Goal: Task Accomplishment & Management: Manage account settings

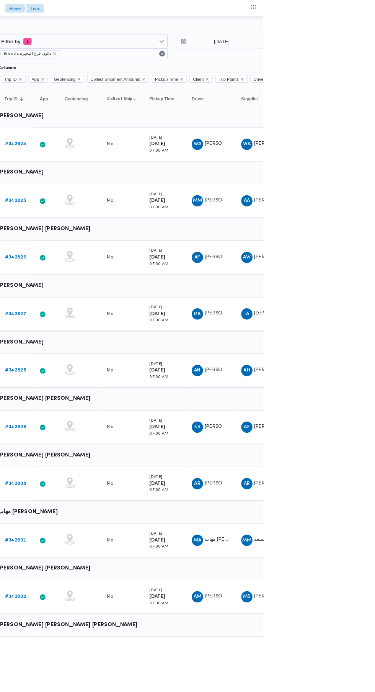
scroll to position [0, 12]
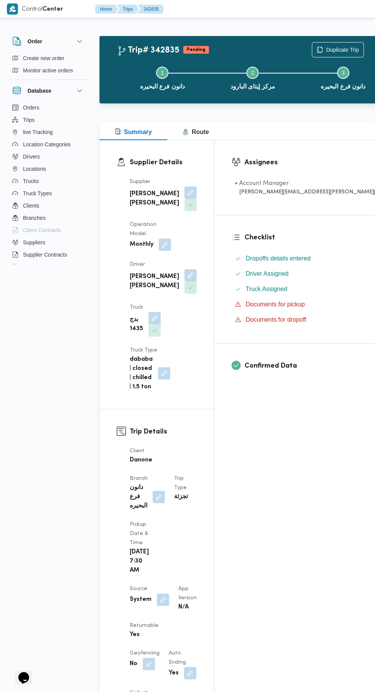
click at [163, 593] on button "button" at bounding box center [163, 599] width 12 height 12
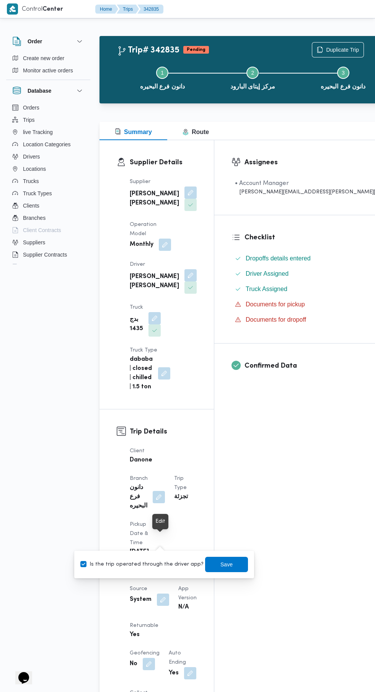
click at [157, 561] on label "Is the trip operated through the driver app?" at bounding box center [141, 564] width 123 height 9
checkbox input "false"
click at [233, 561] on span "Save" at bounding box center [226, 564] width 43 height 15
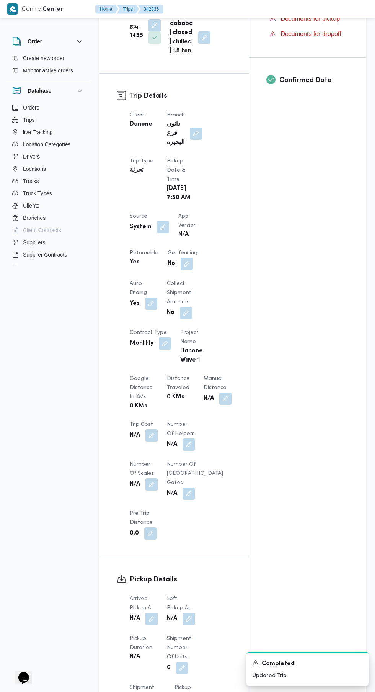
scroll to position [317, 0]
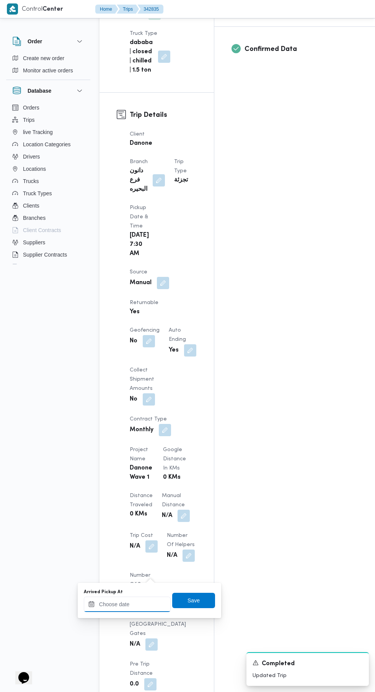
click at [137, 604] on input "Arrived Pickup At" at bounding box center [127, 604] width 87 height 15
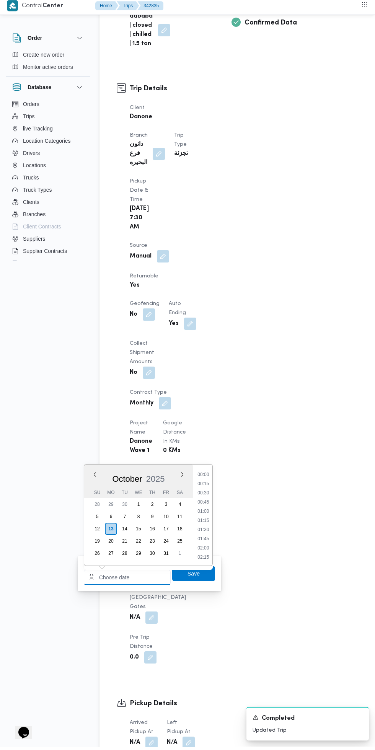
scroll to position [358, 0]
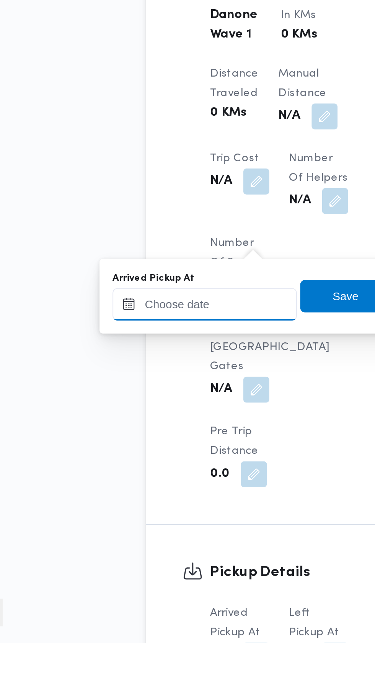
click at [150, 532] on input "Arrived Pickup At" at bounding box center [127, 532] width 87 height 15
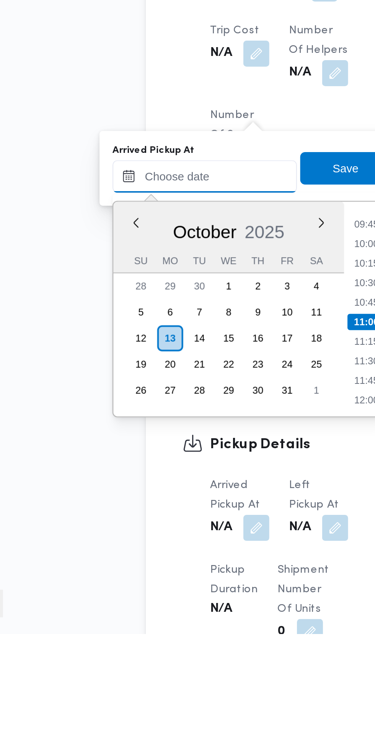
scroll to position [402, 0]
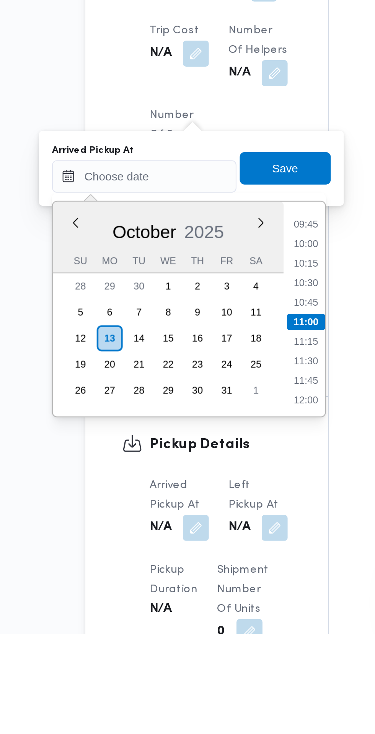
click at [205, 541] on li "09:45" at bounding box center [204, 541] width 18 height 8
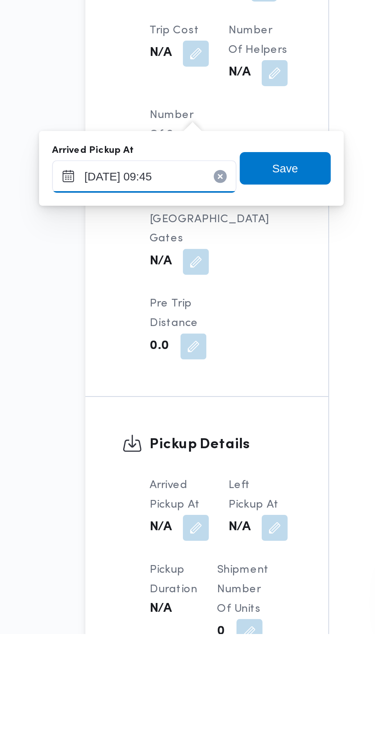
click at [142, 518] on input "[DATE] 09:45" at bounding box center [127, 518] width 87 height 15
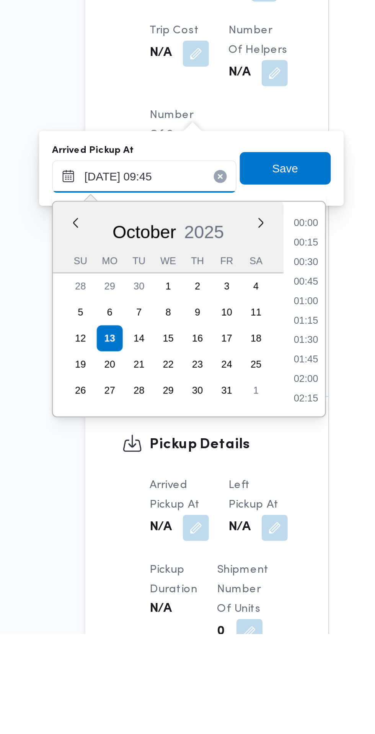
scroll to position [312, 0]
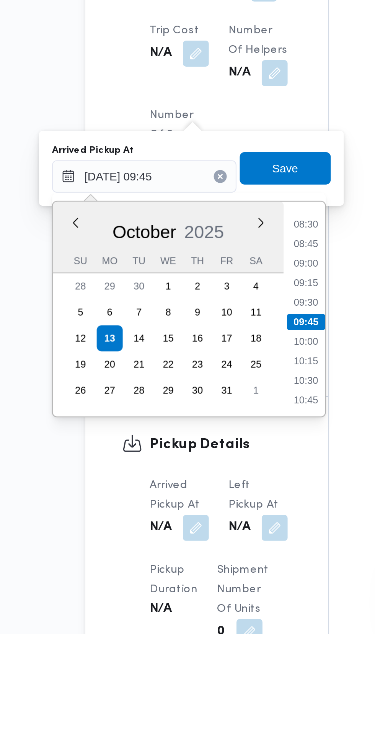
click at [209, 541] on li "08:30" at bounding box center [204, 541] width 18 height 8
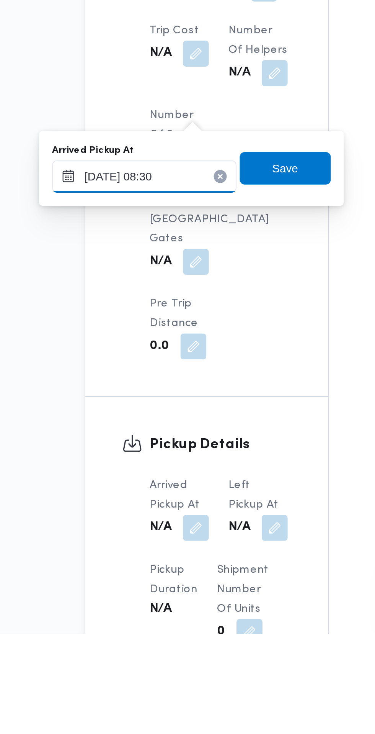
click at [146, 518] on input "[DATE] 08:30" at bounding box center [127, 518] width 87 height 15
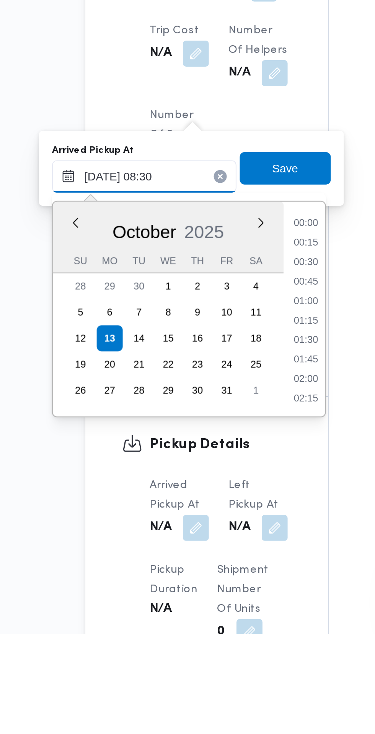
scroll to position [266, 0]
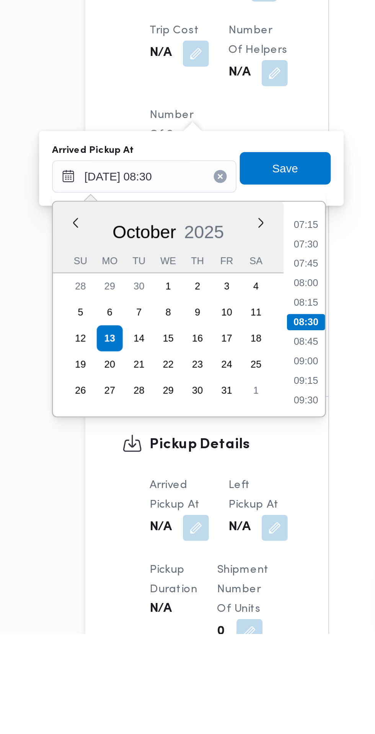
click at [206, 551] on li "07:30" at bounding box center [204, 550] width 18 height 8
type input "[DATE] 07:30"
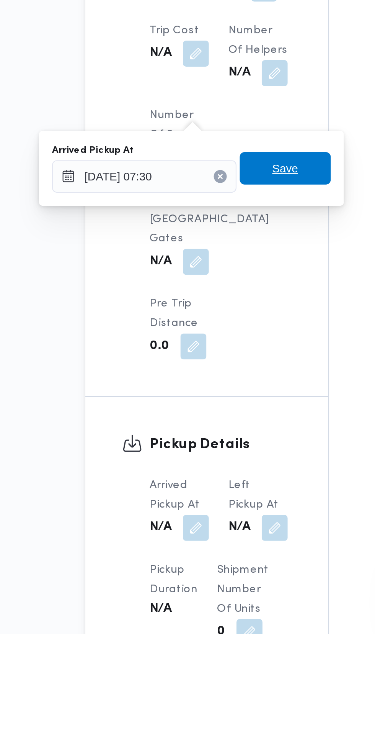
click at [203, 515] on span "Save" at bounding box center [193, 514] width 43 height 15
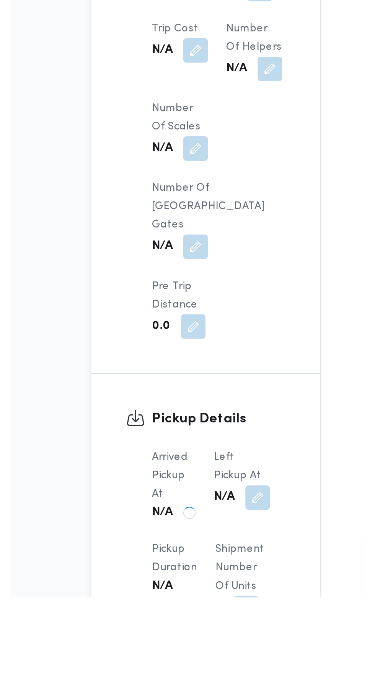
scroll to position [425, 0]
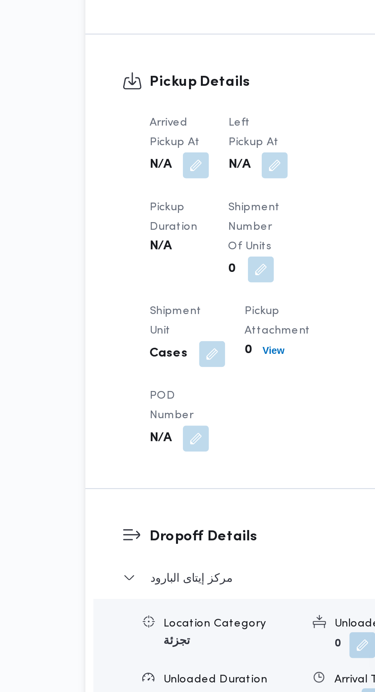
click at [192, 450] on button "button" at bounding box center [189, 444] width 12 height 12
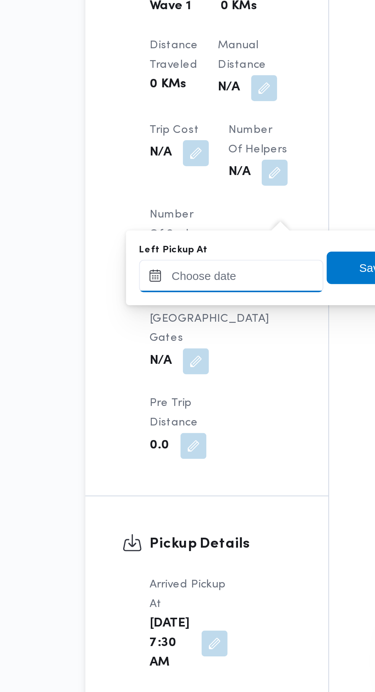
click at [160, 495] on input "Left Pickup At" at bounding box center [168, 495] width 87 height 15
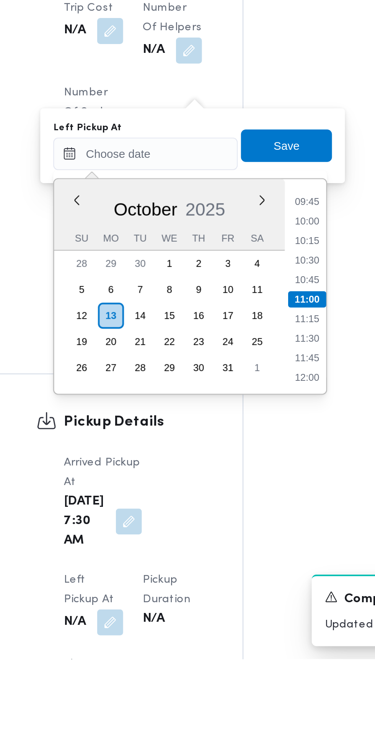
click at [247, 517] on li "09:45" at bounding box center [245, 519] width 18 height 8
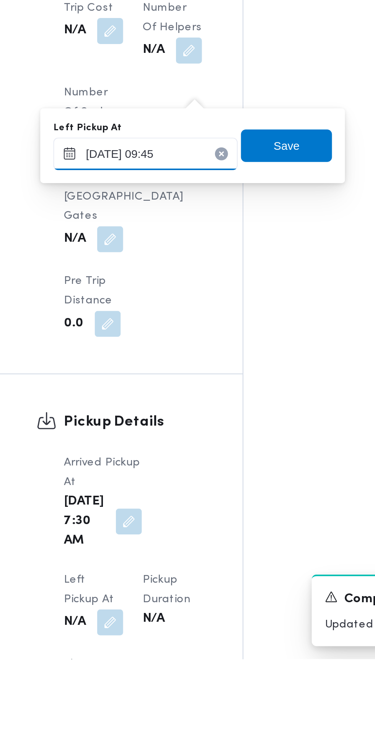
click at [187, 495] on input "[DATE] 09:45" at bounding box center [168, 495] width 87 height 15
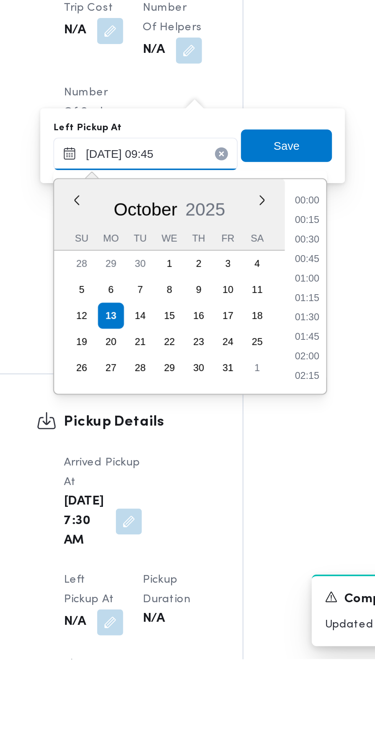
scroll to position [312, 0]
click at [249, 530] on li "08:45" at bounding box center [245, 528] width 18 height 8
type input "[DATE] 08:45"
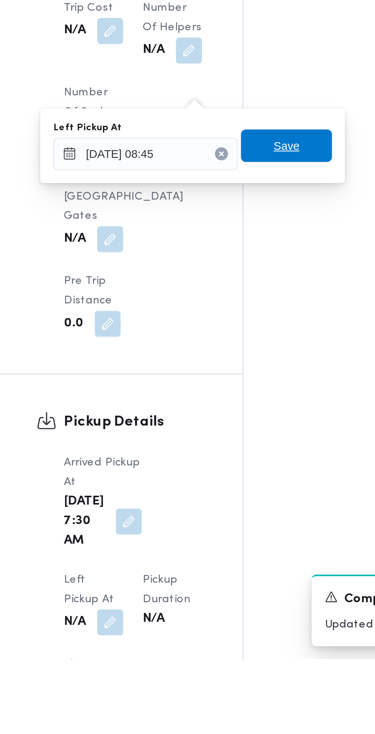
click at [248, 493] on span "Save" at bounding box center [234, 491] width 43 height 15
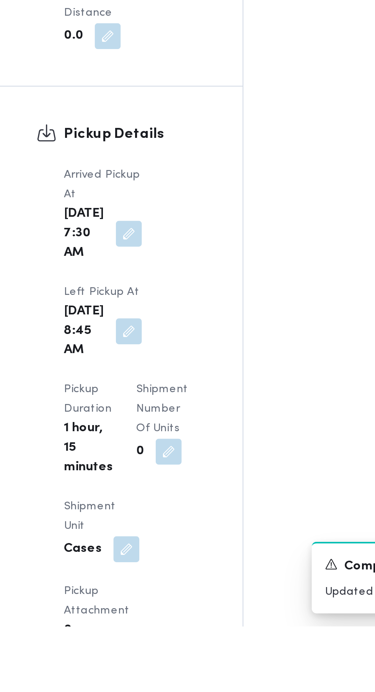
scroll to position [587, 0]
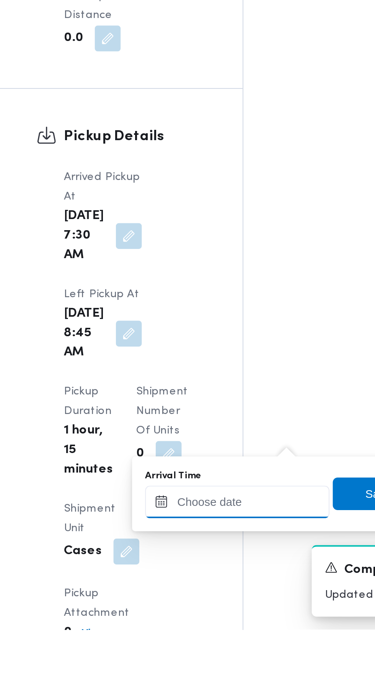
click at [202, 631] on input "Arrival Time" at bounding box center [211, 631] width 87 height 15
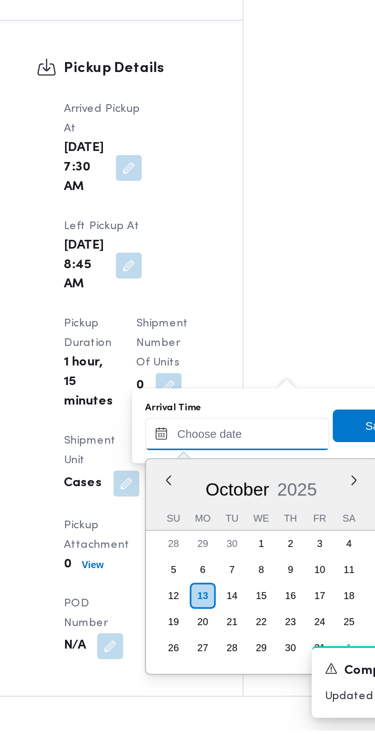
scroll to position [625, 0]
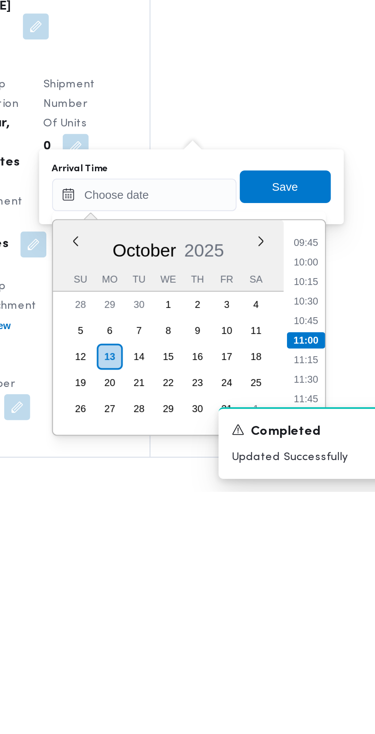
click at [290, 616] on li "09:45" at bounding box center [288, 617] width 18 height 8
type input "[DATE] 09:45"
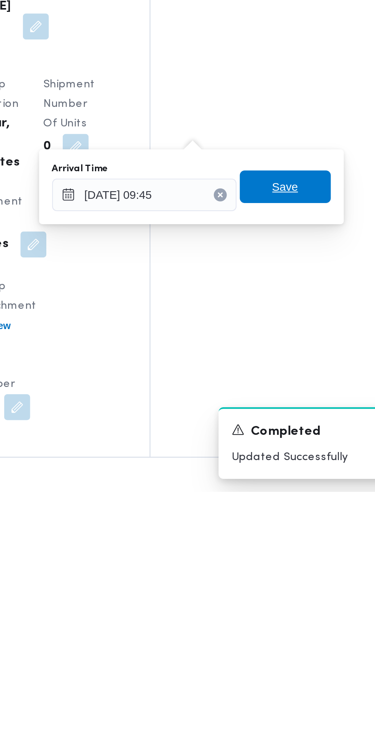
click at [288, 587] on span "Save" at bounding box center [278, 589] width 43 height 15
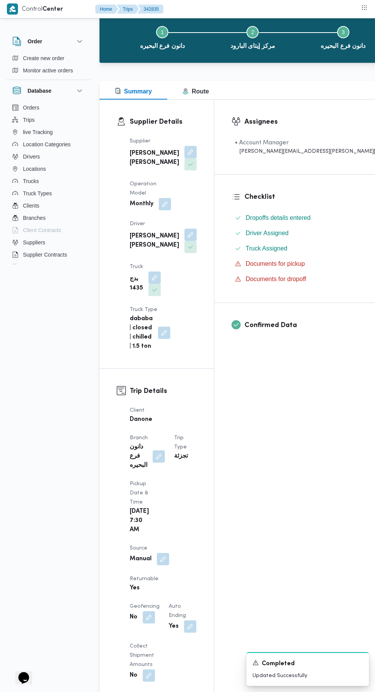
scroll to position [0, 0]
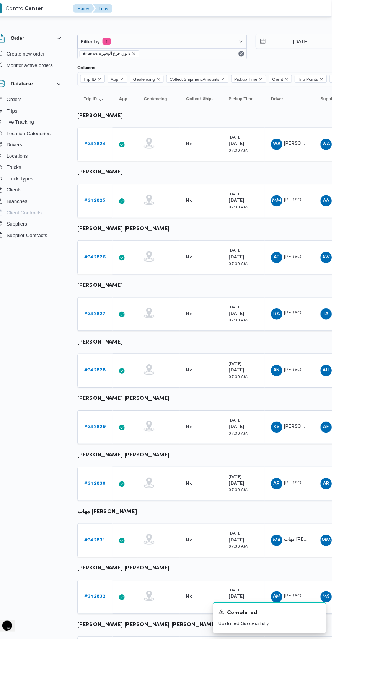
click at [118, 401] on b "# 342828" at bounding box center [118, 401] width 23 height 5
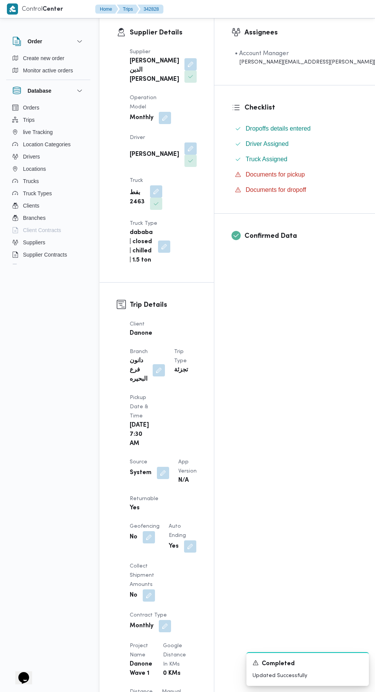
scroll to position [374, 0]
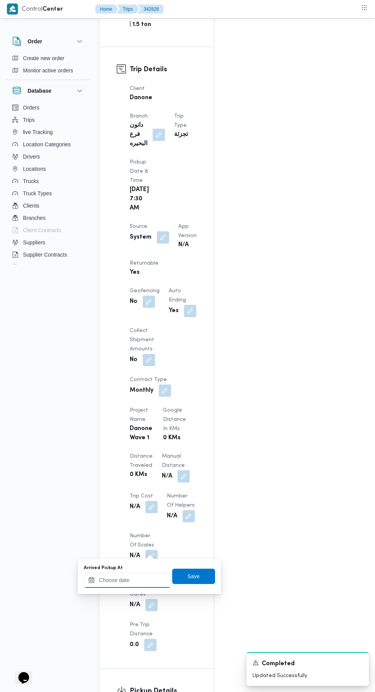
click at [141, 578] on input "Arrived Pickup At" at bounding box center [127, 579] width 87 height 15
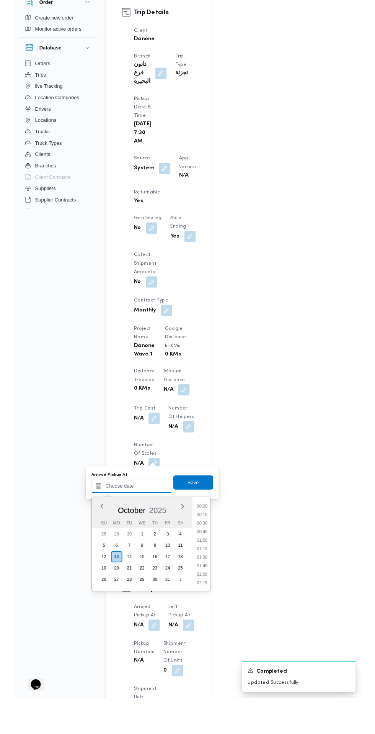
scroll to position [0, 0]
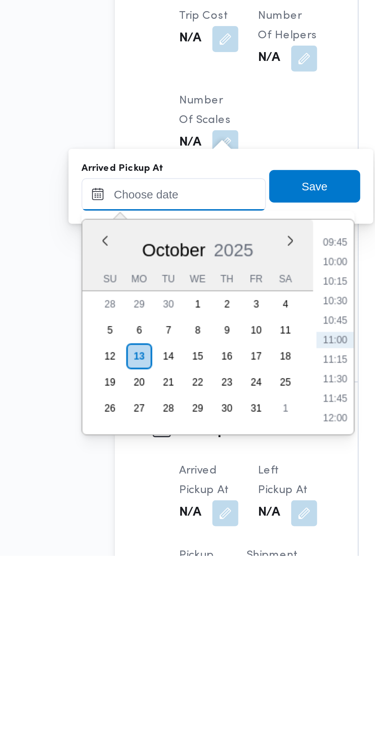
paste input "[DATE] 07:30"
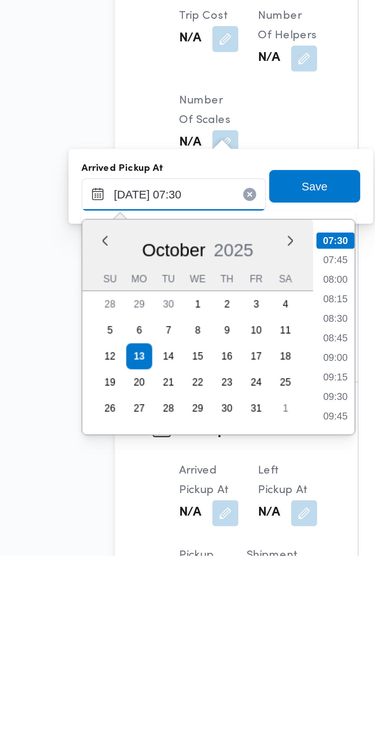
type input "[DATE] 07:30"
click at [204, 587] on li "07:30" at bounding box center [204, 586] width 18 height 8
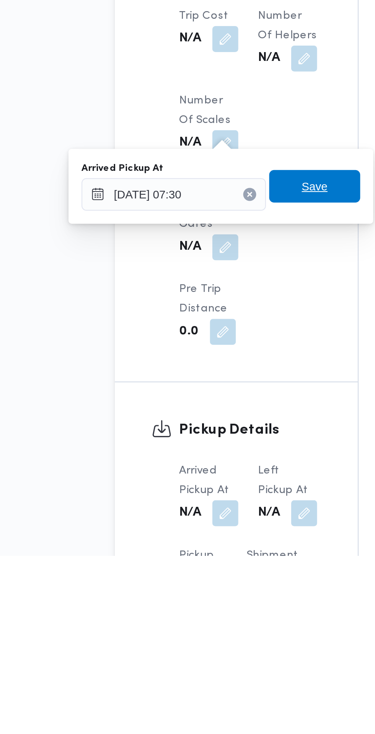
click at [199, 560] on span "Save" at bounding box center [194, 559] width 12 height 9
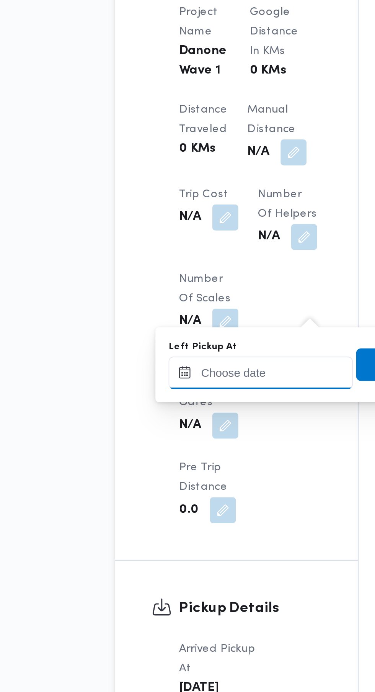
click at [169, 538] on input "Left Pickup At" at bounding box center [168, 541] width 87 height 15
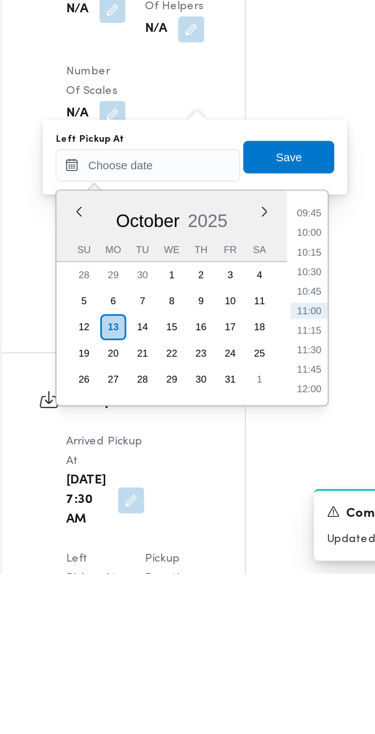
click at [250, 563] on li "09:45" at bounding box center [244, 564] width 18 height 8
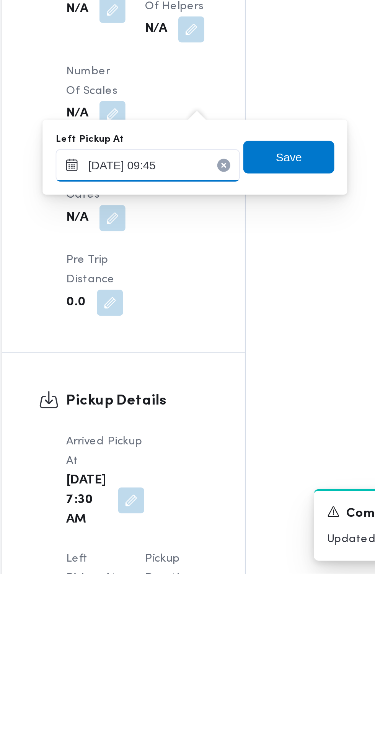
click at [190, 543] on input "[DATE] 09:45" at bounding box center [168, 541] width 87 height 15
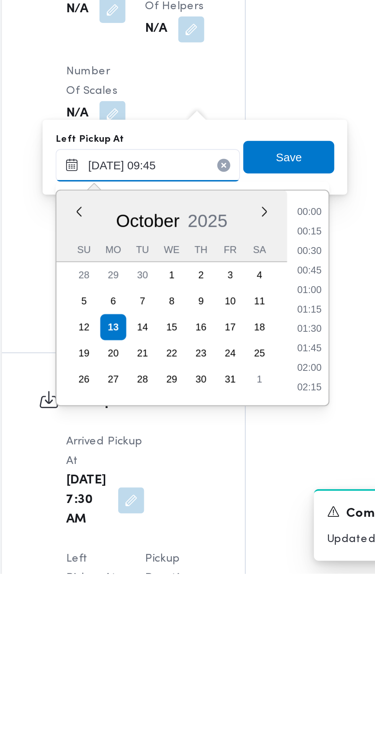
scroll to position [312, 0]
click at [249, 572] on li "08:45" at bounding box center [245, 573] width 18 height 8
type input "[DATE] 08:45"
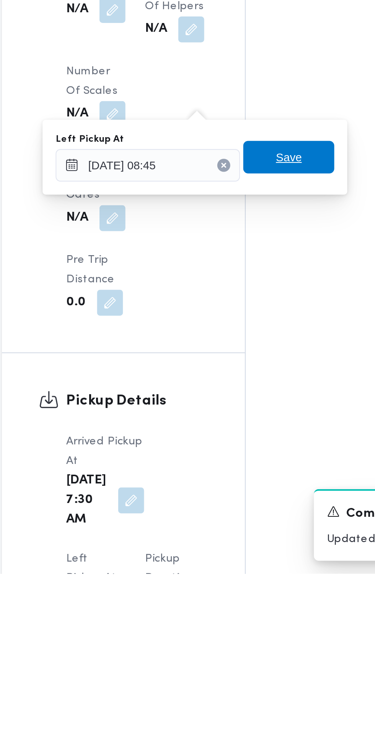
click at [240, 540] on span "Save" at bounding box center [235, 537] width 12 height 9
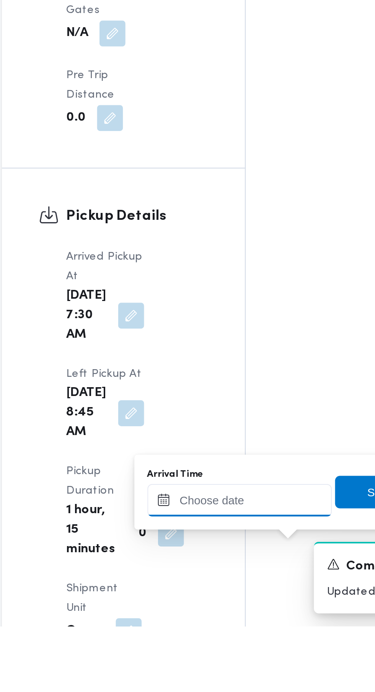
click at [210, 631] on input "Arrival Time" at bounding box center [211, 632] width 87 height 15
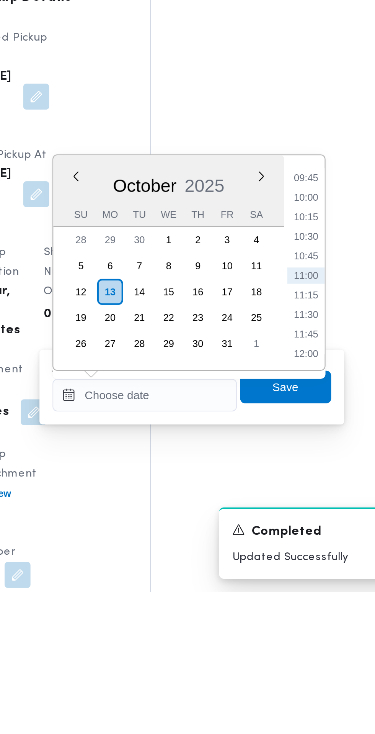
click at [287, 538] on li "09:45" at bounding box center [288, 539] width 18 height 8
type input "[DATE] 09:45"
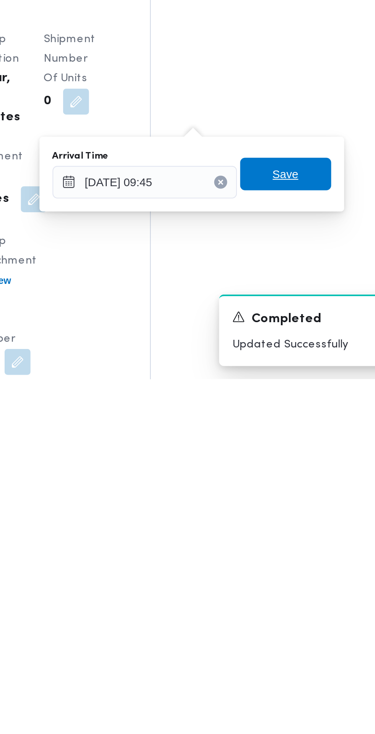
click at [289, 637] on span "Save" at bounding box center [278, 636] width 43 height 15
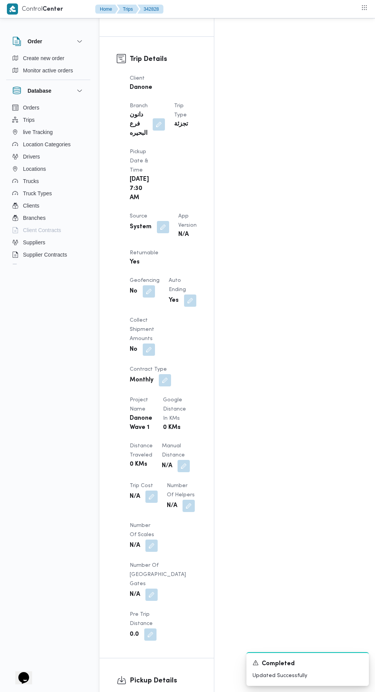
scroll to position [375, 0]
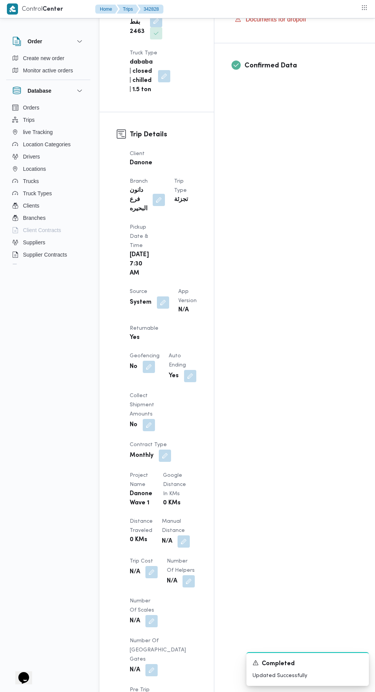
click at [165, 296] on button "button" at bounding box center [163, 302] width 12 height 12
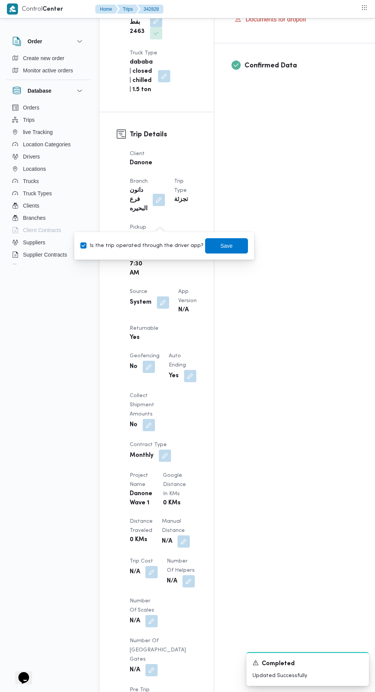
click at [159, 245] on label "Is the trip operated through the driver app?" at bounding box center [141, 245] width 123 height 9
checkbox input "false"
click at [237, 244] on span "Save" at bounding box center [226, 245] width 43 height 15
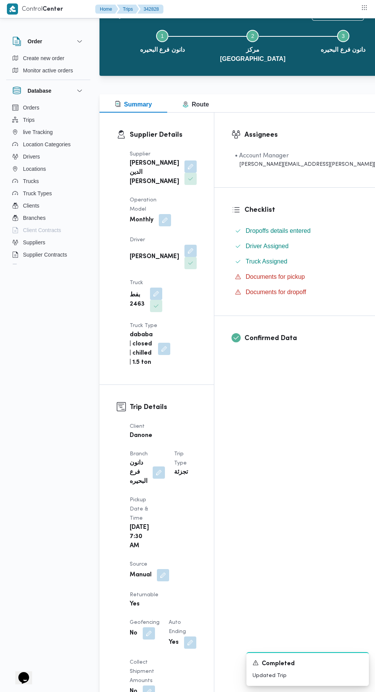
scroll to position [0, 0]
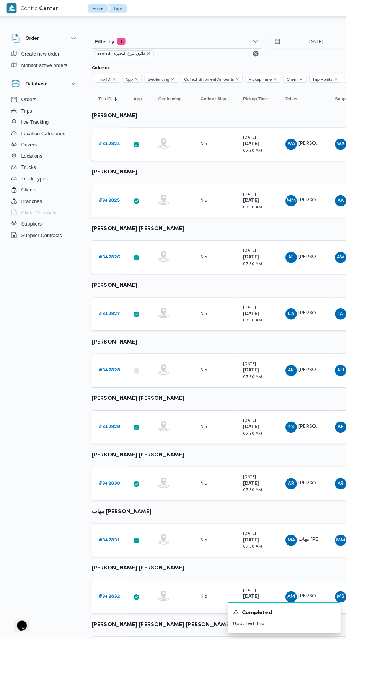
click at [122, 156] on b "# 342824" at bounding box center [118, 156] width 23 height 5
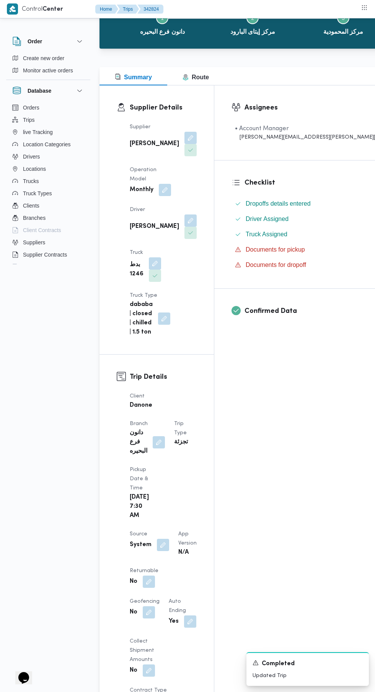
scroll to position [54, 0]
click at [162, 539] on button "button" at bounding box center [163, 545] width 12 height 12
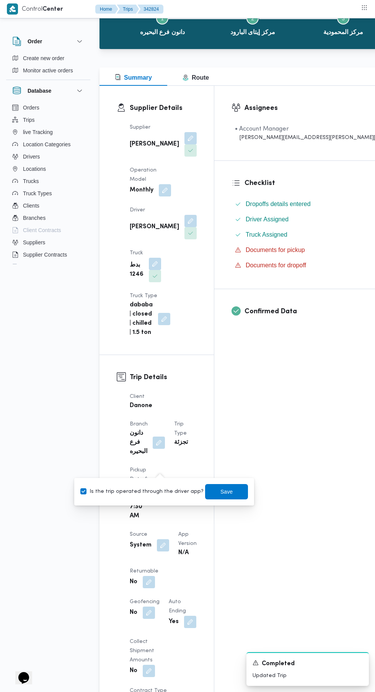
click at [151, 494] on label "Is the trip operated through the driver app?" at bounding box center [141, 491] width 123 height 9
checkbox input "false"
click at [221, 491] on span "Save" at bounding box center [227, 491] width 12 height 9
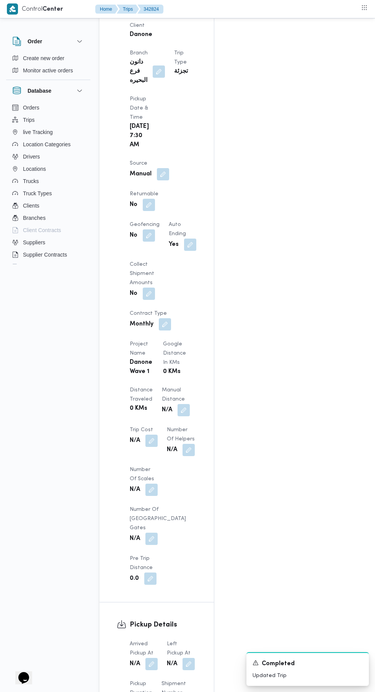
scroll to position [453, 0]
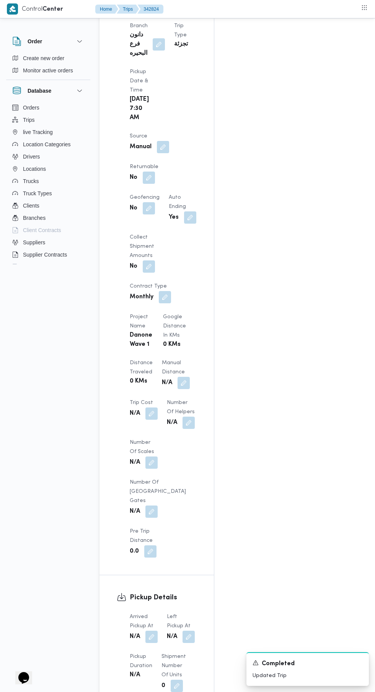
click at [152, 631] on button "button" at bounding box center [152, 637] width 12 height 12
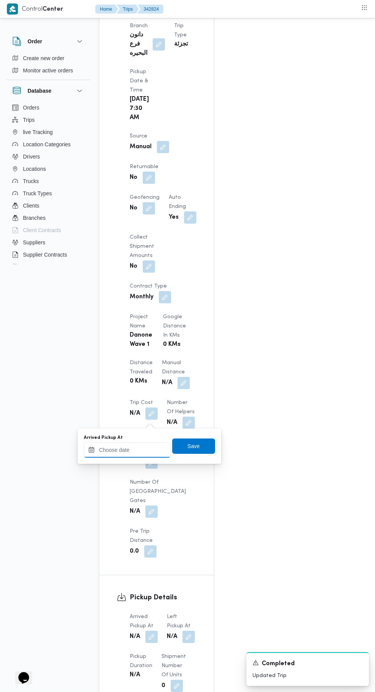
click at [154, 450] on input "Arrived Pickup At" at bounding box center [127, 449] width 87 height 15
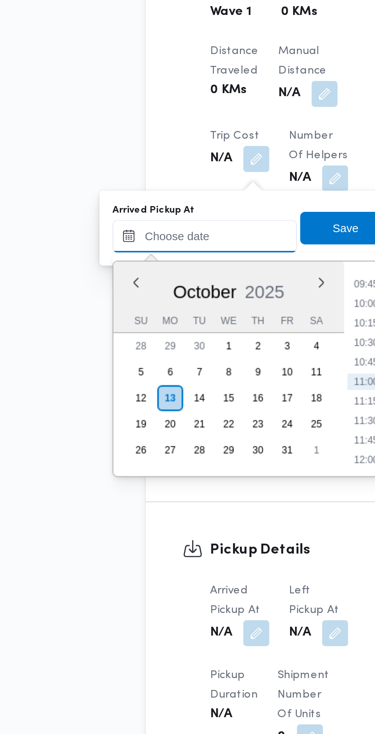
paste input "[DATE] 07:30"
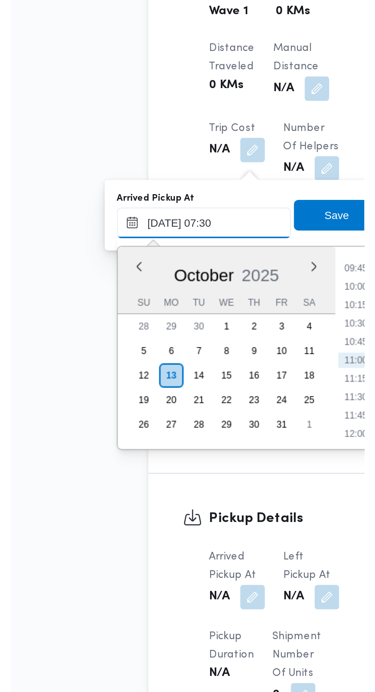
scroll to position [276, 0]
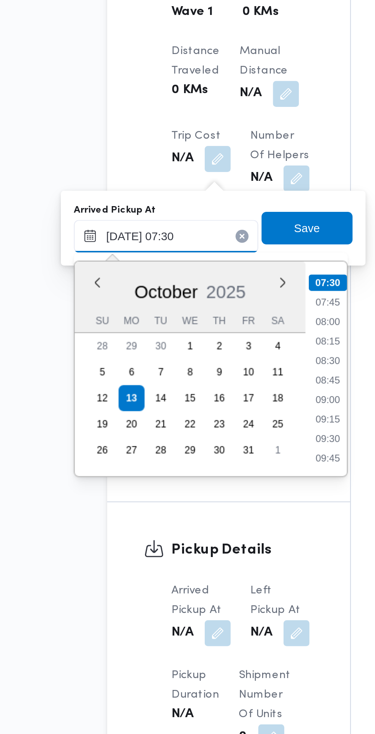
type input "[DATE] 07:30"
click at [203, 471] on li "07:30" at bounding box center [204, 472] width 18 height 8
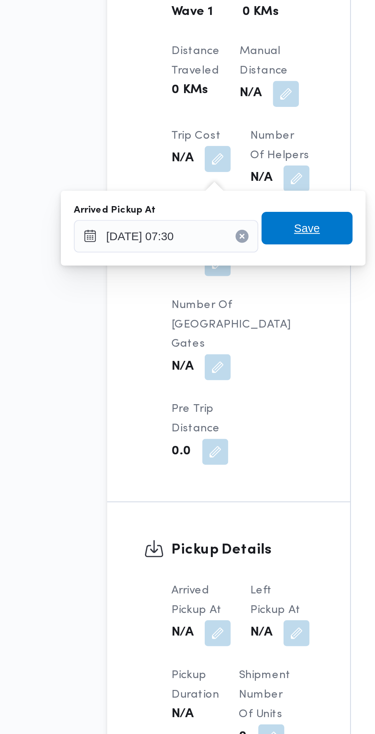
click at [199, 447] on span "Save" at bounding box center [194, 445] width 12 height 9
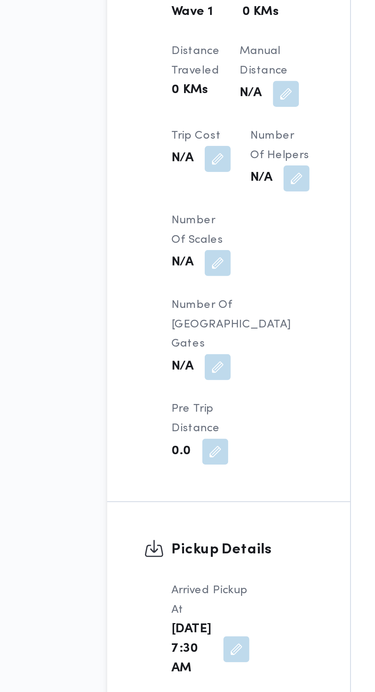
click at [158, 686] on button "button" at bounding box center [152, 692] width 12 height 12
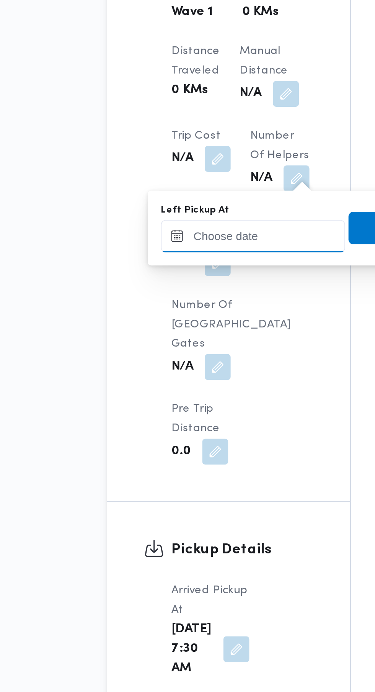
click at [182, 450] on input "Left Pickup At" at bounding box center [168, 449] width 87 height 15
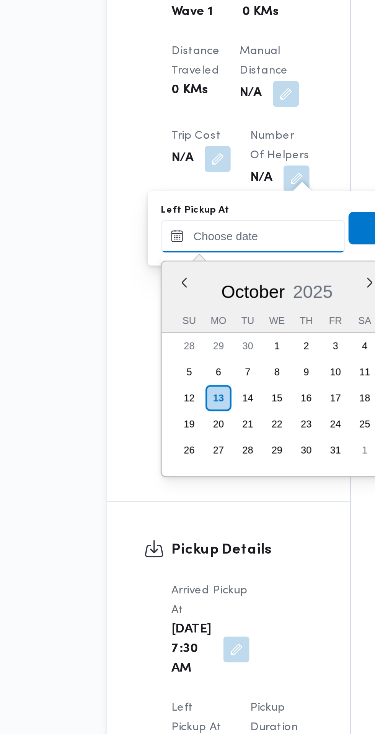
scroll to position [453, 0]
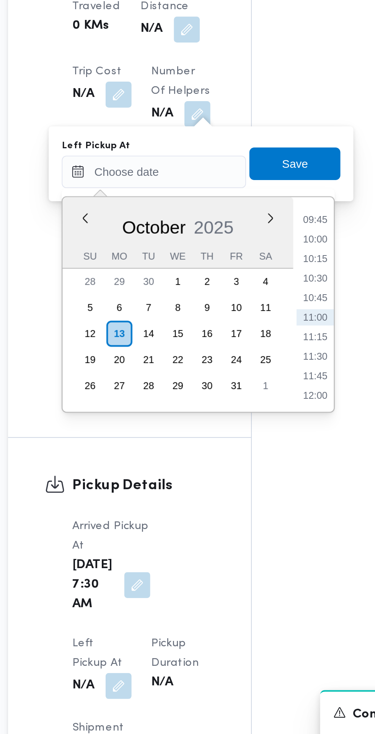
click at [249, 474] on li "09:45" at bounding box center [244, 473] width 18 height 8
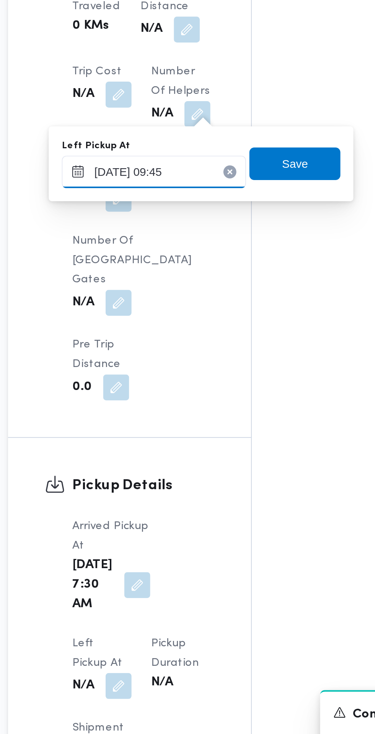
click at [185, 452] on input "[DATE] 09:45" at bounding box center [168, 449] width 87 height 15
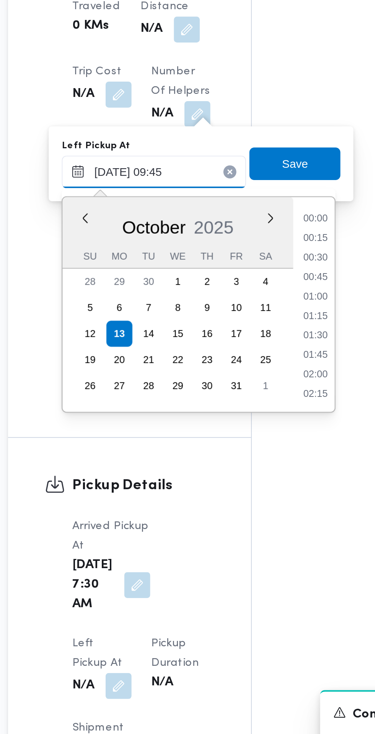
scroll to position [312, 0]
click at [249, 474] on li "08:30" at bounding box center [245, 473] width 18 height 8
type input "[DATE] 08:30"
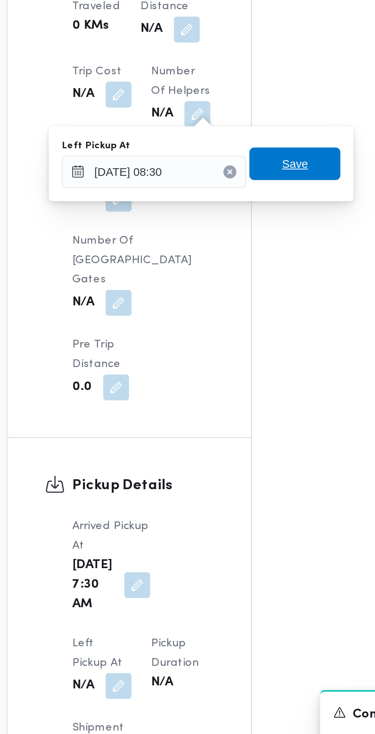
click at [240, 446] on span "Save" at bounding box center [235, 445] width 12 height 9
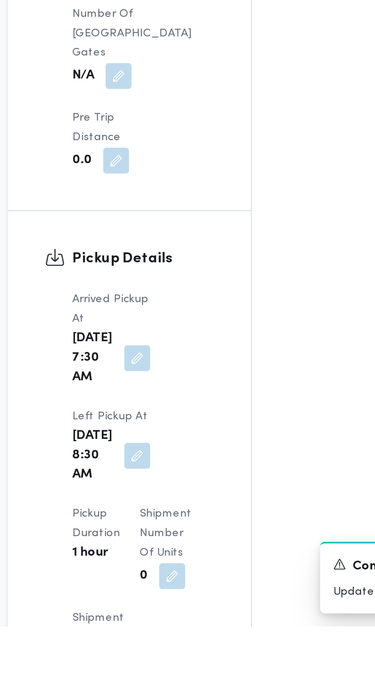
scroll to position [543, 0]
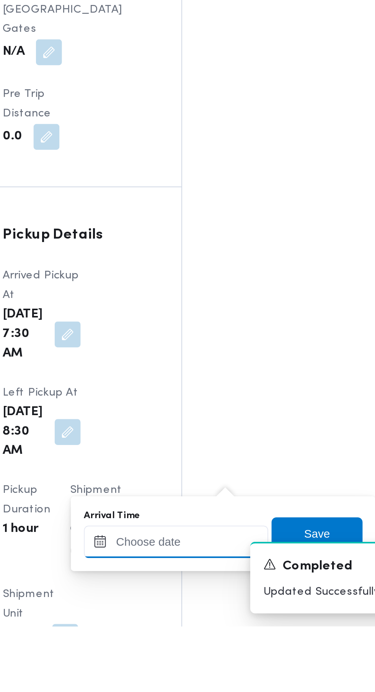
click at [214, 651] on input "Arrival Time" at bounding box center [211, 651] width 87 height 15
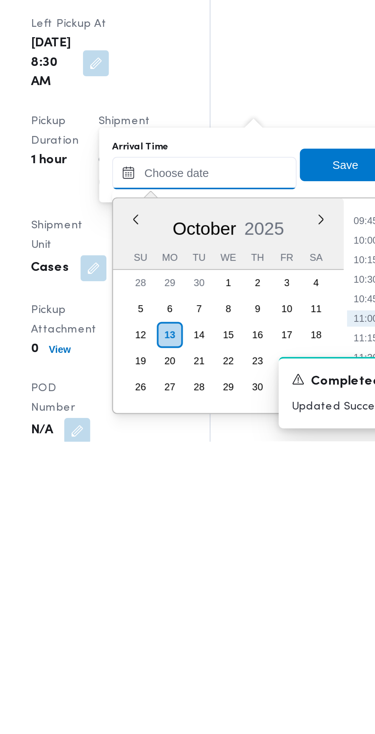
scroll to position [588, 0]
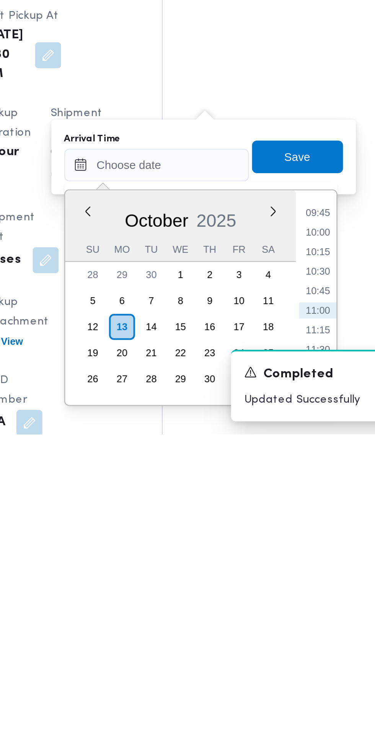
click at [292, 628] on li "09:45" at bounding box center [288, 630] width 18 height 8
type input "[DATE] 09:45"
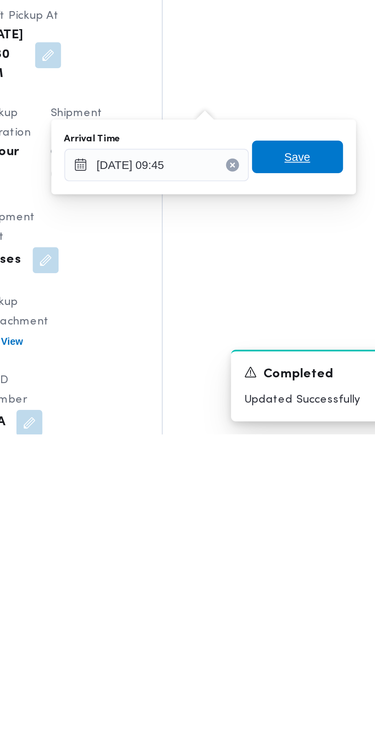
click at [284, 604] on span "Save" at bounding box center [278, 602] width 12 height 9
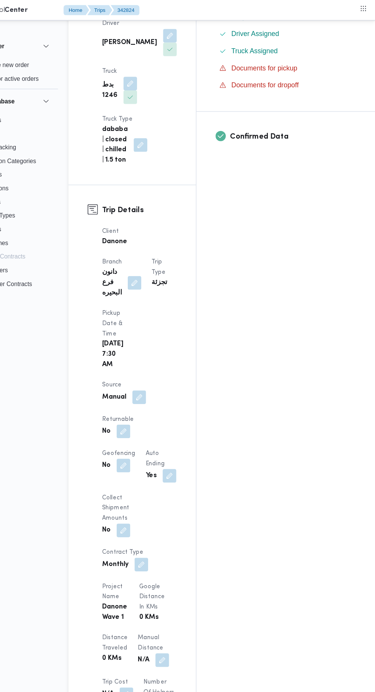
scroll to position [0, 0]
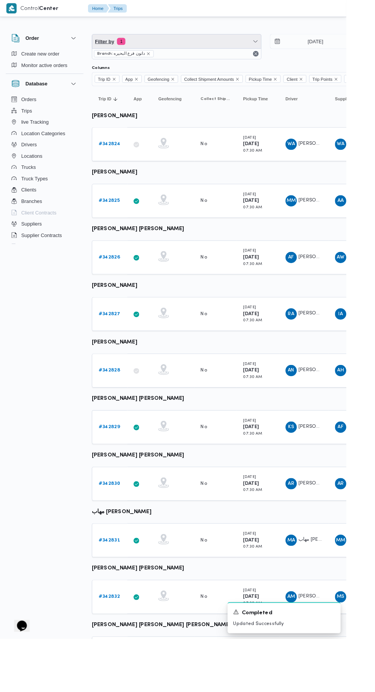
click at [152, 45] on span "Filter by 1" at bounding box center [191, 44] width 183 height 15
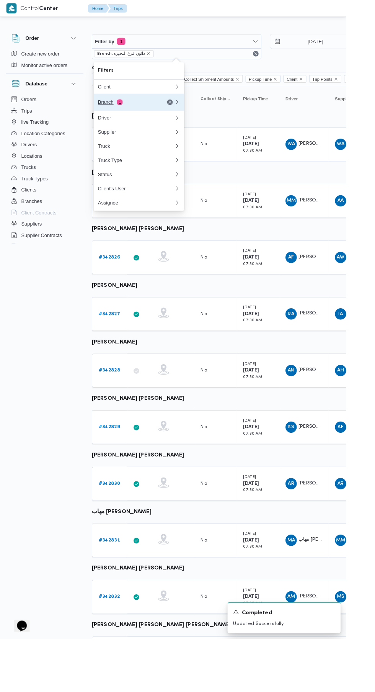
click at [124, 116] on button "Branch 1" at bounding box center [150, 110] width 98 height 18
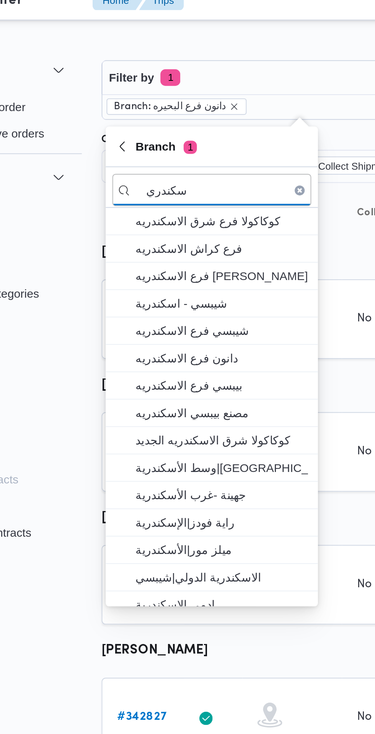
type input "سكندري"
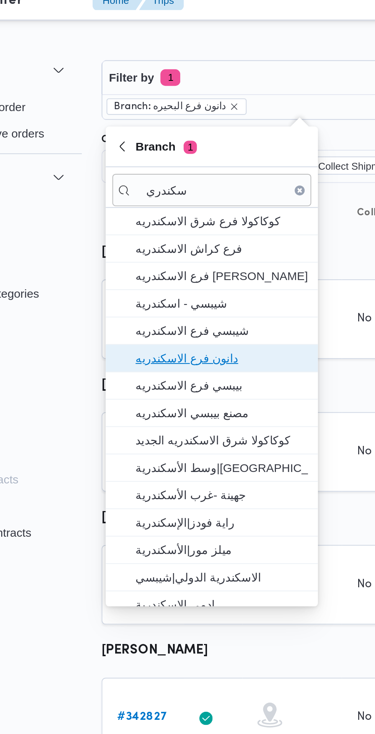
click at [128, 175] on span "دانون فرع الاسكندريه" at bounding box center [155, 174] width 80 height 9
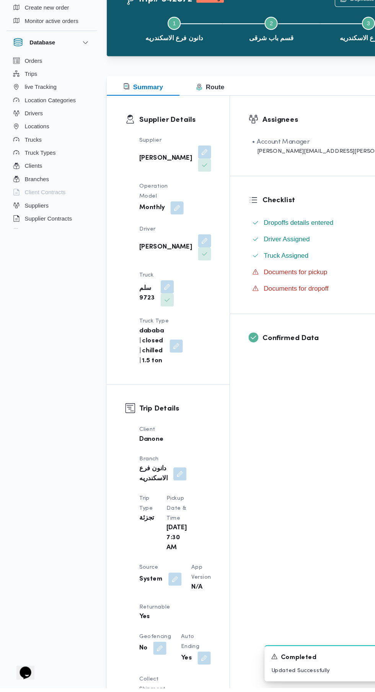
click at [162, 584] on button "button" at bounding box center [163, 590] width 12 height 12
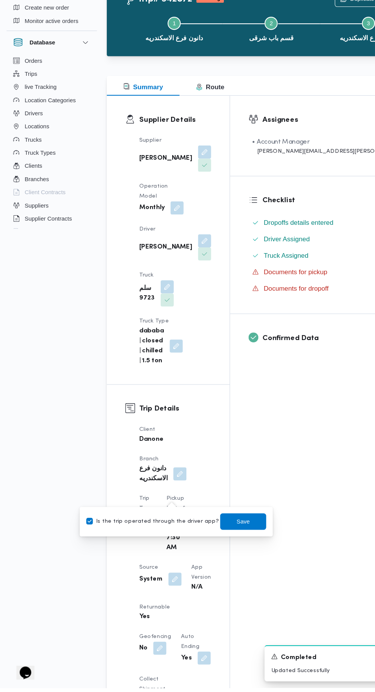
click at [159, 535] on label "Is the trip operated through the driver app?" at bounding box center [141, 536] width 123 height 9
checkbox input "false"
click at [223, 538] on span "Save" at bounding box center [227, 536] width 12 height 9
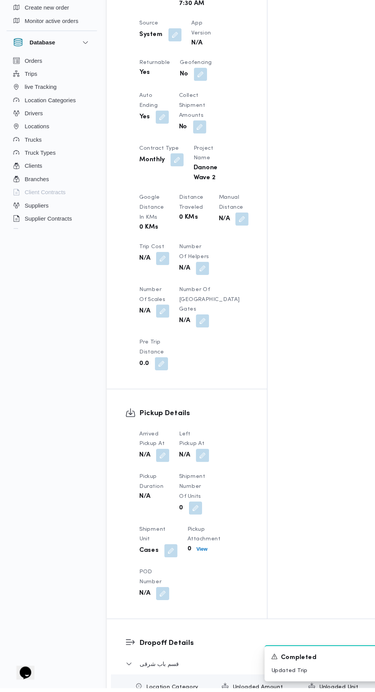
scroll to position [461, 0]
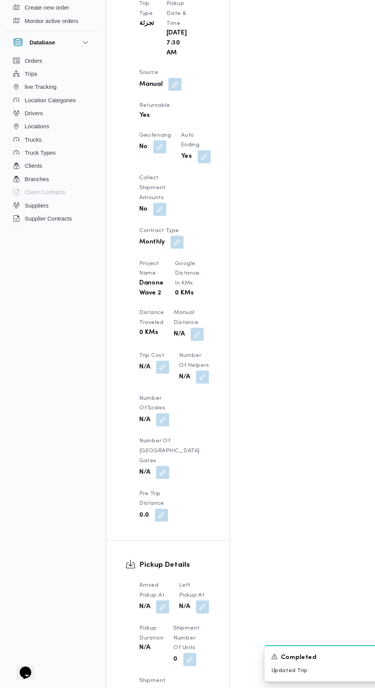
click at [155, 610] on button "button" at bounding box center [152, 616] width 12 height 12
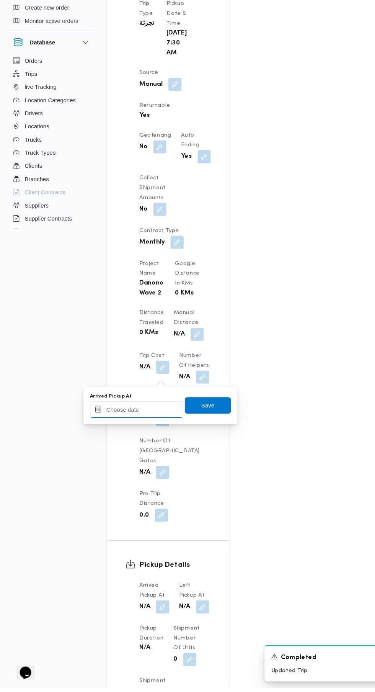
click at [137, 433] on input "Arrived Pickup At" at bounding box center [127, 432] width 87 height 15
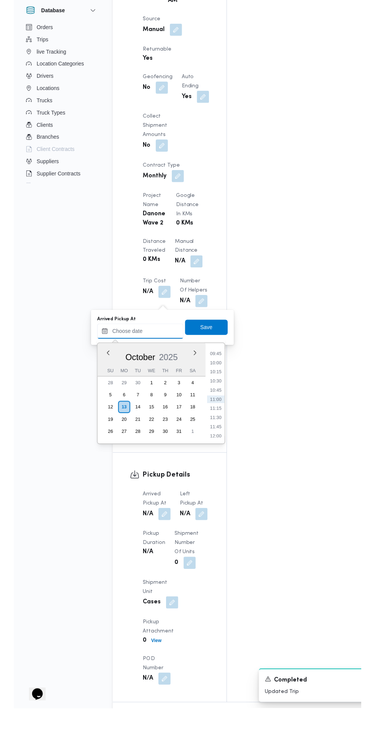
scroll to position [480, 0]
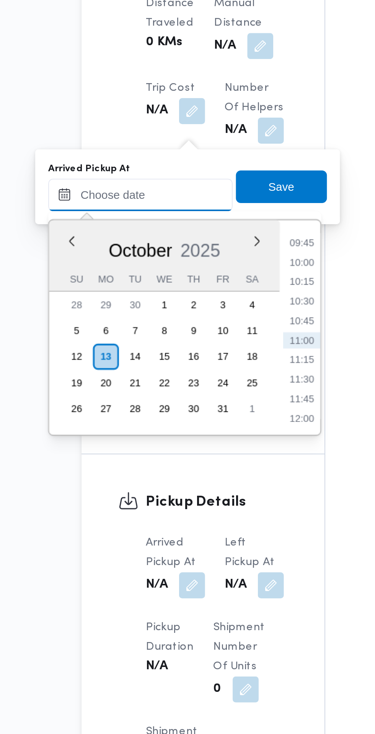
paste input "[DATE] 07:30"
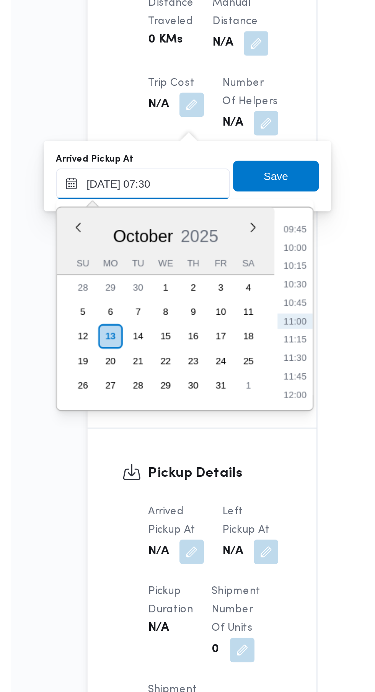
scroll to position [276, 0]
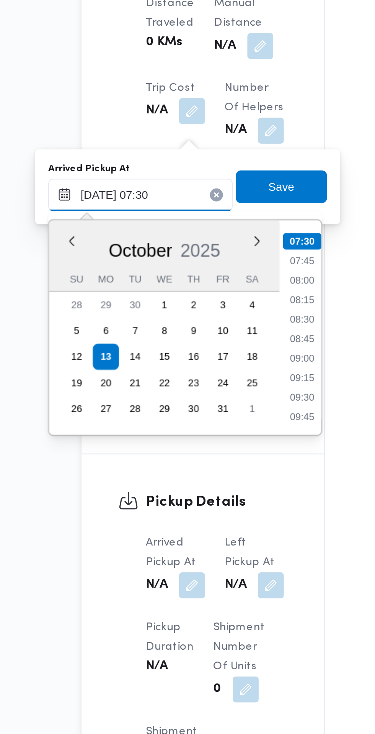
type input "[DATE] 07:30"
click at [206, 436] on li "07:30" at bounding box center [204, 435] width 18 height 8
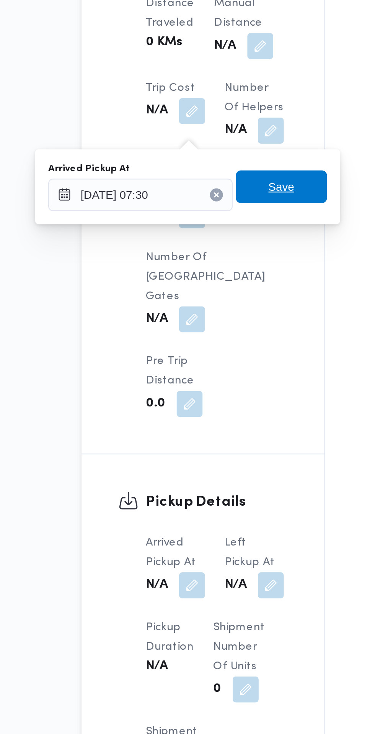
click at [201, 412] on span "Save" at bounding box center [193, 409] width 43 height 15
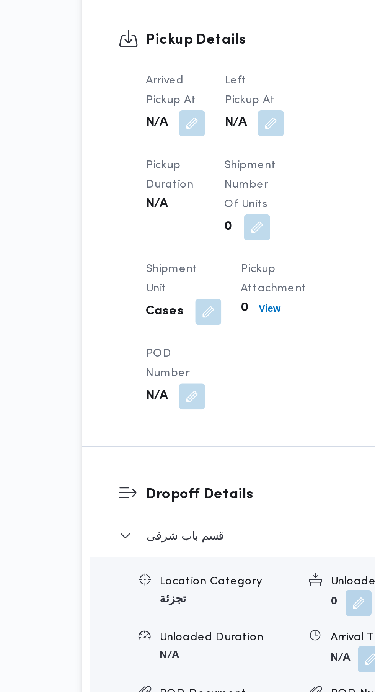
click at [190, 386] on button "button" at bounding box center [189, 379] width 12 height 12
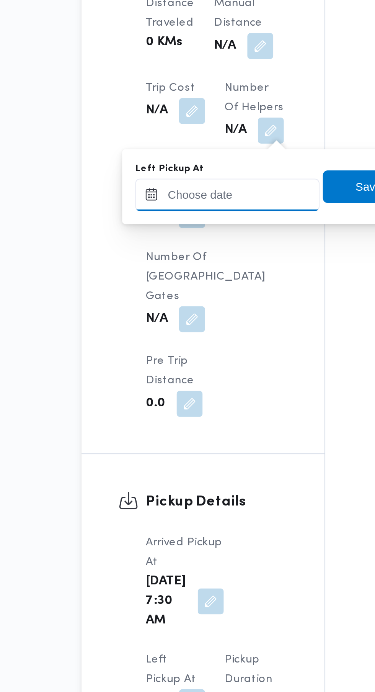
click at [180, 412] on input "Left Pickup At" at bounding box center [168, 412] width 87 height 15
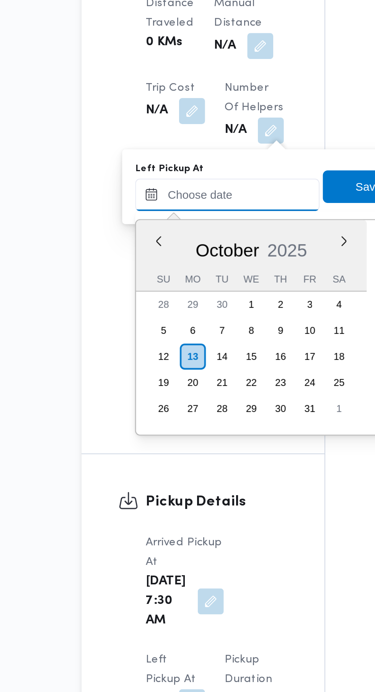
scroll to position [358, 0]
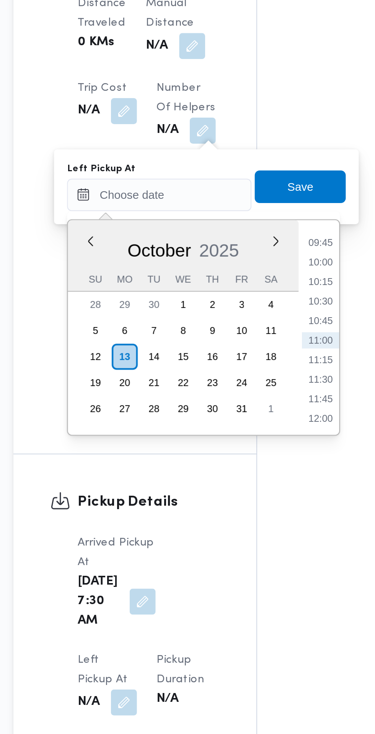
click at [248, 436] on li "09:45" at bounding box center [244, 436] width 18 height 8
type input "[DATE] 09:45"
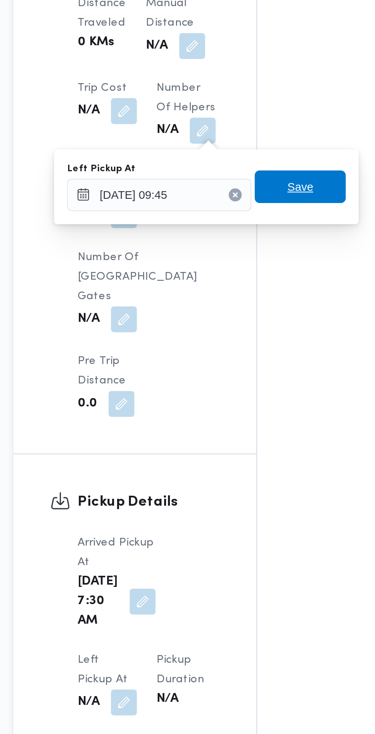
click at [240, 410] on span "Save" at bounding box center [235, 409] width 12 height 9
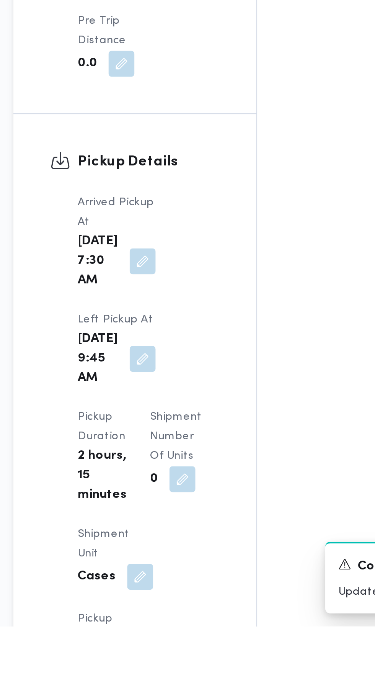
scroll to position [577, 0]
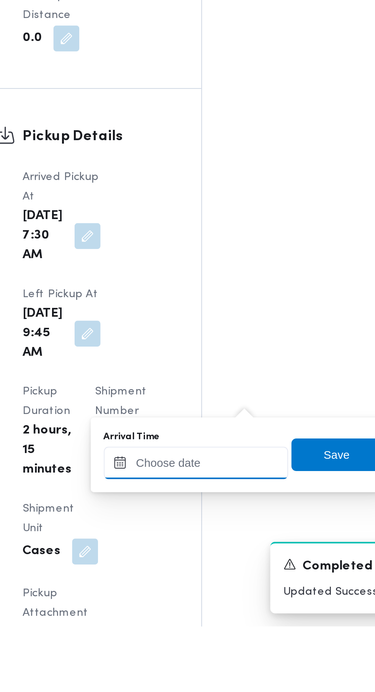
click at [217, 614] on input "Arrival Time" at bounding box center [211, 614] width 87 height 15
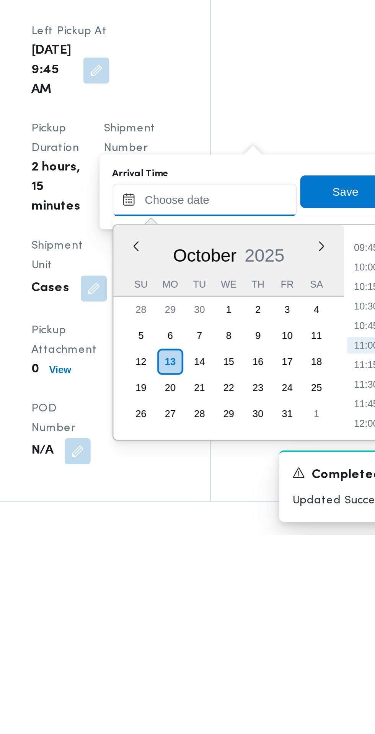
scroll to position [616, 0]
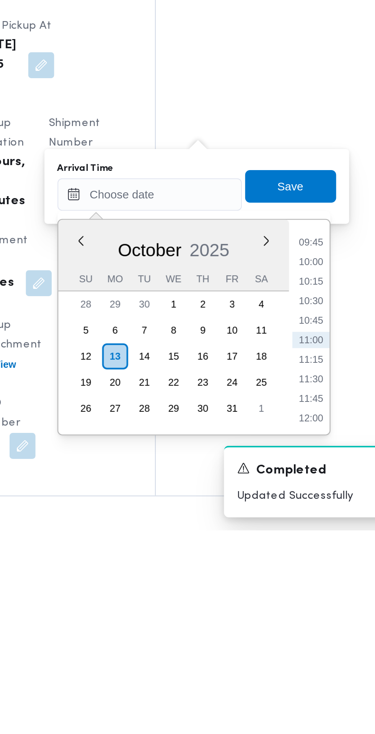
click at [293, 600] on li "09:45" at bounding box center [288, 598] width 18 height 8
type input "[DATE] 09:45"
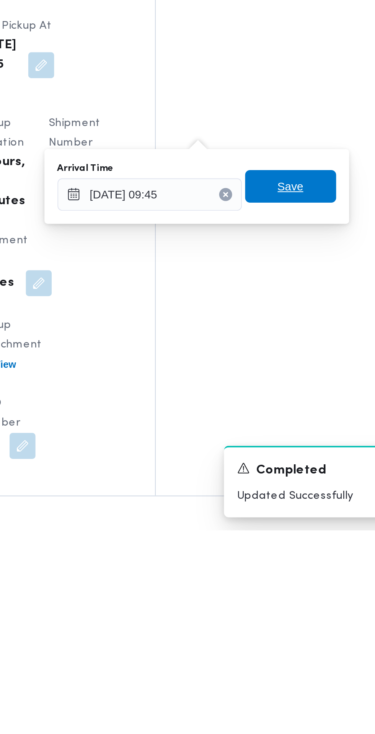
click at [284, 573] on span "Save" at bounding box center [278, 571] width 12 height 9
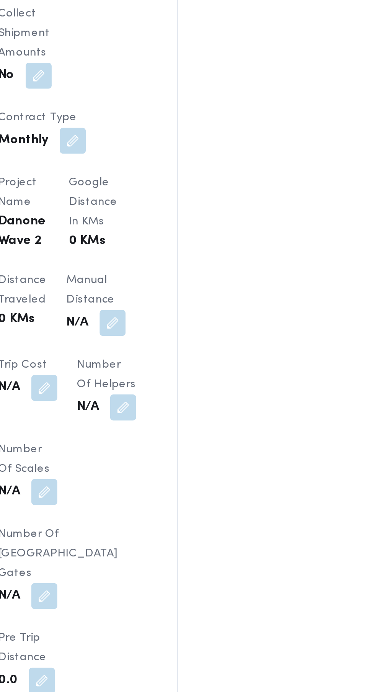
scroll to position [638, 0]
click at [167, 486] on button "button" at bounding box center [160, 492] width 12 height 12
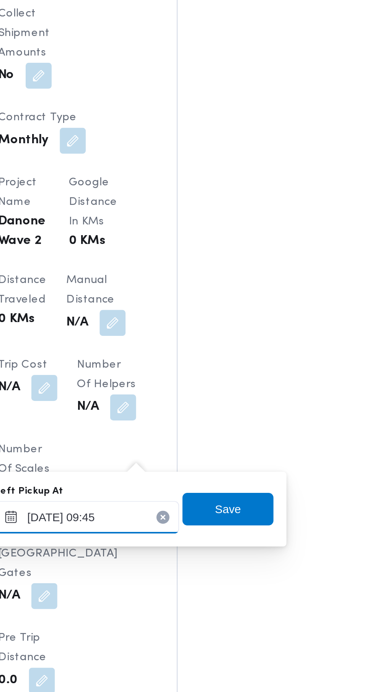
click at [183, 277] on input "[DATE] 09:45" at bounding box center [171, 276] width 87 height 15
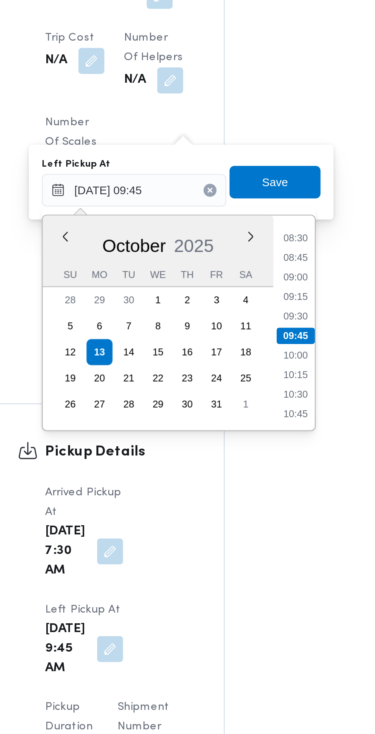
click at [249, 317] on li "09:00" at bounding box center [248, 318] width 18 height 8
type input "[DATE] 09:45"
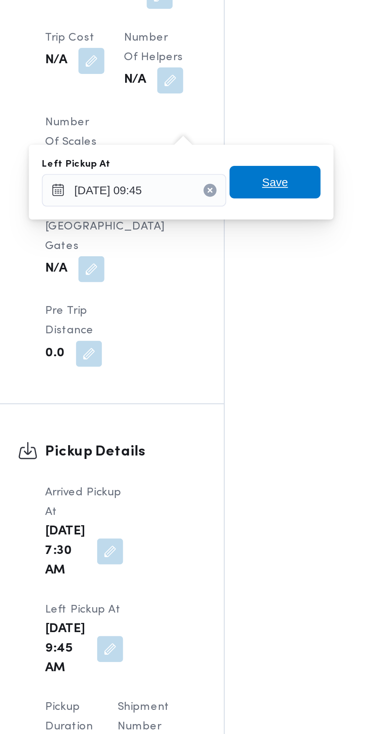
click at [250, 274] on span "Save" at bounding box center [238, 272] width 43 height 15
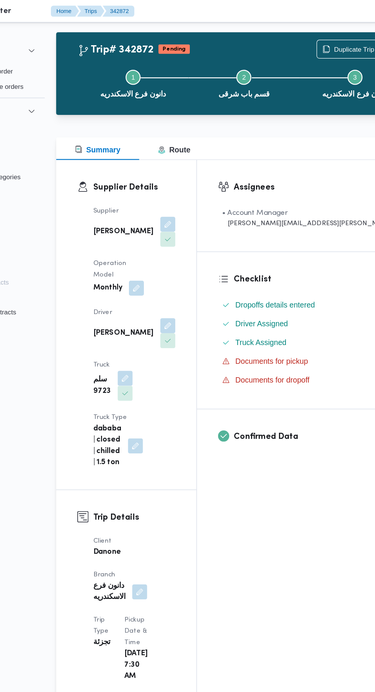
scroll to position [0, 0]
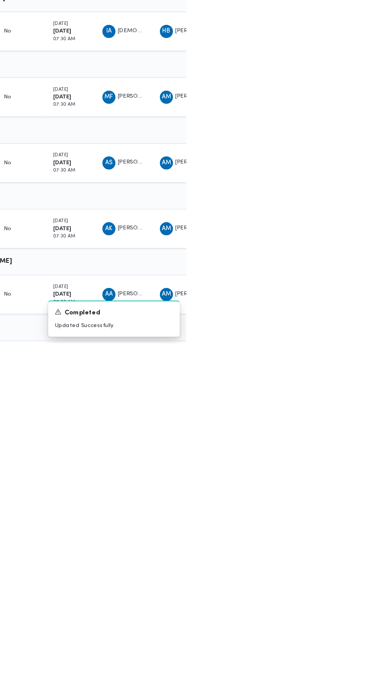
scroll to position [0, 12]
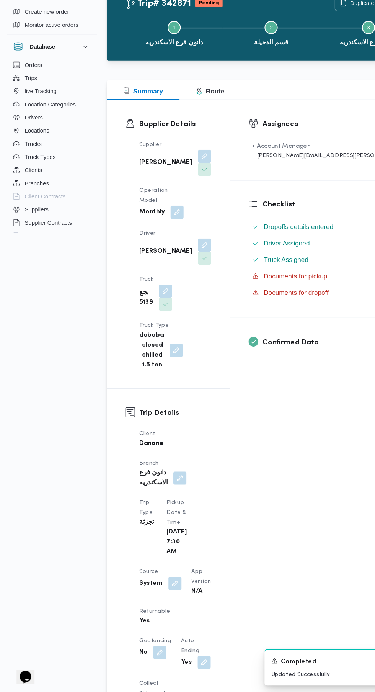
click at [162, 584] on button "button" at bounding box center [163, 590] width 12 height 12
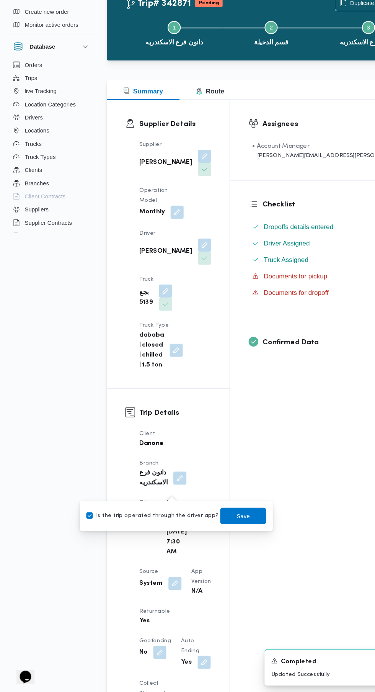
click at [155, 526] on label "Is the trip operated through the driver app?" at bounding box center [141, 527] width 123 height 9
checkbox input "false"
click at [221, 528] on span "Save" at bounding box center [227, 527] width 12 height 9
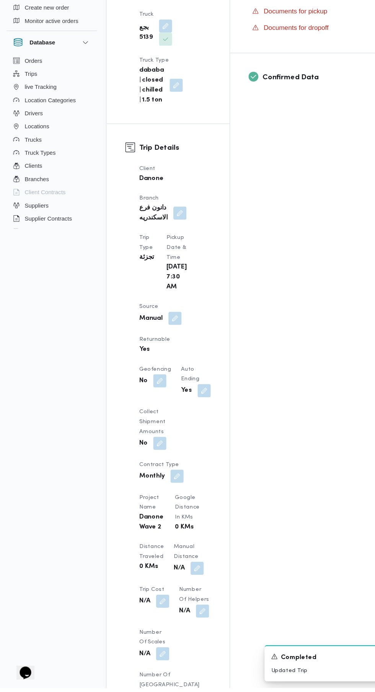
scroll to position [259, 0]
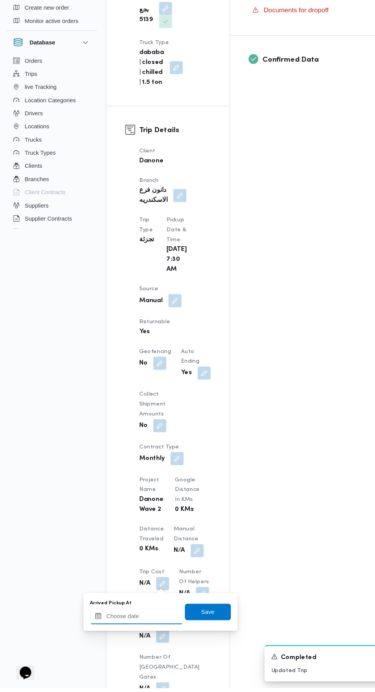
click at [142, 625] on input "Arrived Pickup At" at bounding box center [127, 624] width 87 height 15
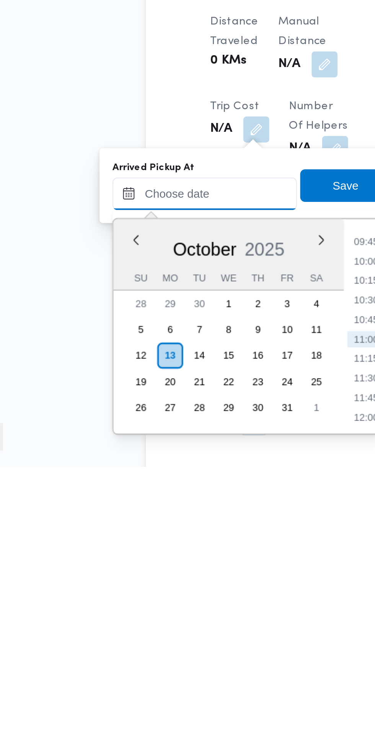
scroll to position [279, 0]
paste input "[DATE] 07:30"
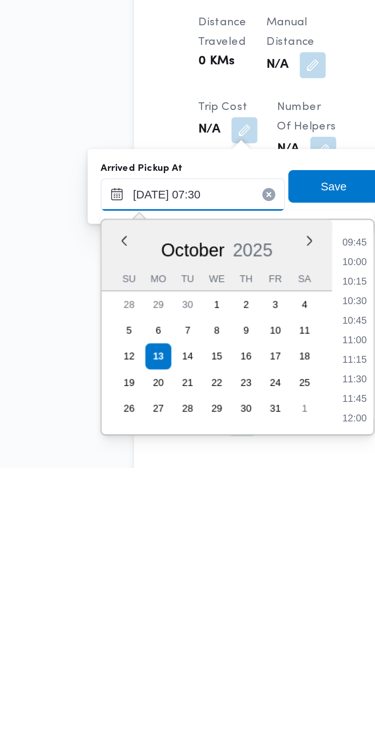
scroll to position [276, 0]
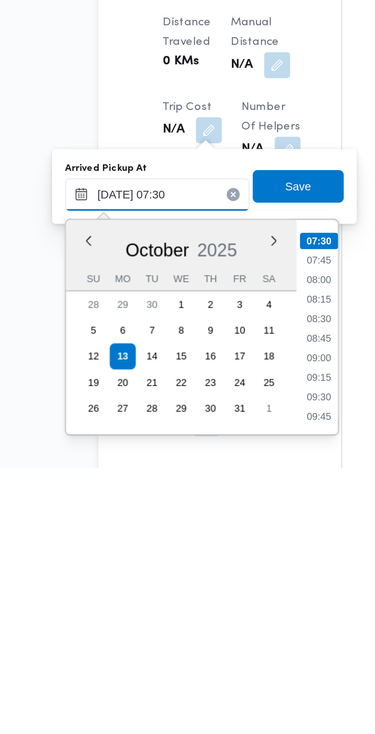
type input "[DATE] 07:30"
click at [204, 628] on li "07:30" at bounding box center [204, 627] width 18 height 8
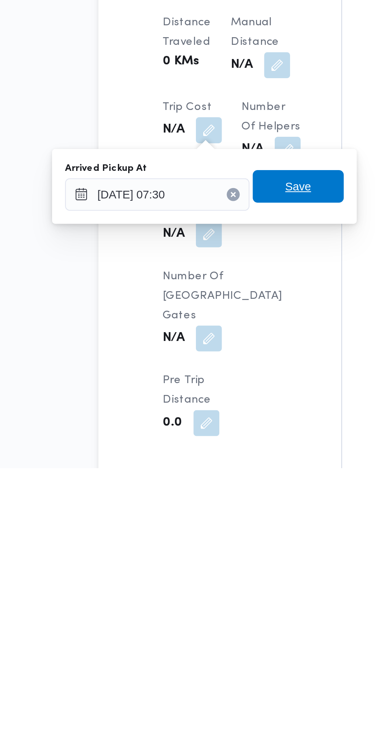
click at [198, 607] on span "Save" at bounding box center [193, 600] width 43 height 15
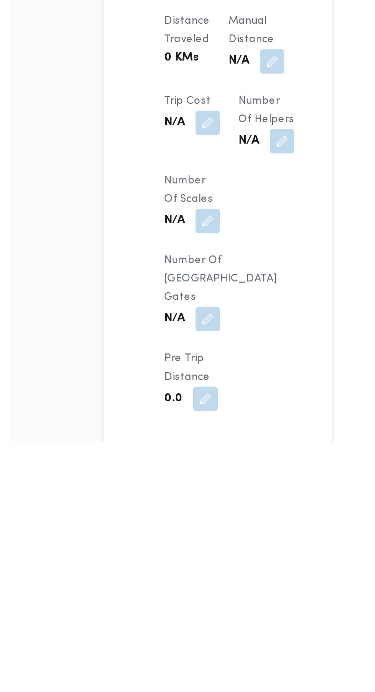
scroll to position [301, 0]
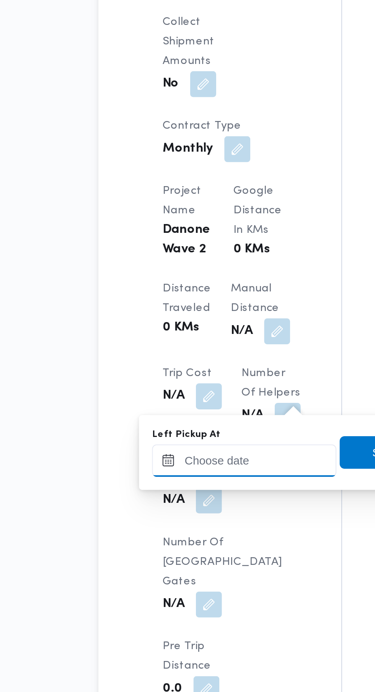
click at [167, 583] on input "Left Pickup At" at bounding box center [168, 582] width 87 height 15
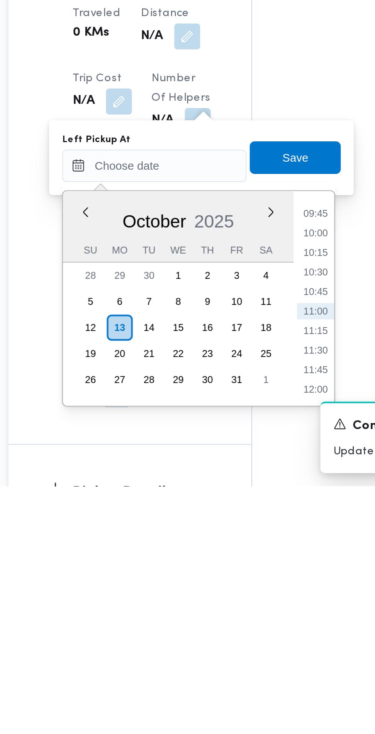
click at [247, 605] on li "09:45" at bounding box center [244, 606] width 18 height 8
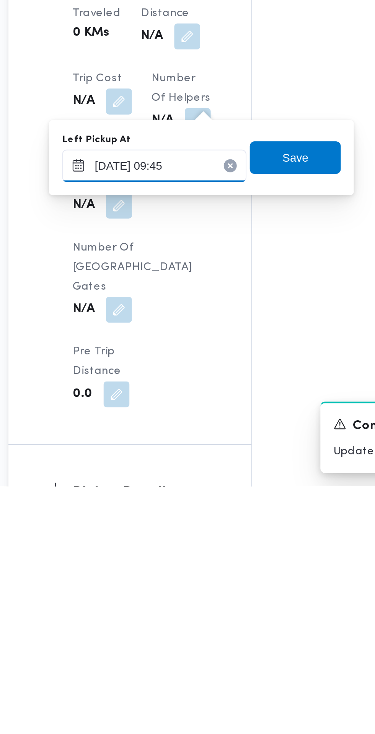
click at [199, 582] on input "[DATE] 09:45" at bounding box center [168, 582] width 87 height 15
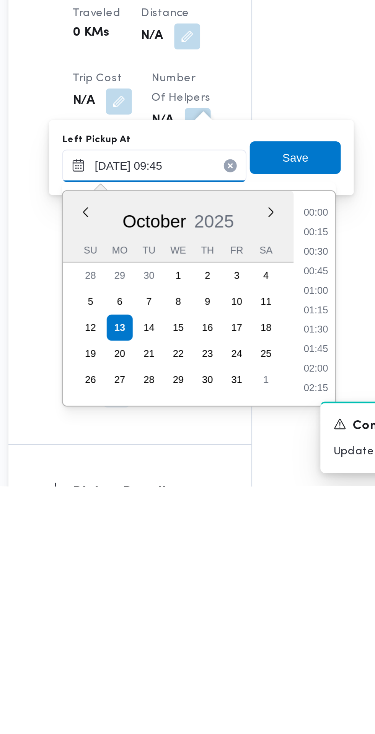
scroll to position [312, 0]
click at [249, 615] on li "08:45" at bounding box center [245, 615] width 18 height 8
type input "[DATE] 08:45"
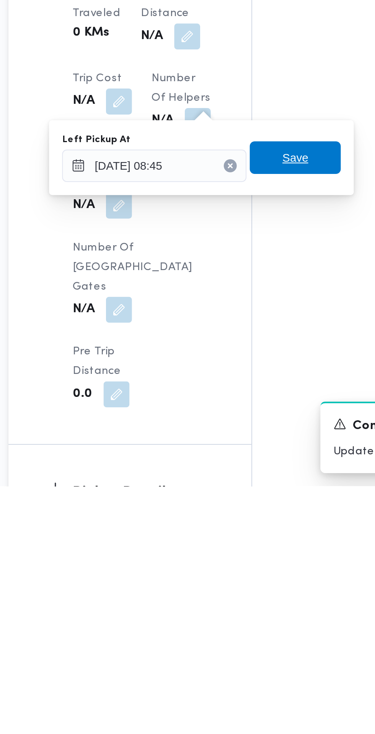
click at [245, 579] on span "Save" at bounding box center [234, 578] width 43 height 15
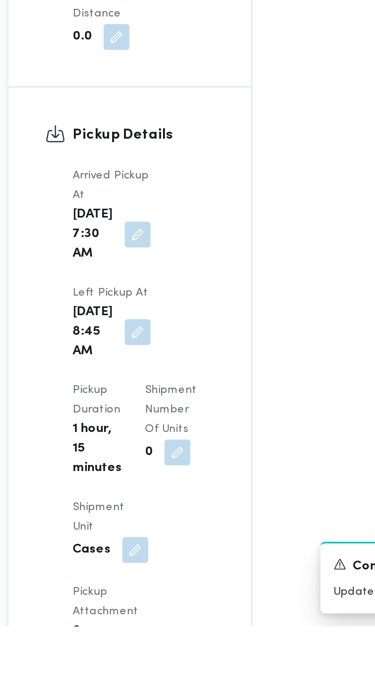
scroll to position [578, 0]
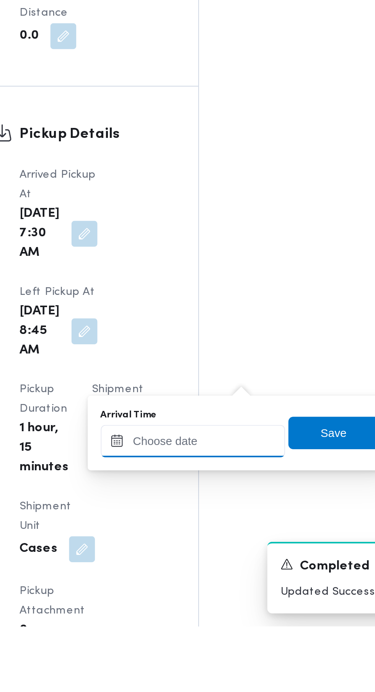
click at [215, 605] on input "Arrival Time" at bounding box center [211, 604] width 87 height 15
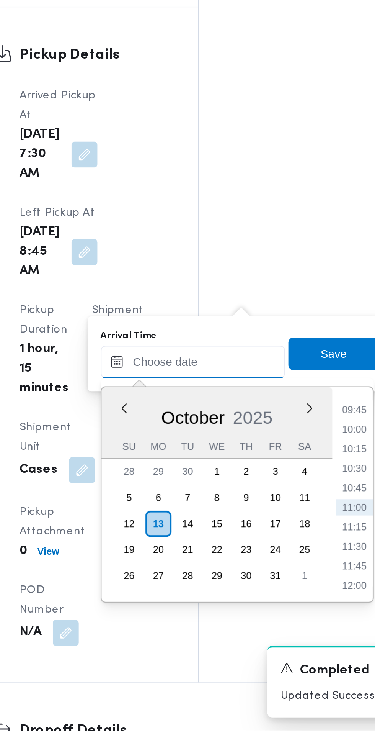
scroll to position [622, 0]
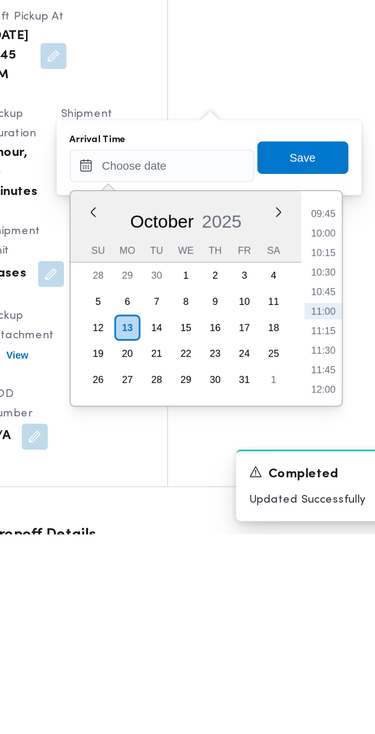
click at [291, 581] on li "09:45" at bounding box center [288, 583] width 18 height 8
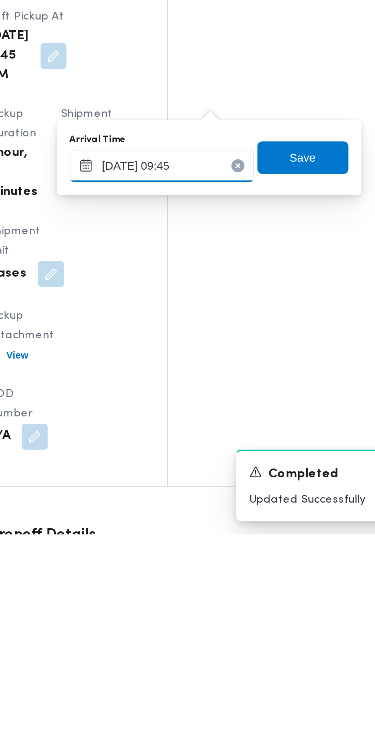
type input "[DATE] 09:45"
click at [288, 557] on span "Save" at bounding box center [278, 556] width 43 height 15
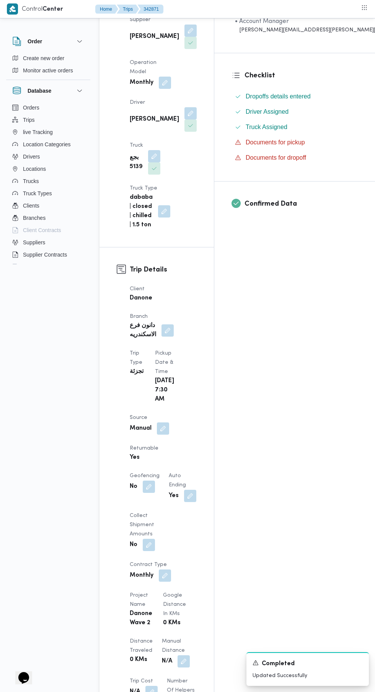
scroll to position [0, 0]
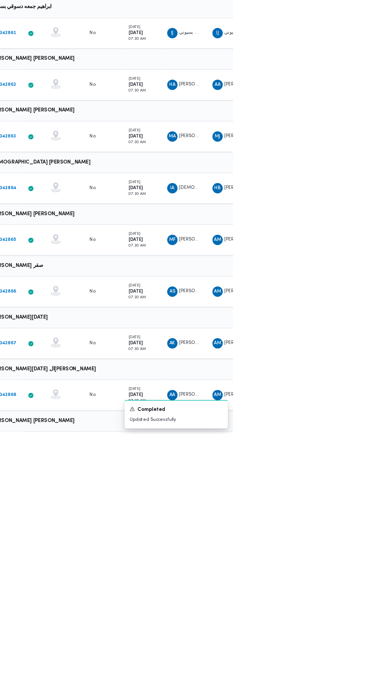
scroll to position [0, 12]
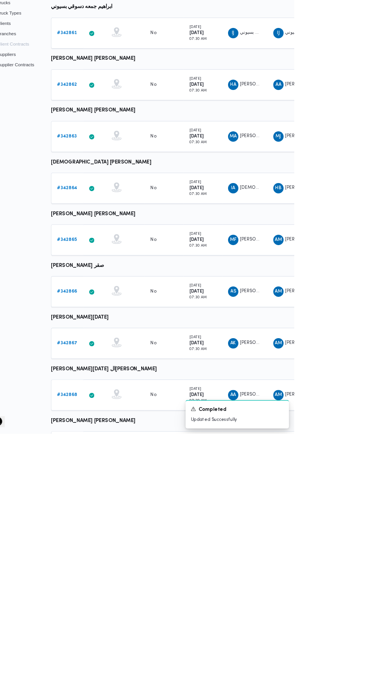
click at [108, 645] on b "# 342868" at bounding box center [107, 646] width 24 height 5
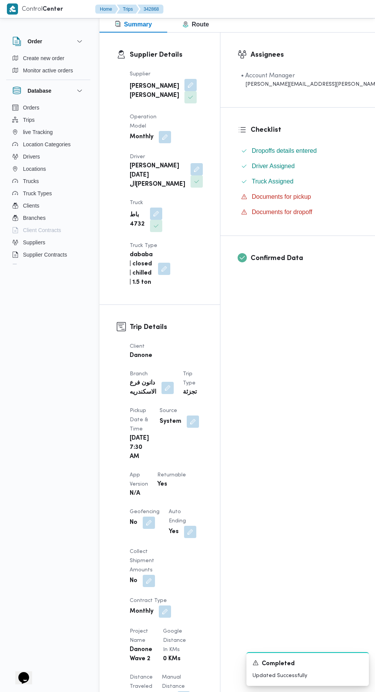
scroll to position [113, 0]
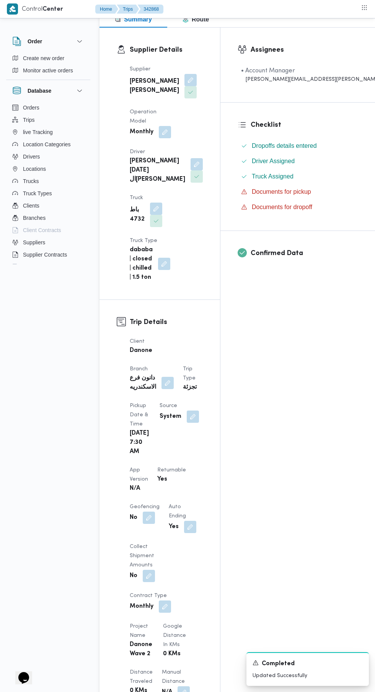
click at [187, 423] on button "button" at bounding box center [193, 416] width 12 height 12
click at [149, 441] on label "Is the trip operated through the driver app?" at bounding box center [141, 442] width 123 height 9
checkbox input "false"
click at [223, 440] on span "Save" at bounding box center [227, 442] width 12 height 9
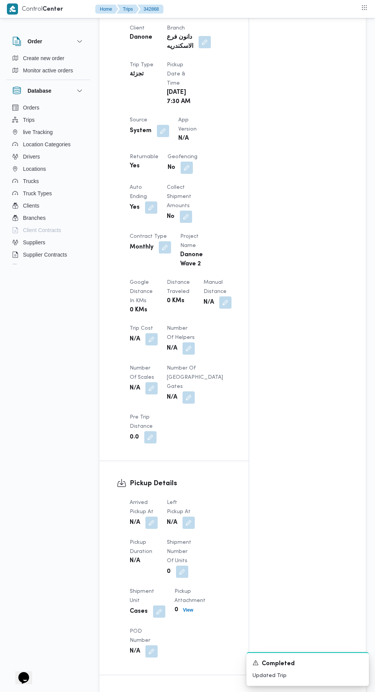
scroll to position [417, 0]
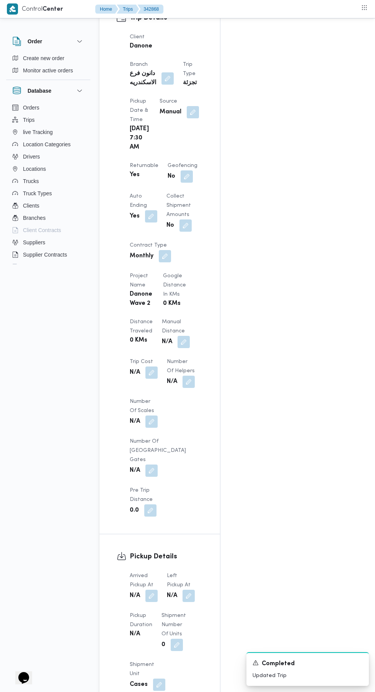
click at [152, 629] on div "N/A" at bounding box center [141, 634] width 24 height 11
click at [152, 590] on button "button" at bounding box center [152, 596] width 12 height 12
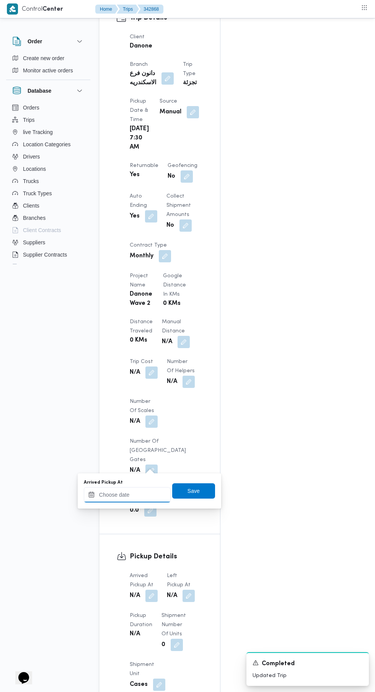
click at [138, 495] on input "Arrived Pickup At" at bounding box center [127, 494] width 87 height 15
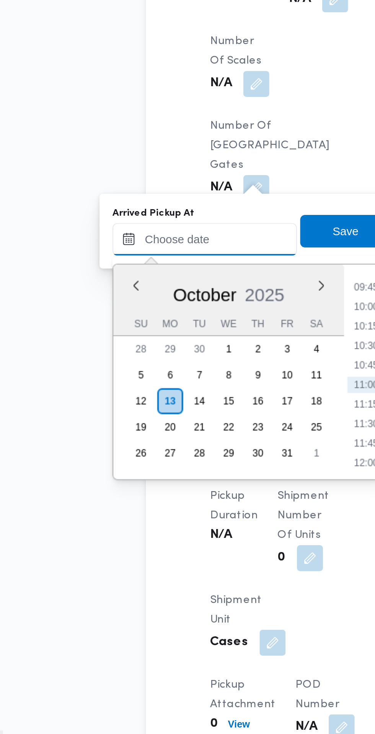
scroll to position [430, 0]
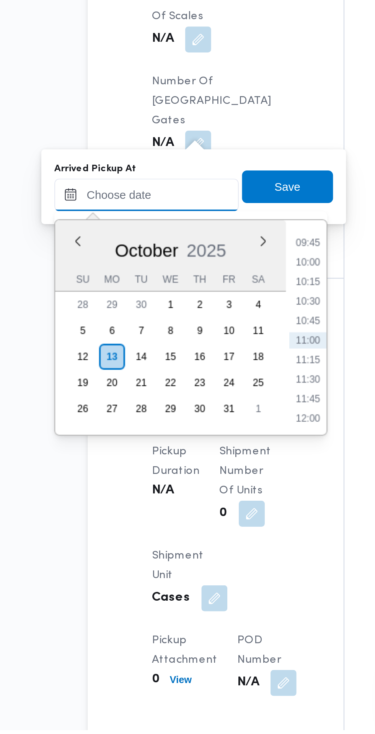
paste input "[DATE] 07:30"
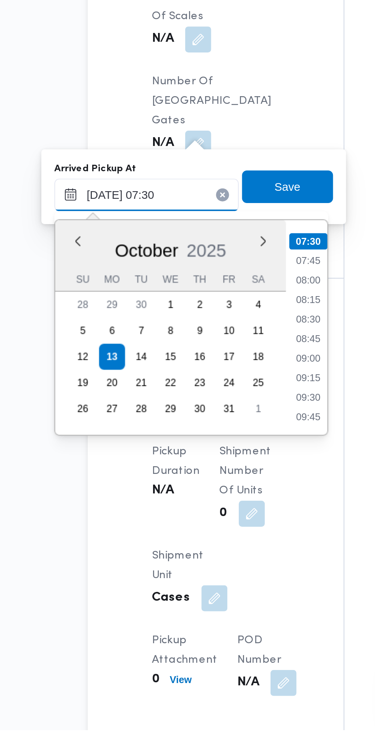
type input "[DATE] 07:30"
click at [208, 500] on li "07:30" at bounding box center [204, 504] width 18 height 8
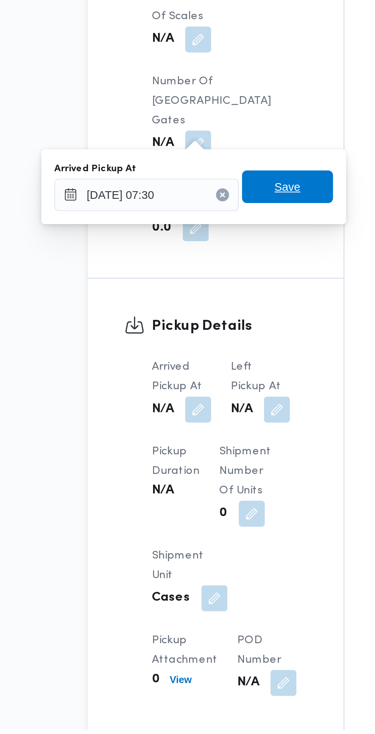
click at [203, 477] on span "Save" at bounding box center [193, 477] width 43 height 15
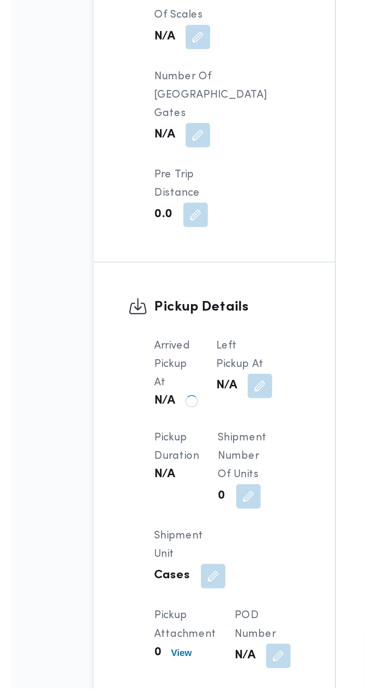
scroll to position [452, 0]
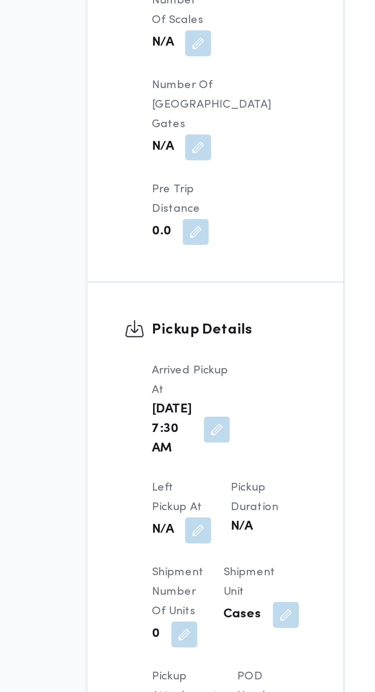
click at [158, 610] on button "button" at bounding box center [152, 616] width 12 height 12
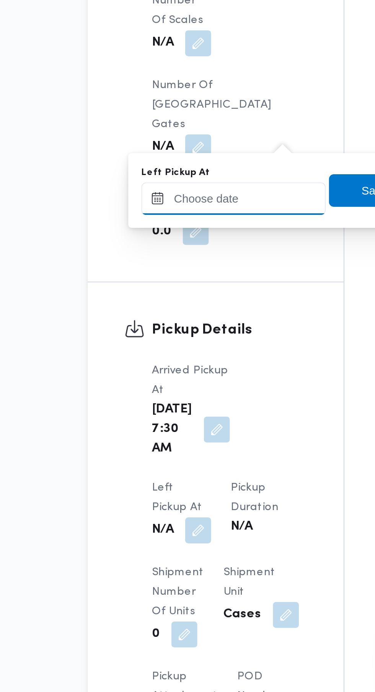
click at [173, 461] on input "Left Pickup At" at bounding box center [168, 459] width 87 height 15
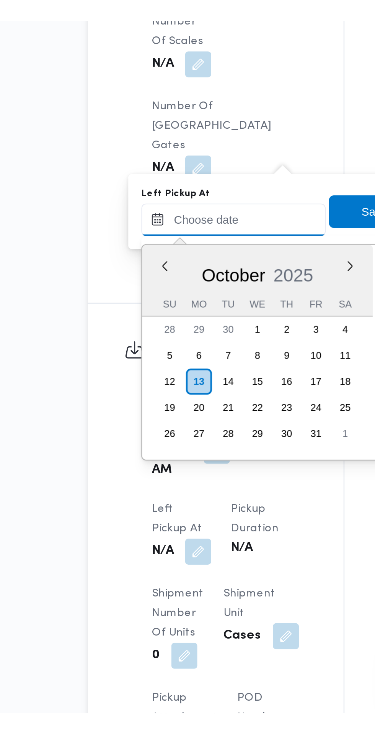
scroll to position [358, 0]
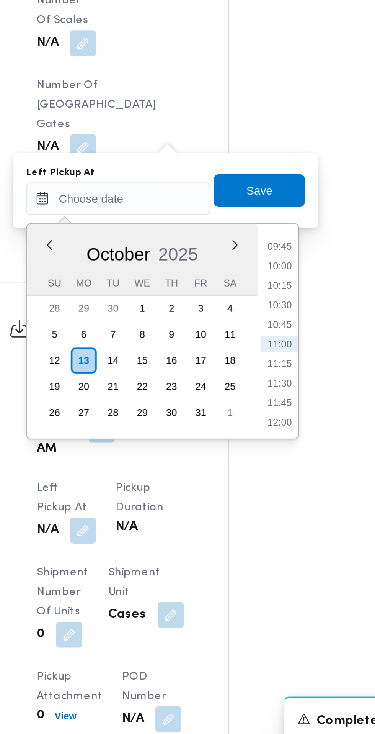
click at [247, 481] on li "09:45" at bounding box center [244, 482] width 18 height 8
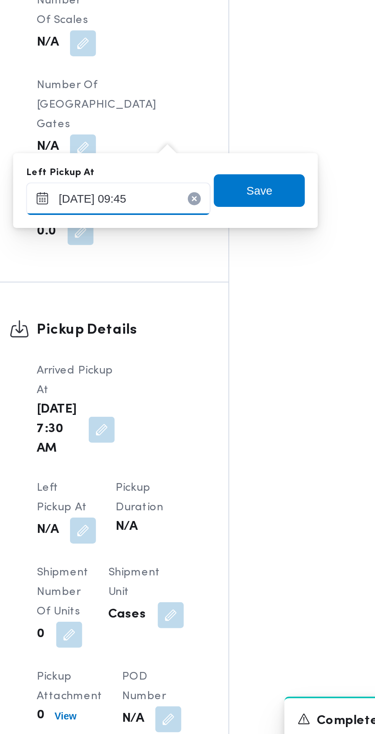
click at [189, 460] on input "[DATE] 09:45" at bounding box center [168, 459] width 87 height 15
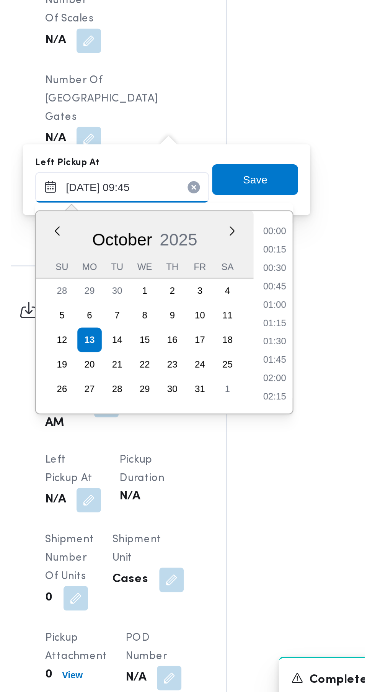
scroll to position [312, 0]
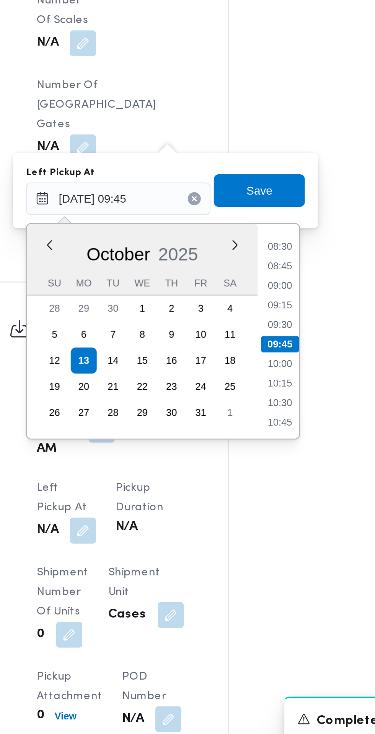
click at [246, 491] on li "08:45" at bounding box center [245, 491] width 18 height 8
type input "[DATE] 08:45"
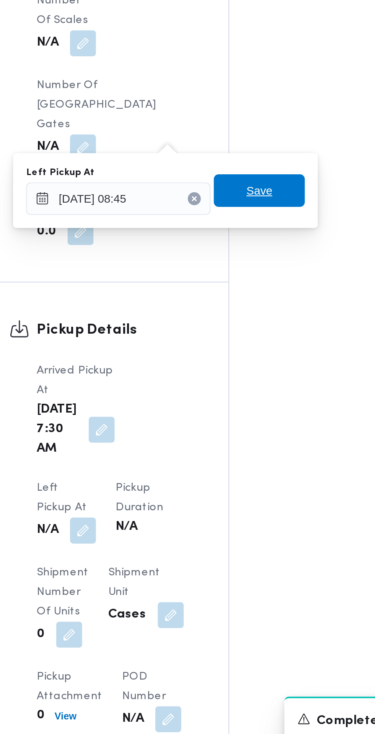
click at [241, 459] on span "Save" at bounding box center [235, 455] width 12 height 9
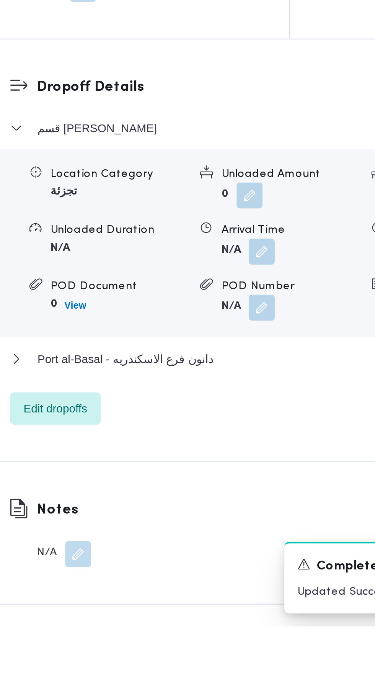
scroll to position [625, 0]
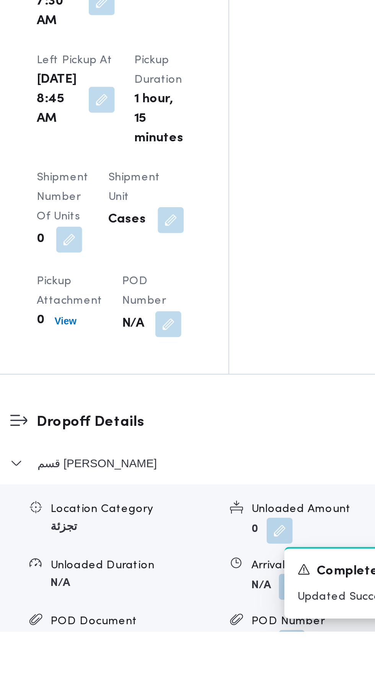
click at [244, 665] on button "button" at bounding box center [250, 671] width 12 height 12
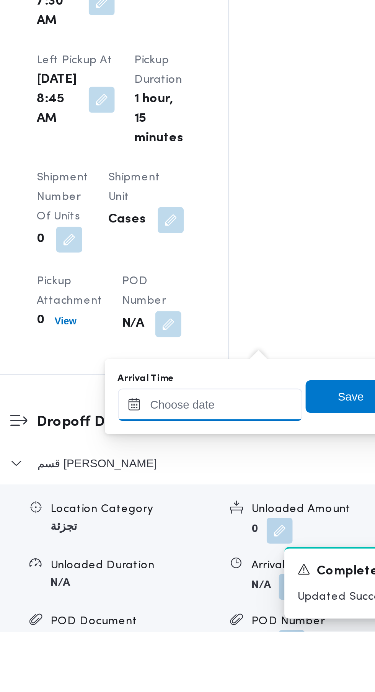
click at [215, 585] on input "Arrival Time" at bounding box center [211, 584] width 87 height 15
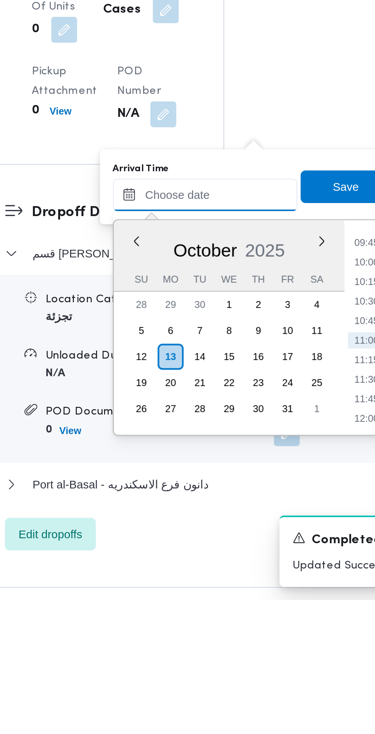
scroll to position [667, 0]
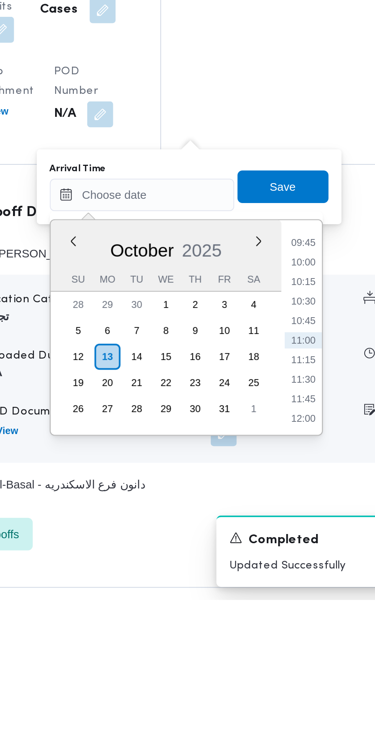
click at [291, 563] on li "09:45" at bounding box center [288, 566] width 18 height 8
type input "[DATE] 09:45"
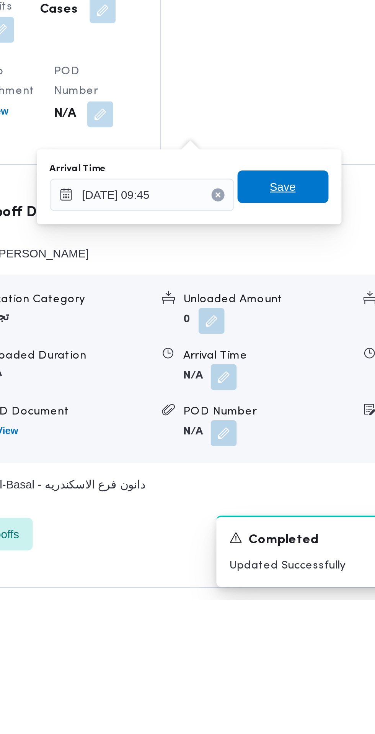
click at [283, 541] on span "Save" at bounding box center [278, 539] width 12 height 9
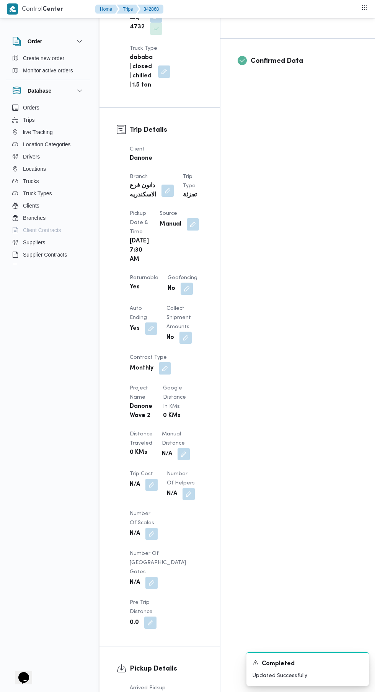
scroll to position [0, 0]
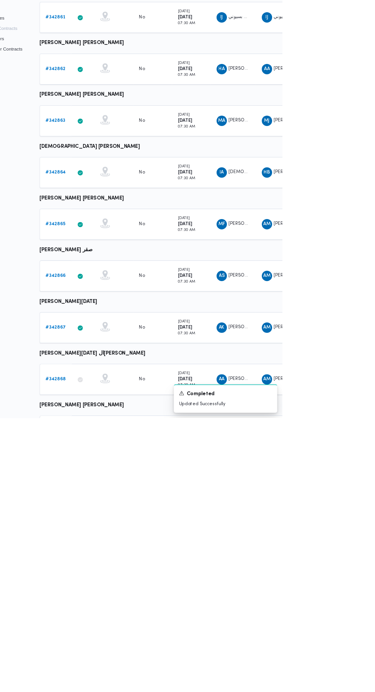
scroll to position [0, 12]
click at [95, 521] on b "# 342866" at bounding box center [107, 523] width 24 height 5
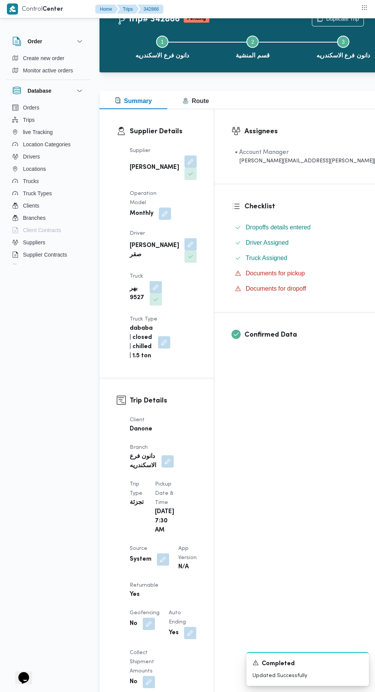
scroll to position [31, 0]
click at [162, 553] on button "button" at bounding box center [163, 559] width 12 height 12
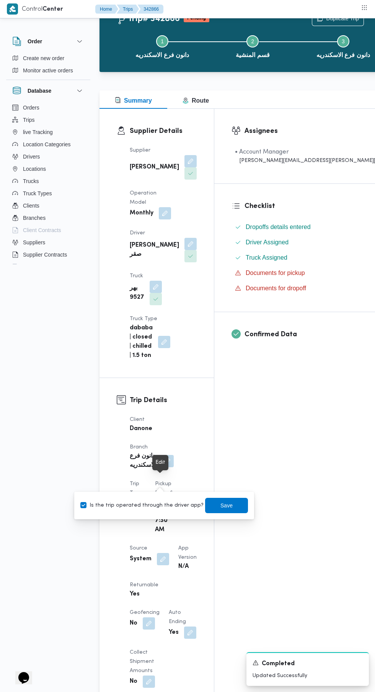
click at [163, 505] on label "Is the trip operated through the driver app?" at bounding box center [141, 505] width 123 height 9
checkbox input "false"
click at [236, 513] on span "Save" at bounding box center [226, 505] width 43 height 15
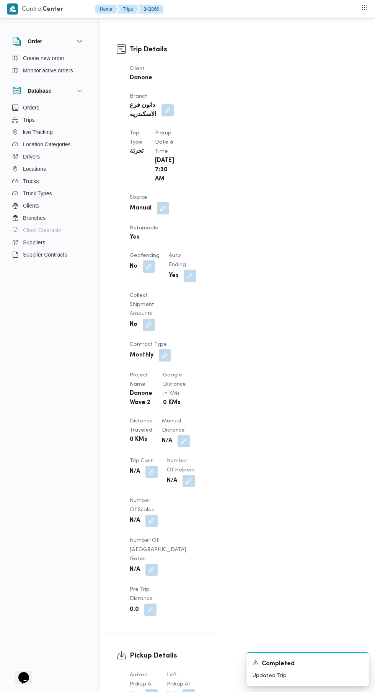
scroll to position [407, 0]
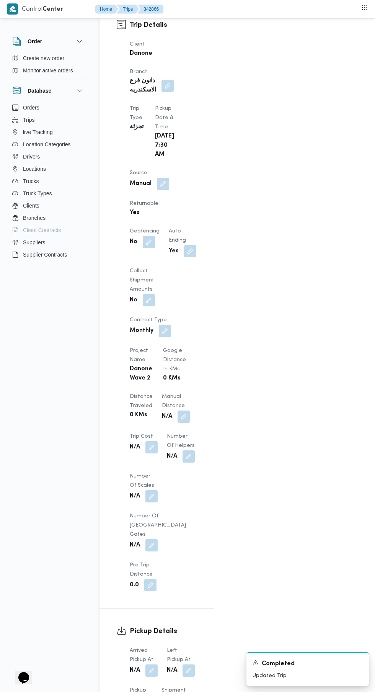
click at [152, 664] on button "button" at bounding box center [152, 670] width 12 height 12
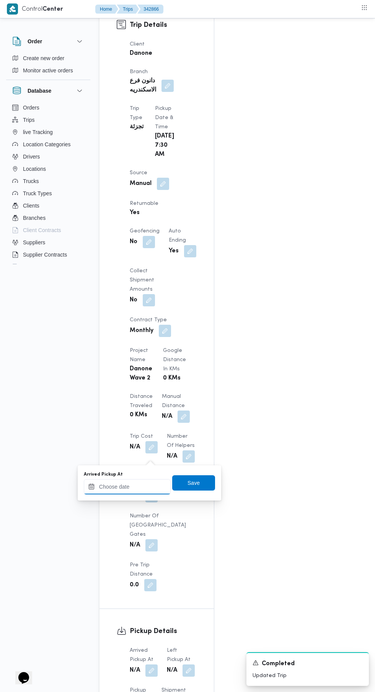
click at [140, 486] on input "Arrived Pickup At" at bounding box center [127, 486] width 87 height 15
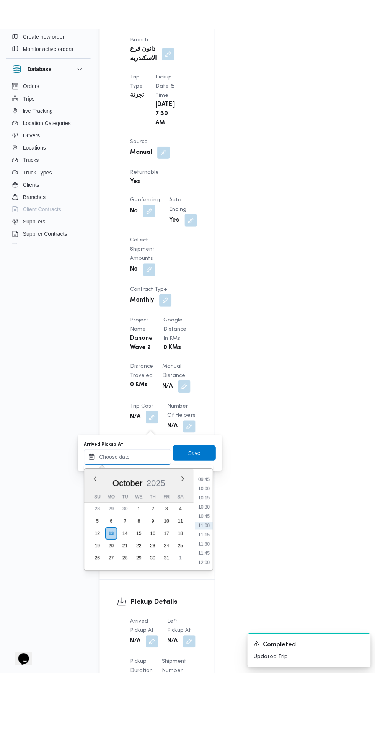
scroll to position [417, 0]
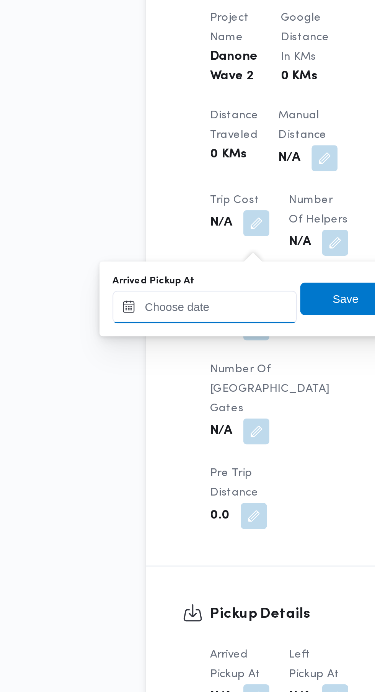
click at [143, 473] on input "Arrived Pickup At" at bounding box center [127, 476] width 87 height 15
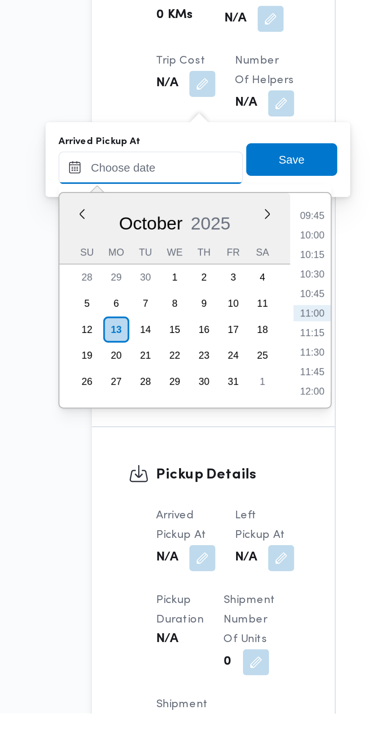
paste input "[DATE] 07:30"
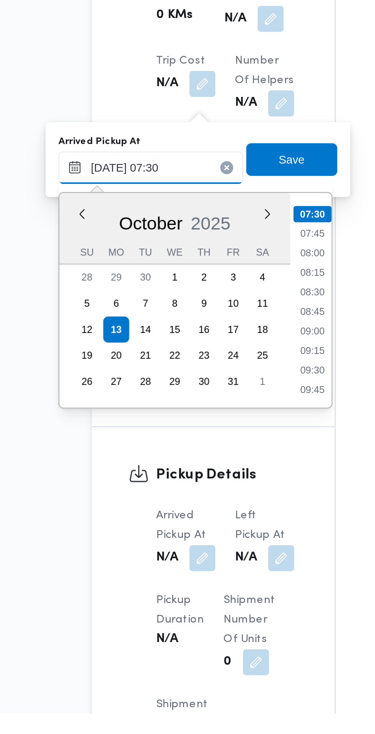
type input "[DATE] 07:30"
click at [203, 497] on li "07:30" at bounding box center [204, 499] width 18 height 8
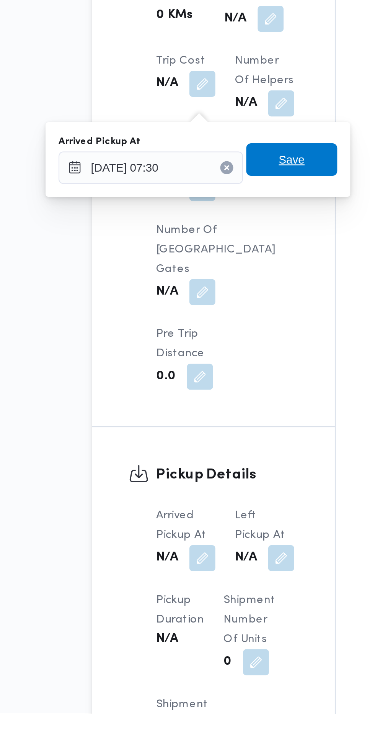
click at [198, 474] on span "Save" at bounding box center [194, 472] width 12 height 9
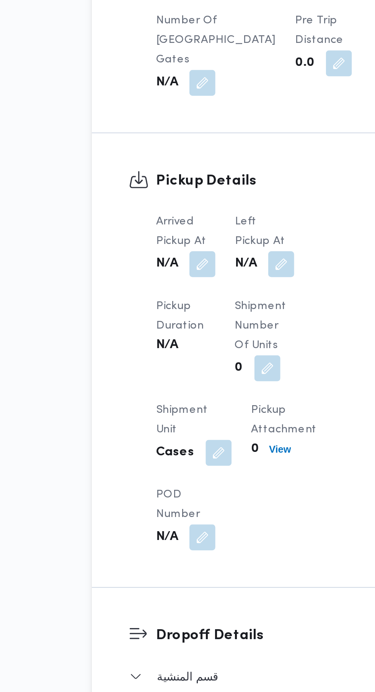
scroll to position [439, 0]
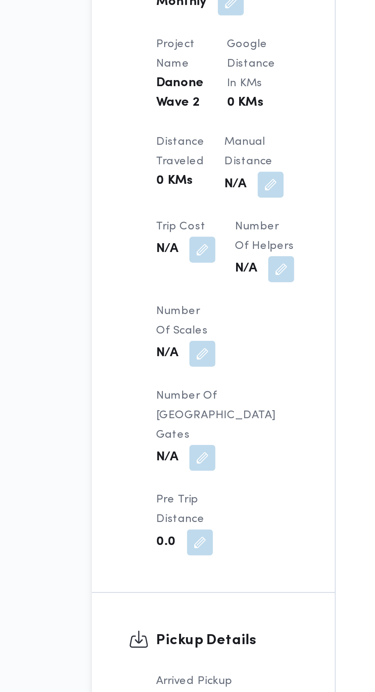
click at [158, 687] on button "button" at bounding box center [152, 693] width 12 height 12
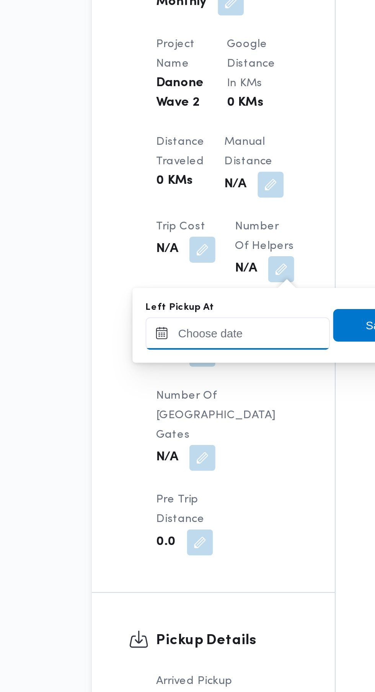
click at [173, 451] on input "Left Pickup At" at bounding box center [168, 454] width 87 height 15
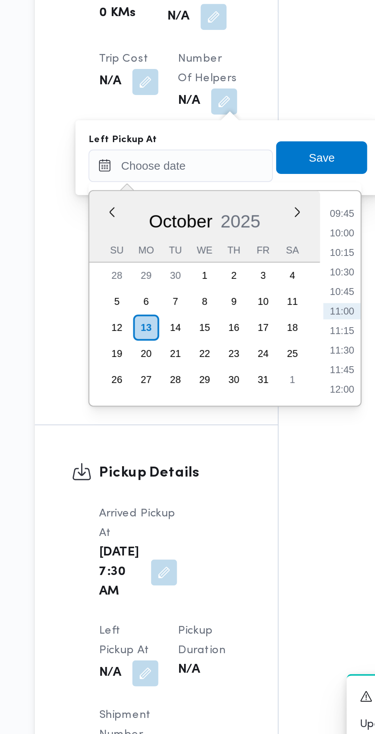
click at [239, 477] on li "09:45" at bounding box center [244, 477] width 18 height 8
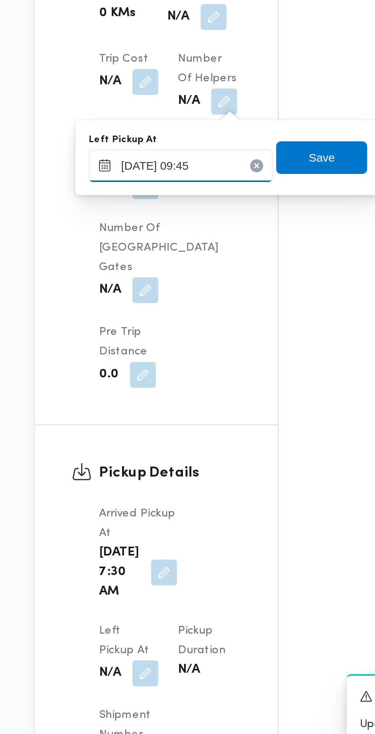
click at [194, 454] on input "[DATE] 09:45" at bounding box center [168, 454] width 87 height 15
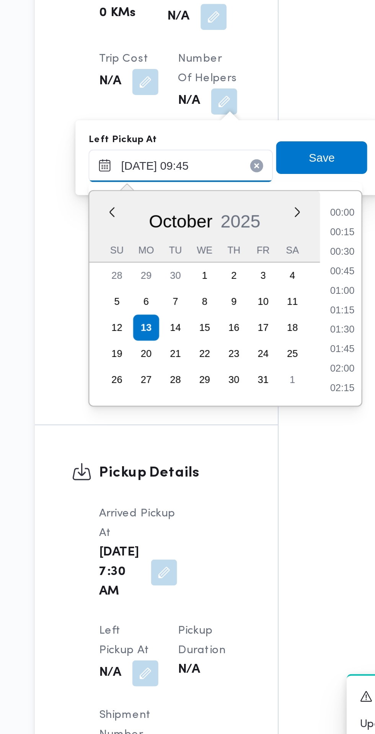
scroll to position [312, 0]
click at [247, 486] on li "08:45" at bounding box center [245, 486] width 18 height 8
type input "[DATE] 08:45"
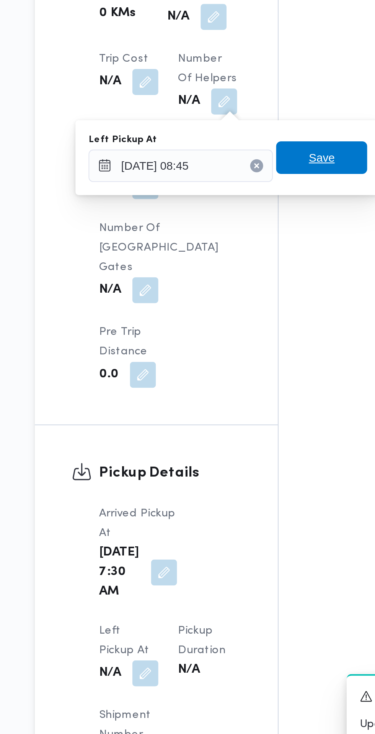
click at [241, 450] on span "Save" at bounding box center [235, 450] width 12 height 9
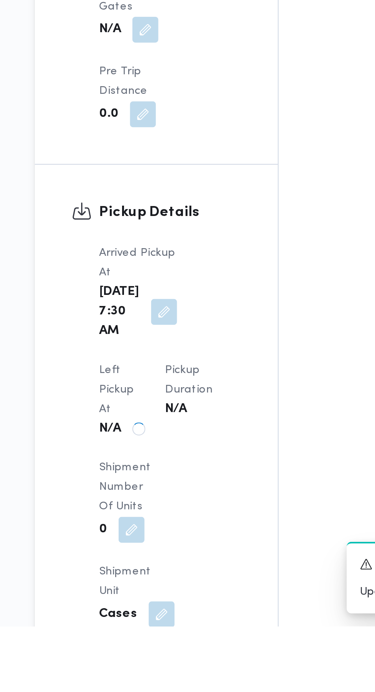
scroll to position [561, 0]
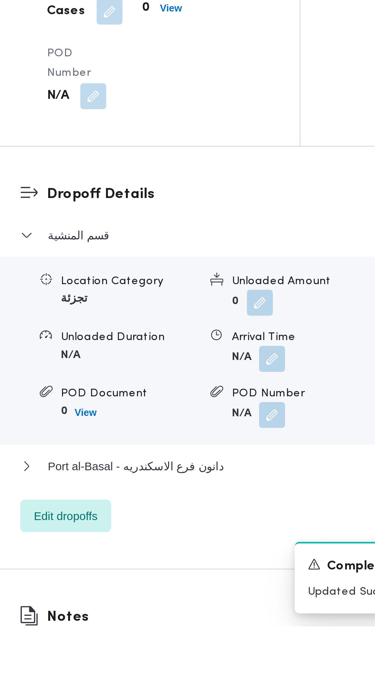
click at [237, 572] on button "button" at bounding box center [236, 566] width 12 height 12
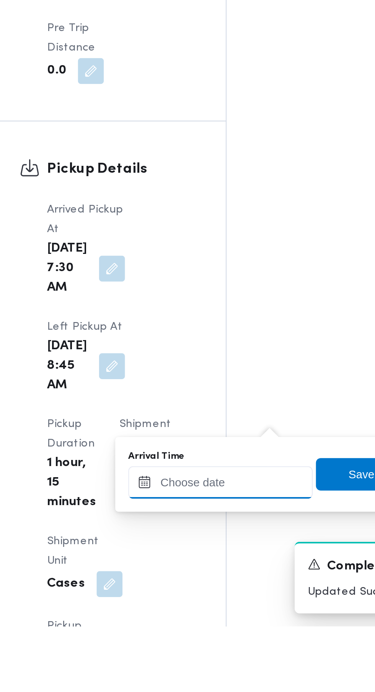
click at [214, 621] on div "Arrival Time" at bounding box center [211, 620] width 87 height 23
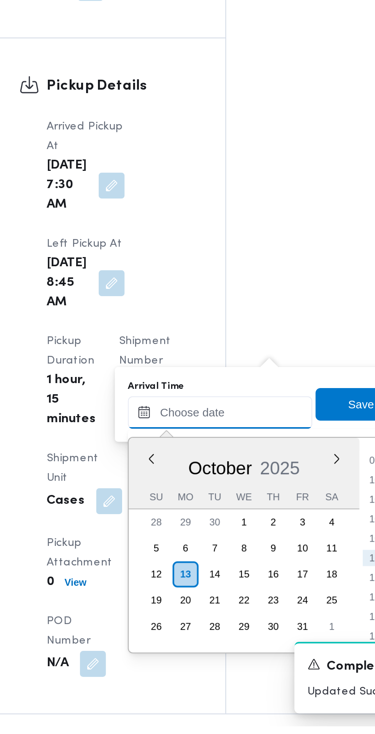
scroll to position [606, 0]
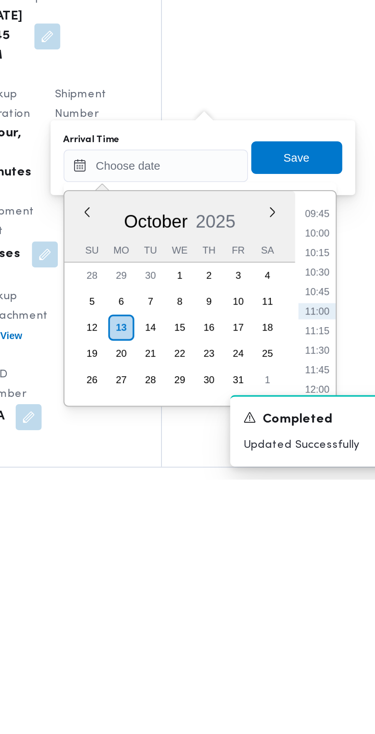
click at [290, 606] on li "09:45" at bounding box center [288, 609] width 18 height 8
type input "[DATE] 09:45"
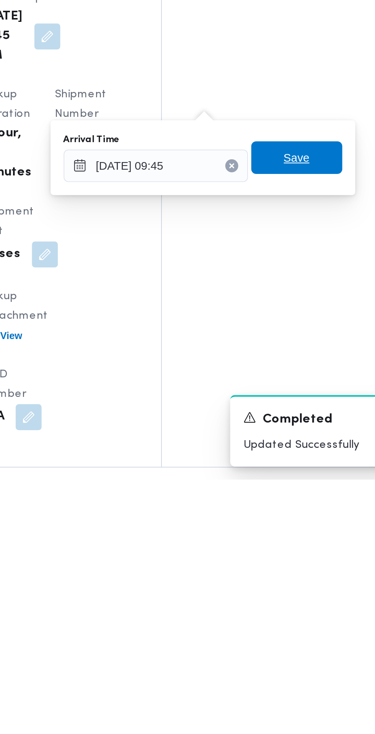
click at [284, 580] on span "Save" at bounding box center [278, 581] width 12 height 9
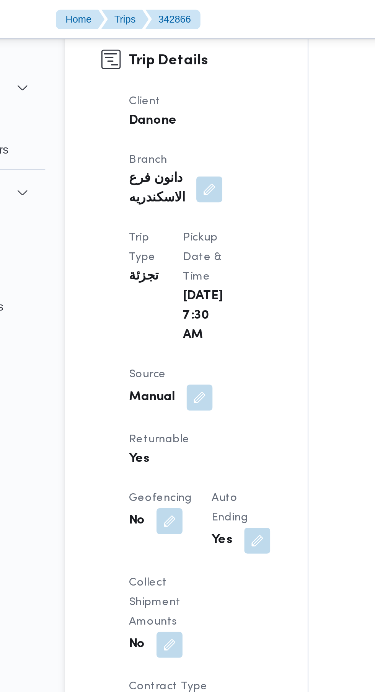
scroll to position [401, 0]
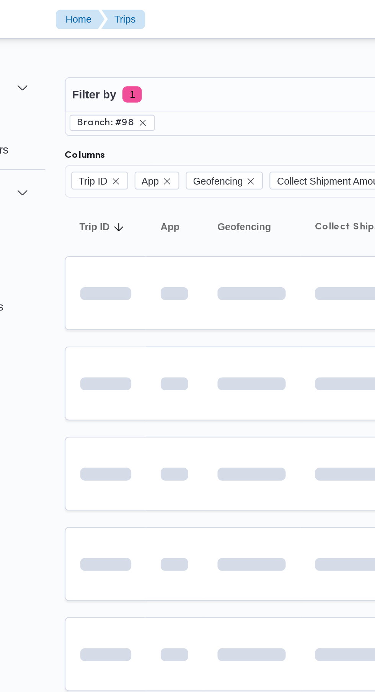
scroll to position [0, 12]
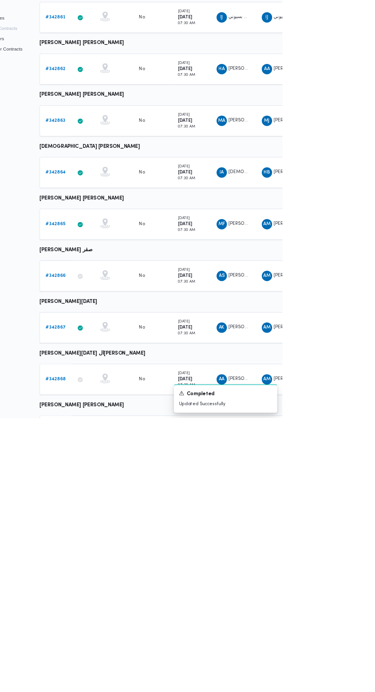
click at [96, 401] on b "# 342864" at bounding box center [107, 401] width 24 height 5
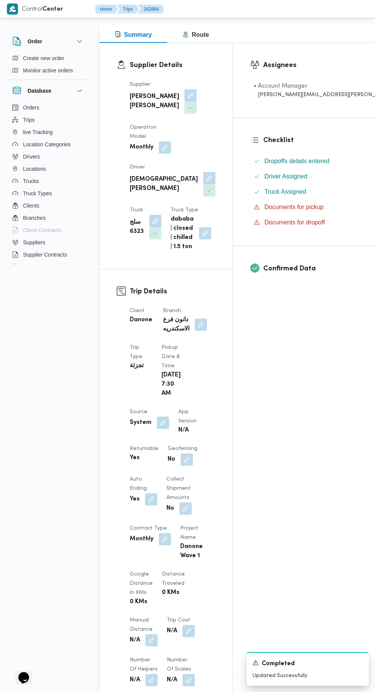
scroll to position [104, 0]
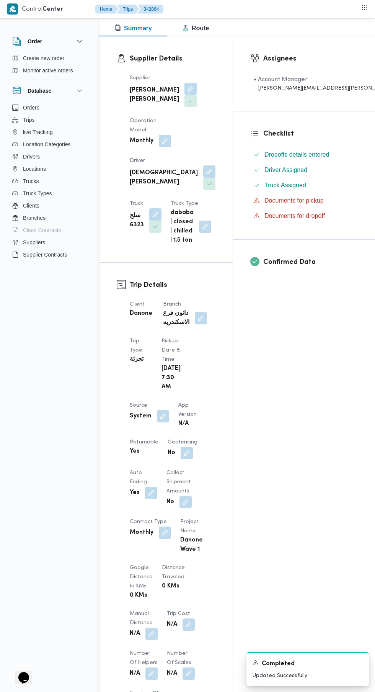
click at [162, 410] on button "button" at bounding box center [163, 416] width 12 height 12
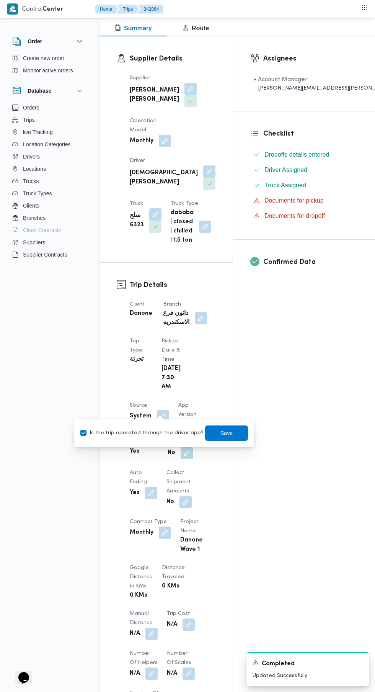
click at [154, 430] on label "Is the trip operated through the driver app?" at bounding box center [141, 432] width 123 height 9
checkbox input "false"
click at [223, 432] on span "Save" at bounding box center [227, 432] width 12 height 9
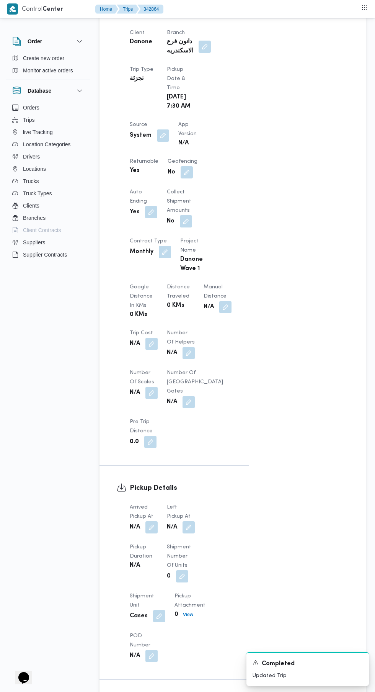
scroll to position [385, 0]
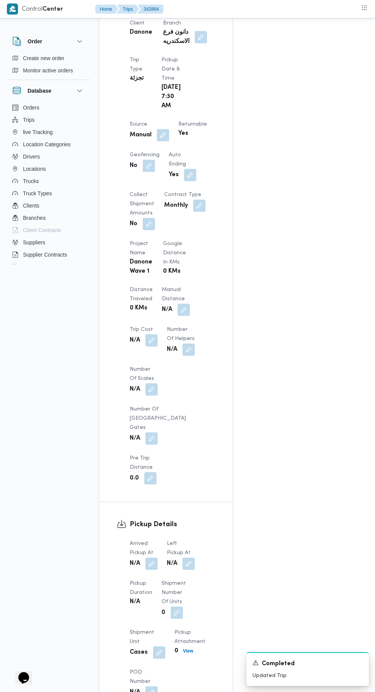
click at [148, 597] on div "N/A" at bounding box center [141, 602] width 24 height 11
click at [152, 557] on button "button" at bounding box center [152, 563] width 12 height 12
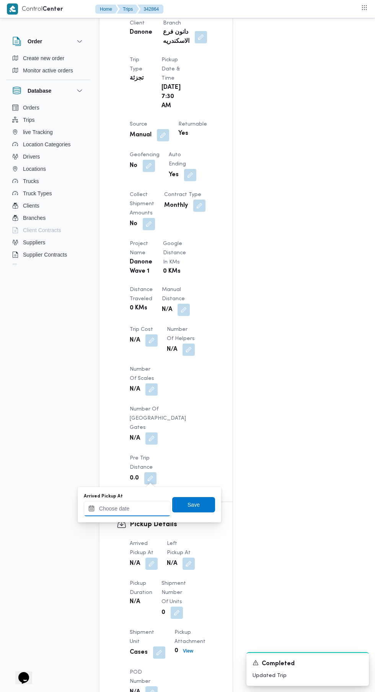
click at [142, 511] on input "Arrived Pickup At" at bounding box center [127, 508] width 87 height 15
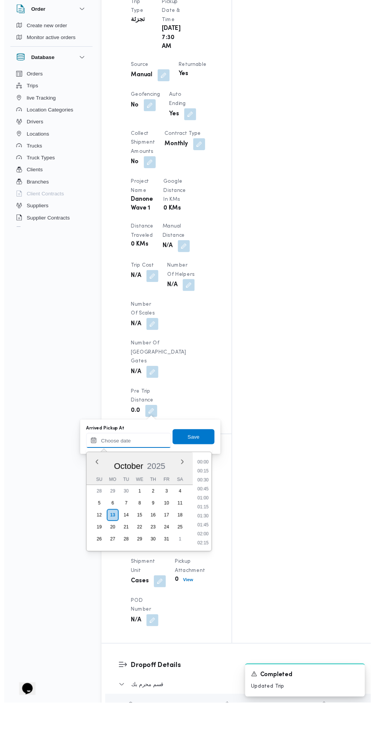
scroll to position [411, 0]
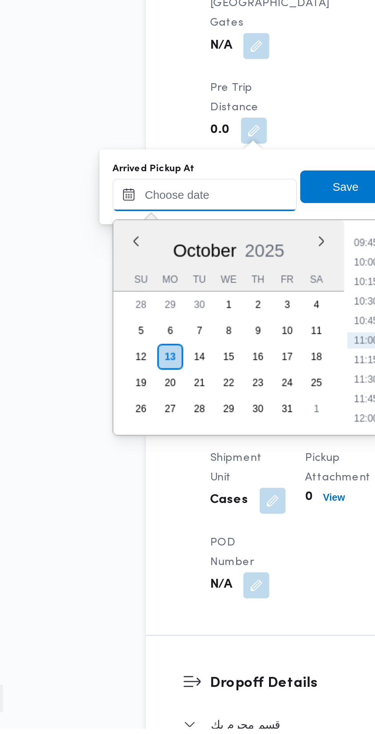
paste input "[DATE] 07:30"
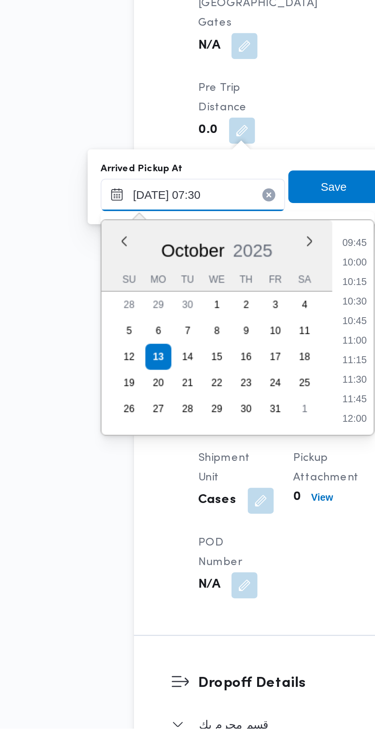
scroll to position [276, 0]
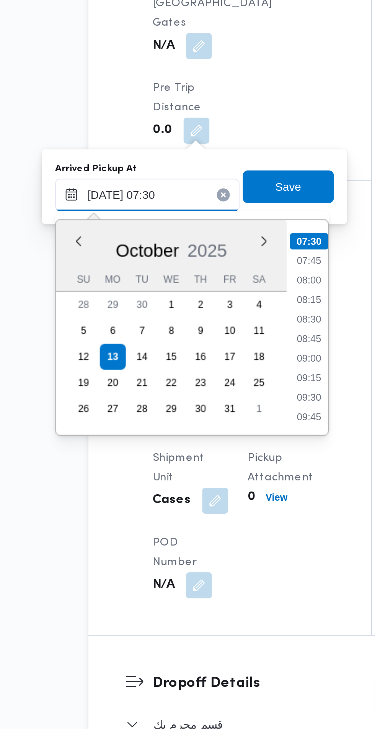
type input "[DATE] 07:30"
click at [210, 504] on li "07:30" at bounding box center [204, 504] width 18 height 8
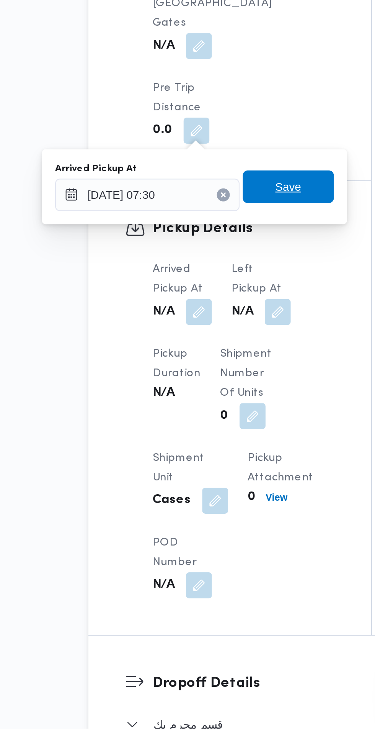
click at [201, 478] on span "Save" at bounding box center [193, 478] width 43 height 15
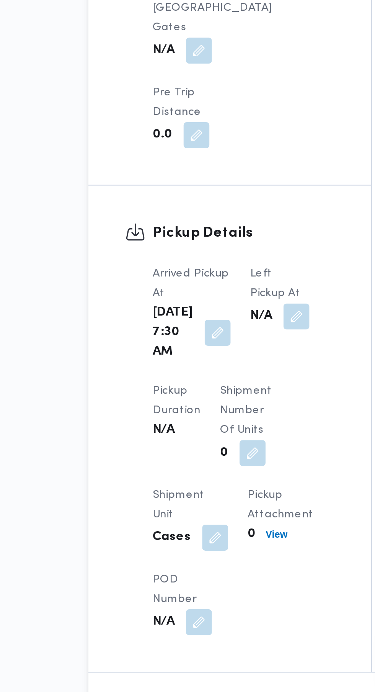
click at [197, 509] on button "button" at bounding box center [197, 515] width 12 height 12
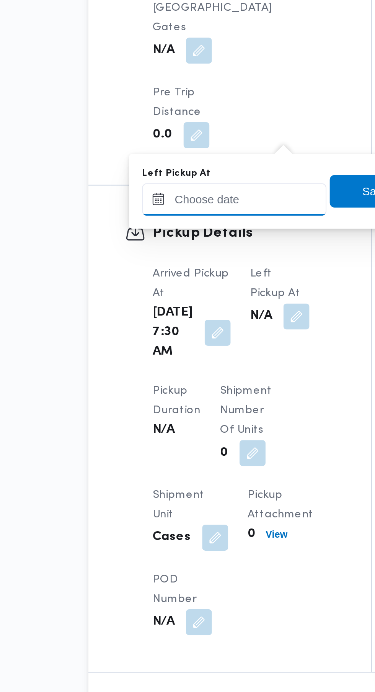
click at [170, 460] on input "Left Pickup At" at bounding box center [168, 459] width 87 height 15
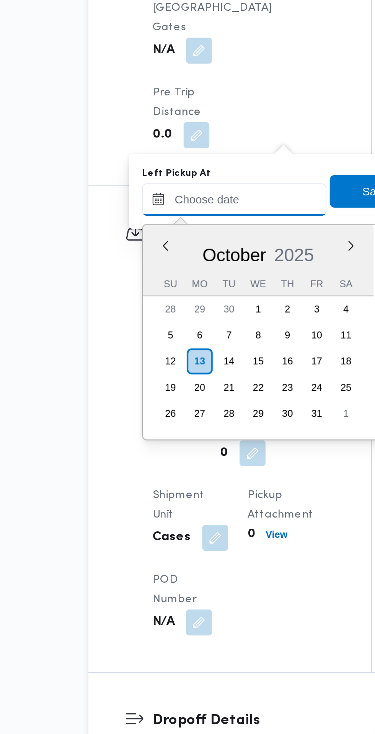
scroll to position [358, 0]
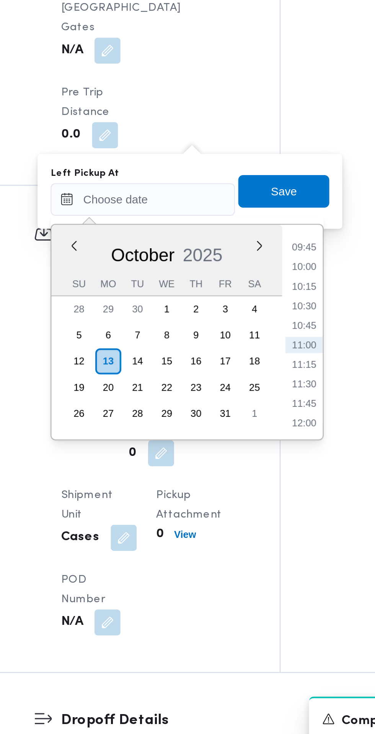
click at [247, 483] on li "09:45" at bounding box center [244, 483] width 18 height 8
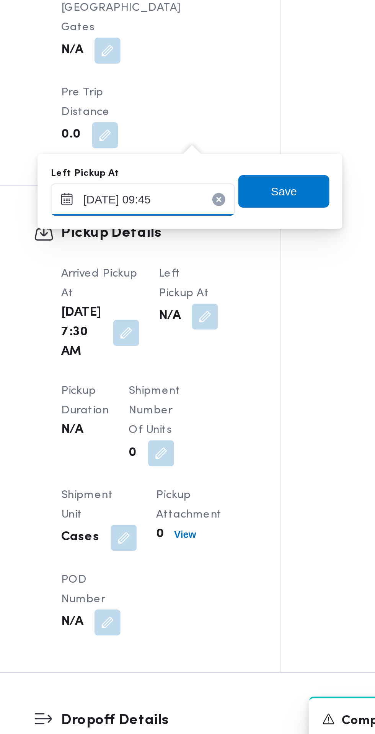
click at [190, 458] on input "[DATE] 09:45" at bounding box center [168, 459] width 87 height 15
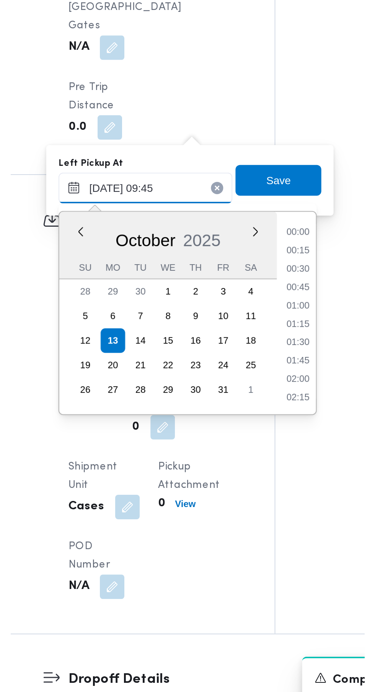
scroll to position [312, 0]
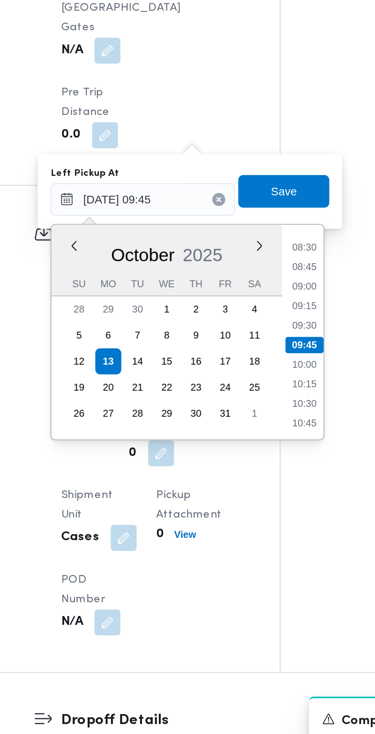
click at [247, 492] on li "08:45" at bounding box center [245, 492] width 18 height 8
type input "[DATE] 08:45"
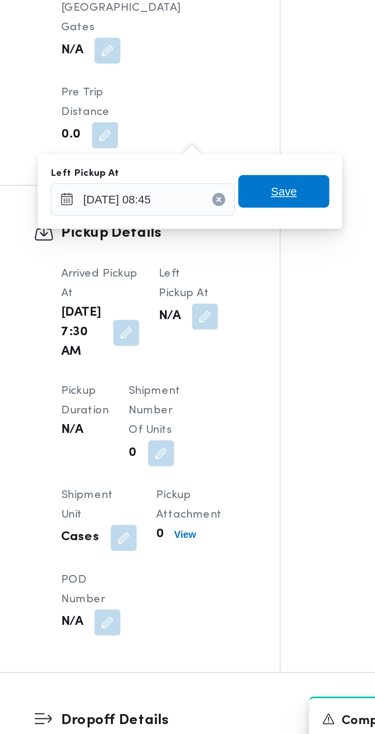
click at [243, 453] on span "Save" at bounding box center [234, 455] width 43 height 15
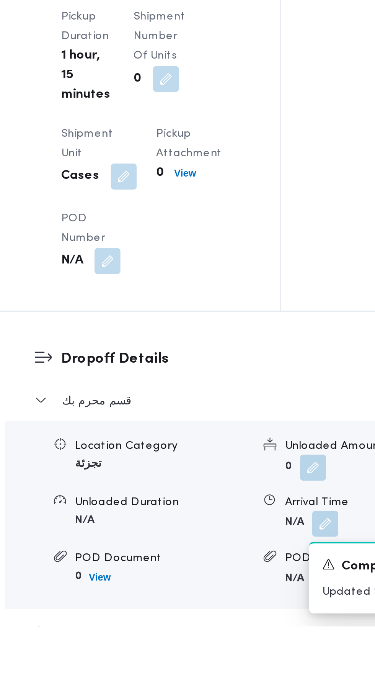
scroll to position [580, 0]
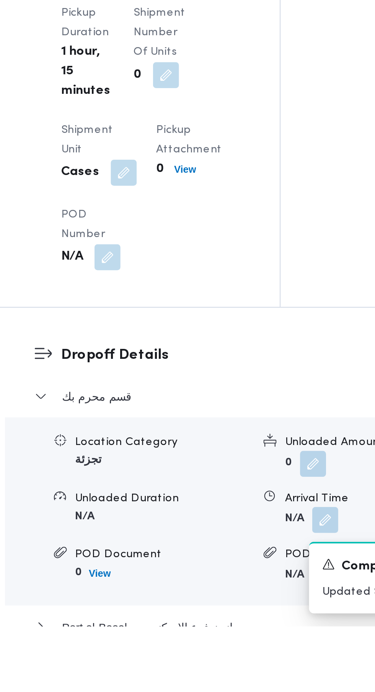
click at [248, 636] on button "button" at bounding box center [254, 642] width 12 height 12
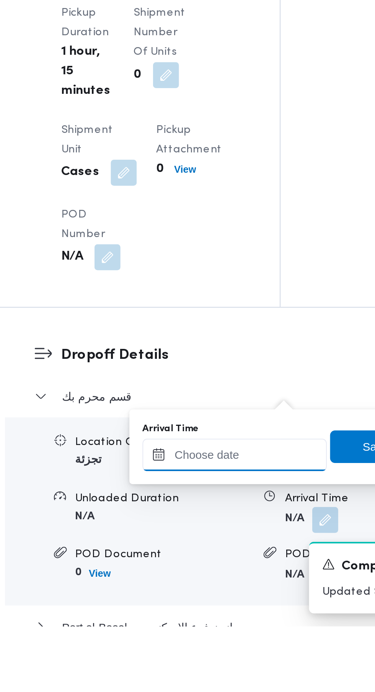
click at [209, 608] on input "Arrival Time" at bounding box center [211, 610] width 87 height 15
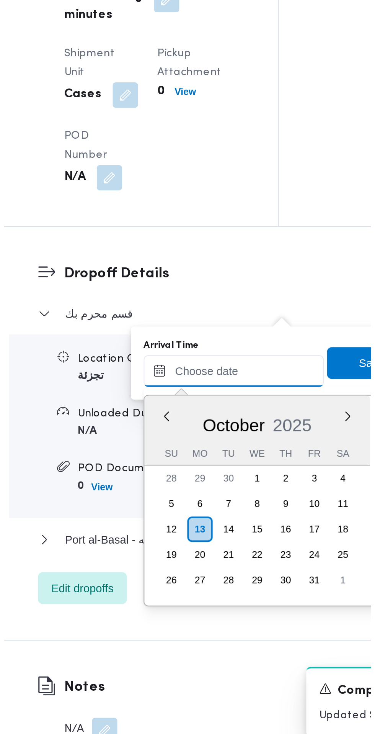
scroll to position [623, 0]
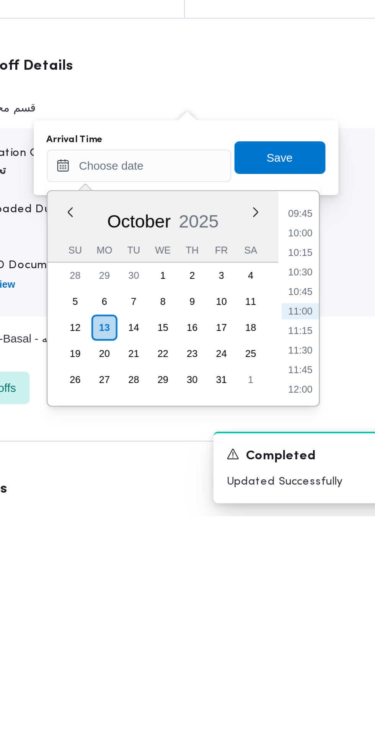
click at [292, 592] on li "09:45" at bounding box center [288, 591] width 18 height 8
type input "[DATE] 09:45"
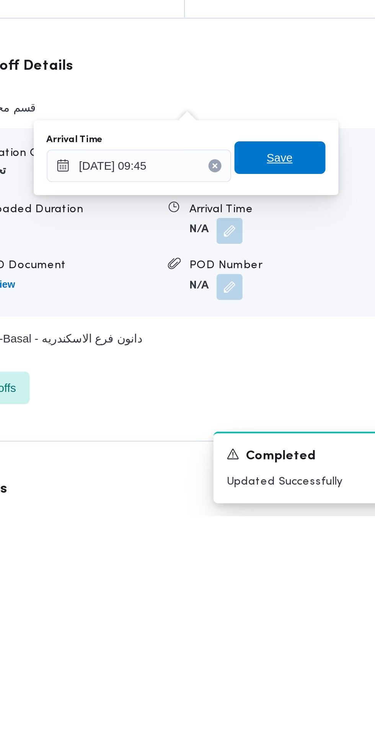
click at [289, 564] on span "Save" at bounding box center [278, 564] width 43 height 15
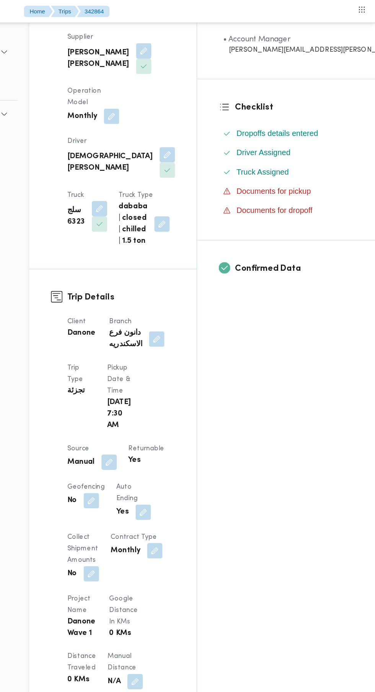
scroll to position [0, 0]
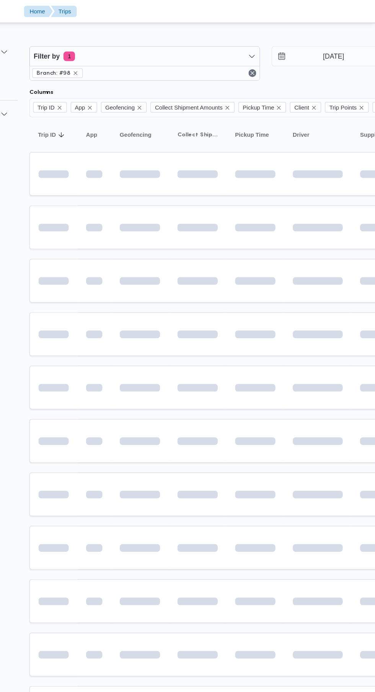
scroll to position [0, 12]
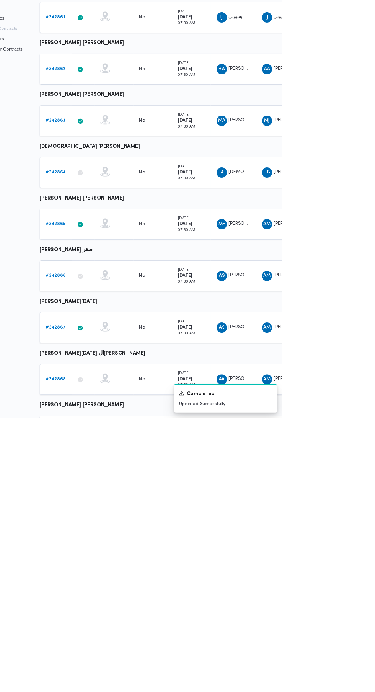
click at [106, 340] on b "# 342863" at bounding box center [106, 339] width 23 height 5
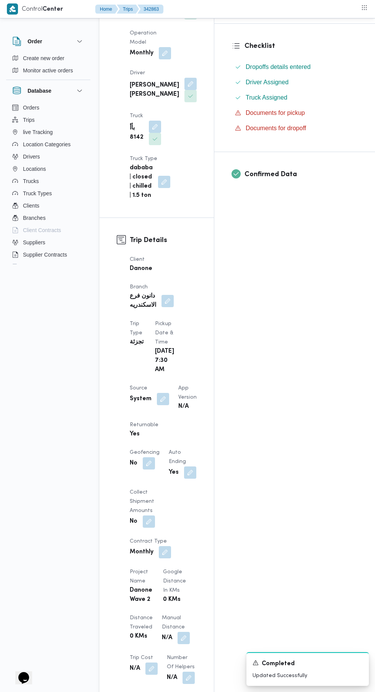
scroll to position [114, 0]
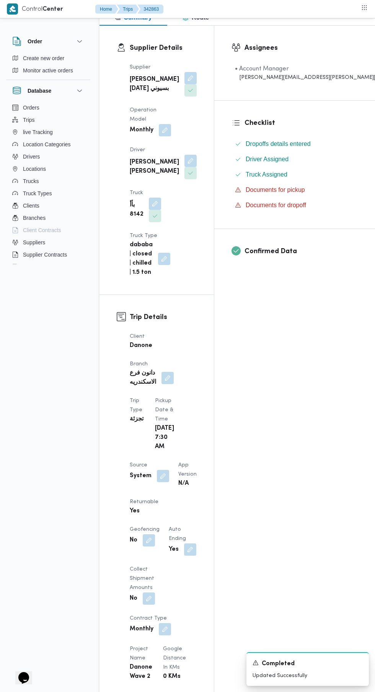
click at [162, 470] on button "button" at bounding box center [163, 476] width 12 height 12
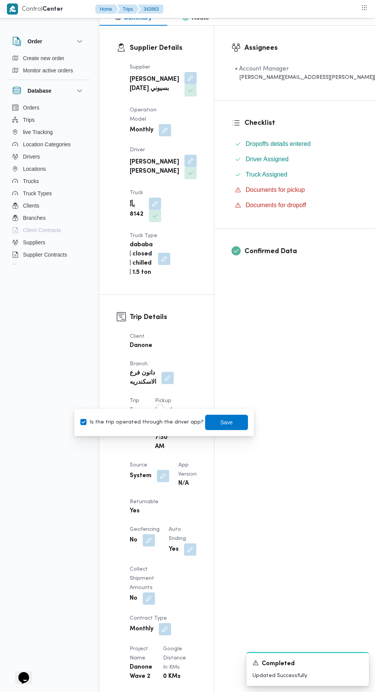
click at [149, 422] on label "Is the trip operated through the driver app?" at bounding box center [141, 422] width 123 height 9
checkbox input "false"
click at [221, 422] on span "Save" at bounding box center [227, 422] width 12 height 9
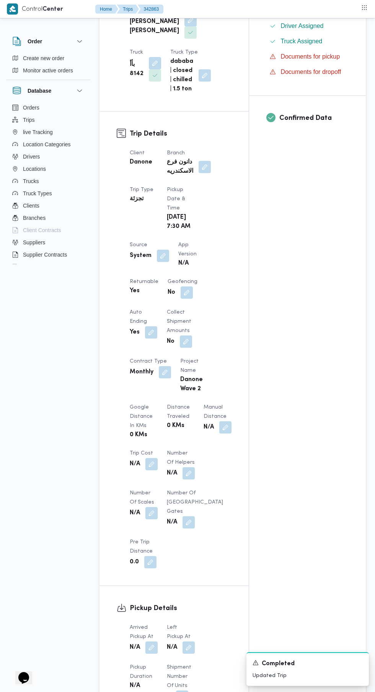
scroll to position [459, 0]
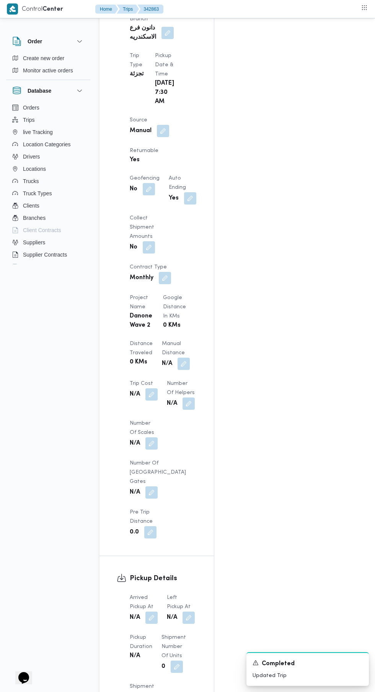
click at [152, 611] on button "button" at bounding box center [152, 617] width 12 height 12
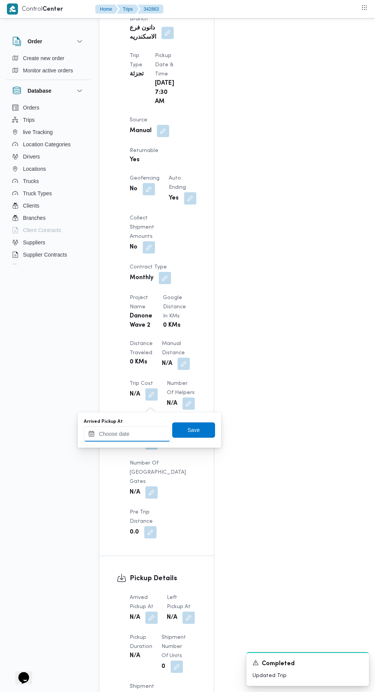
click at [136, 436] on input "Arrived Pickup At" at bounding box center [127, 433] width 87 height 15
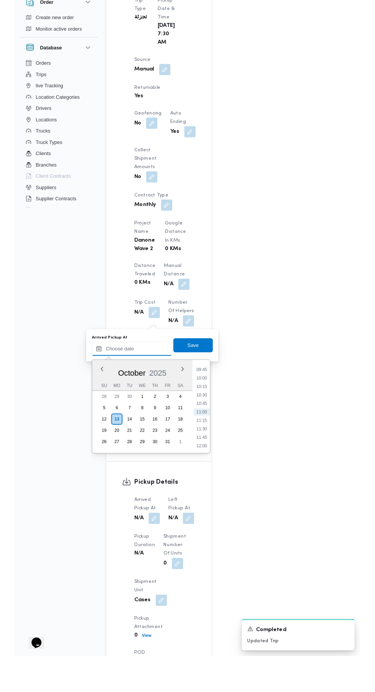
scroll to position [476, 0]
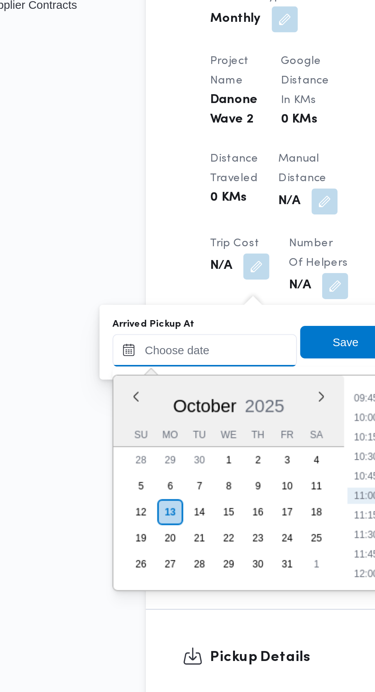
paste input "[DATE] 07:30"
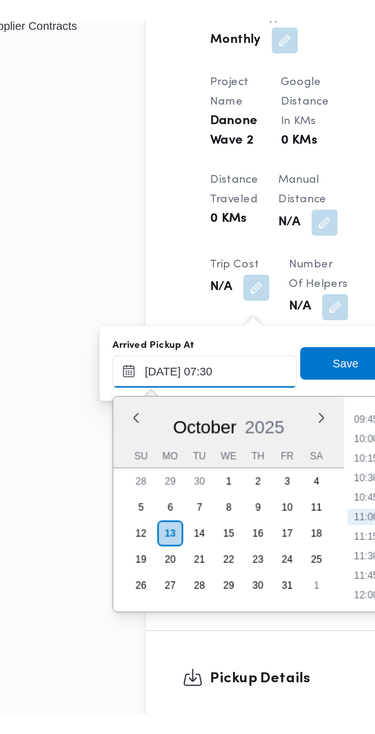
scroll to position [276, 0]
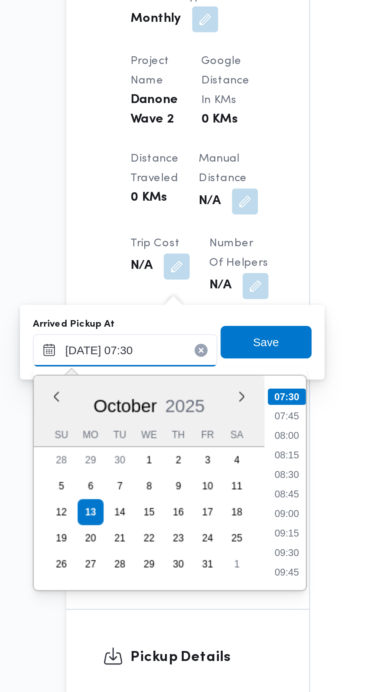
type input "[DATE] 07:30"
click at [209, 441] on li "07:30" at bounding box center [204, 439] width 18 height 8
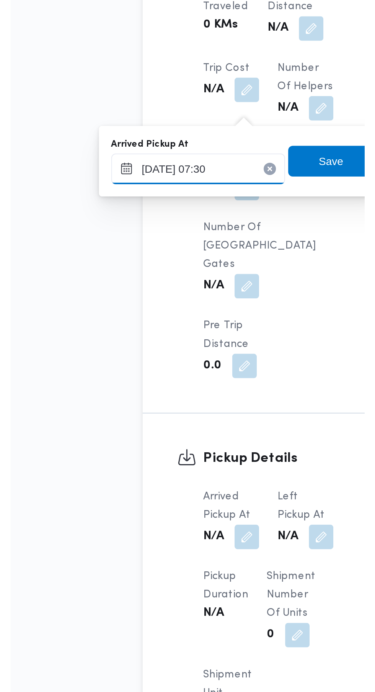
scroll to position [476, 0]
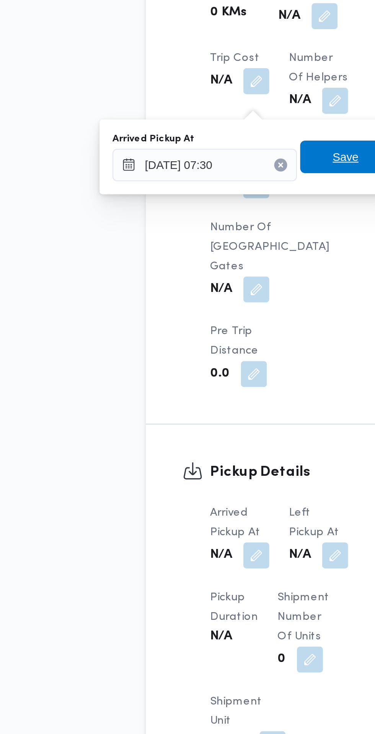
click at [193, 417] on span "Save" at bounding box center [194, 413] width 12 height 9
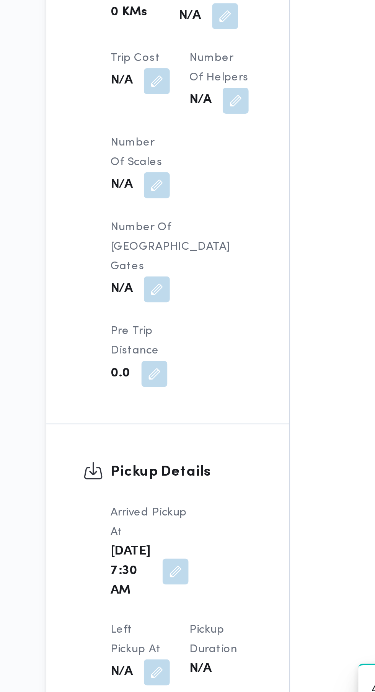
click at [158, 650] on button "button" at bounding box center [152, 656] width 12 height 12
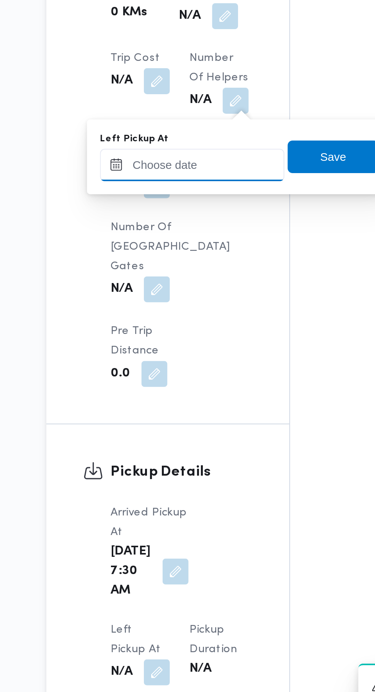
click at [185, 415] on input "Left Pickup At" at bounding box center [168, 417] width 87 height 15
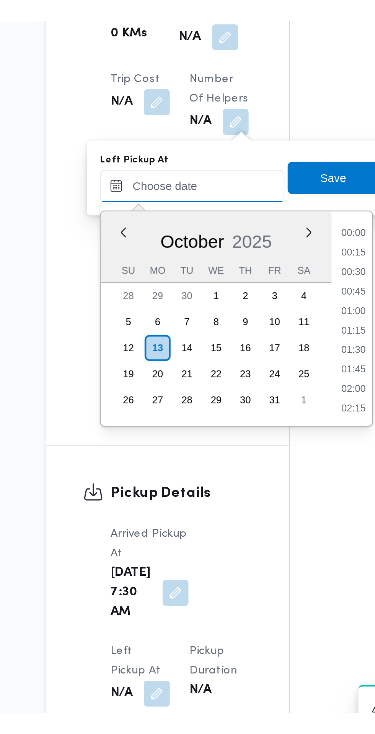
scroll to position [358, 0]
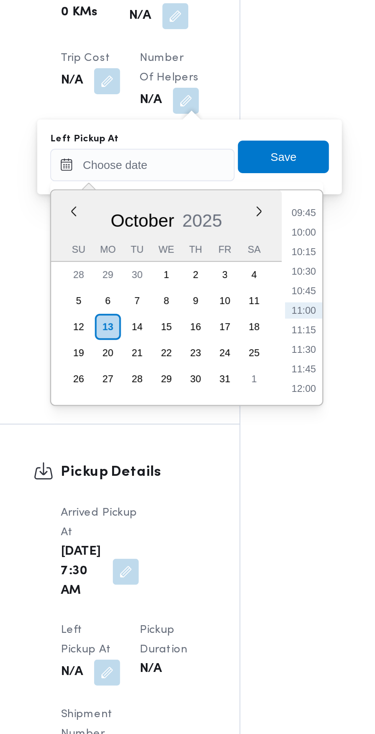
click at [245, 437] on li "09:45" at bounding box center [244, 440] width 18 height 8
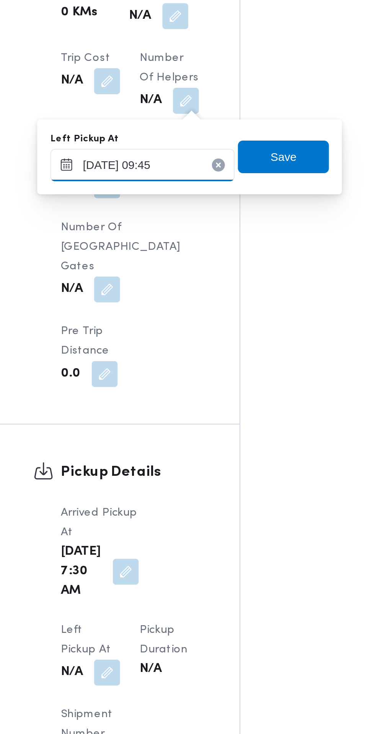
click at [179, 417] on input "[DATE] 09:45" at bounding box center [168, 417] width 87 height 15
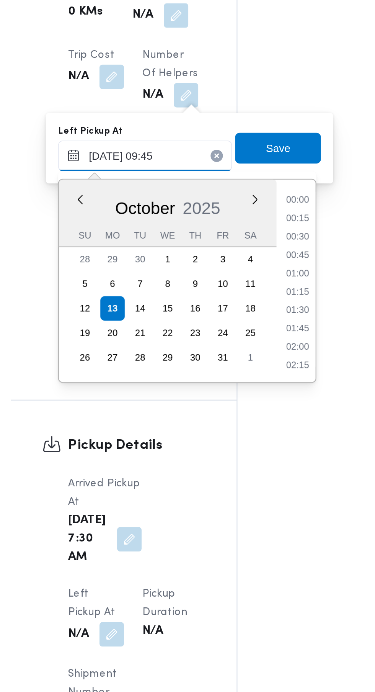
scroll to position [312, 0]
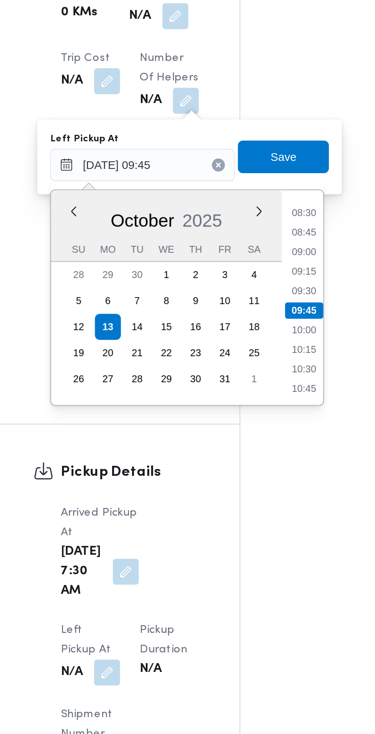
click at [248, 449] on li "08:45" at bounding box center [245, 449] width 18 height 8
type input "[DATE] 08:45"
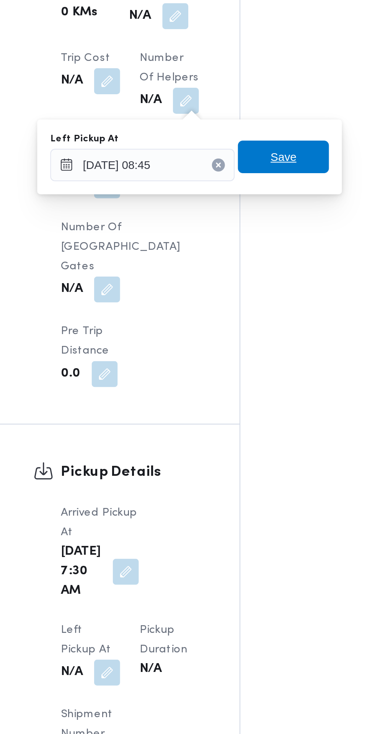
click at [243, 414] on span "Save" at bounding box center [234, 413] width 43 height 15
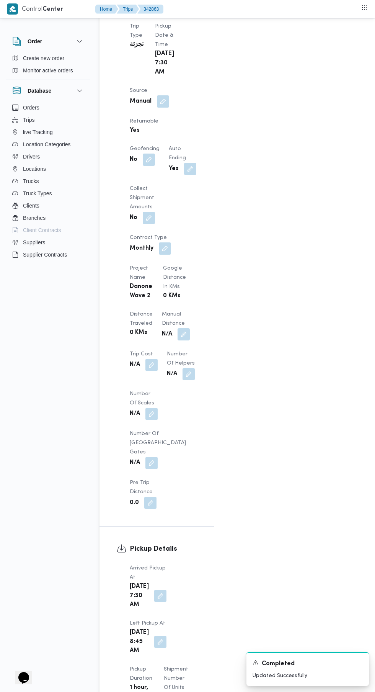
scroll to position [482, 0]
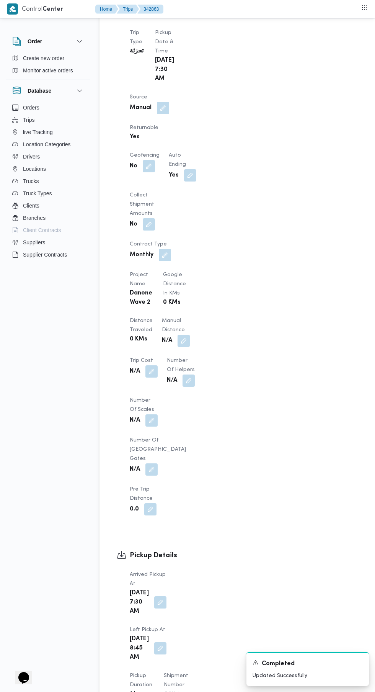
click at [219, 656] on input "Arrival Time" at bounding box center [211, 655] width 87 height 15
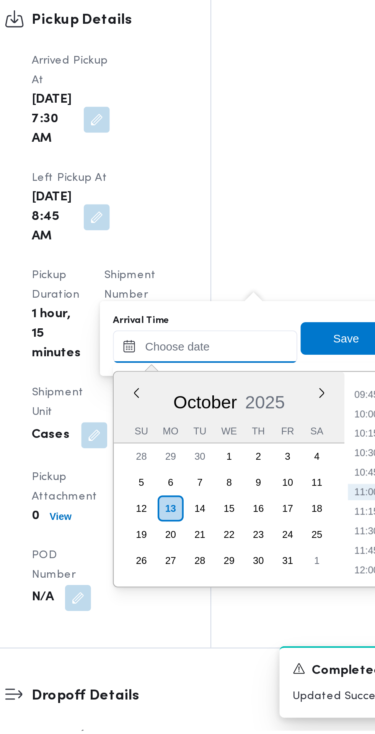
scroll to position [639, 0]
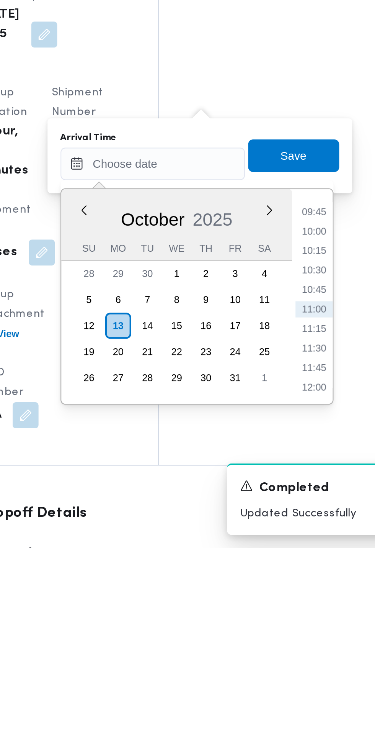
click at [293, 575] on li "09:45" at bounding box center [288, 576] width 18 height 8
type input "[DATE] 09:45"
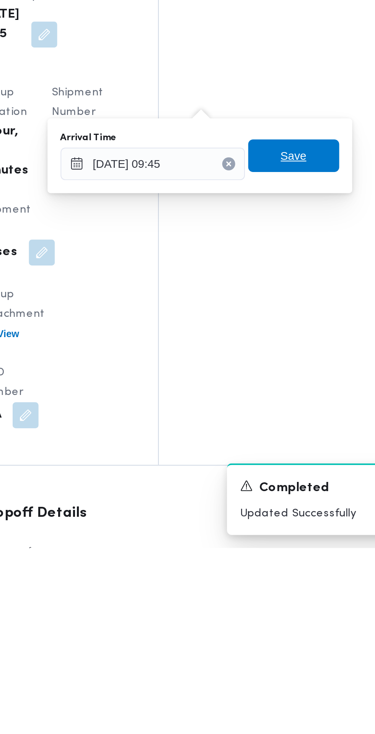
click at [288, 550] on span "Save" at bounding box center [278, 548] width 43 height 15
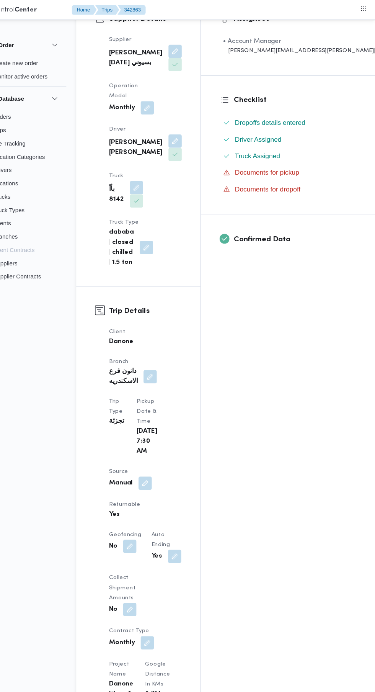
scroll to position [0, 0]
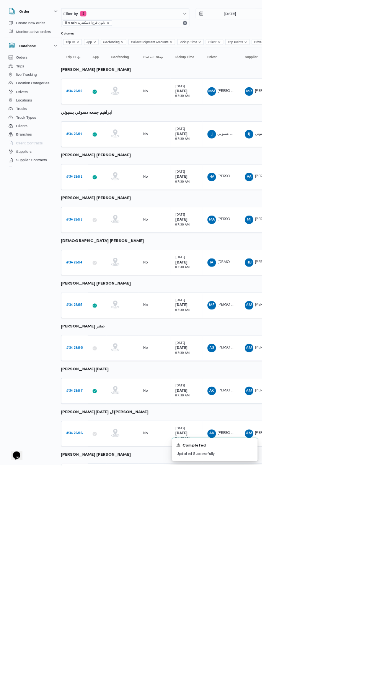
scroll to position [0, 12]
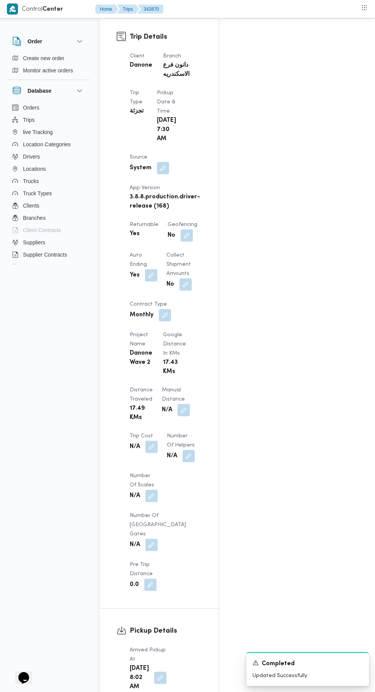
scroll to position [421, 0]
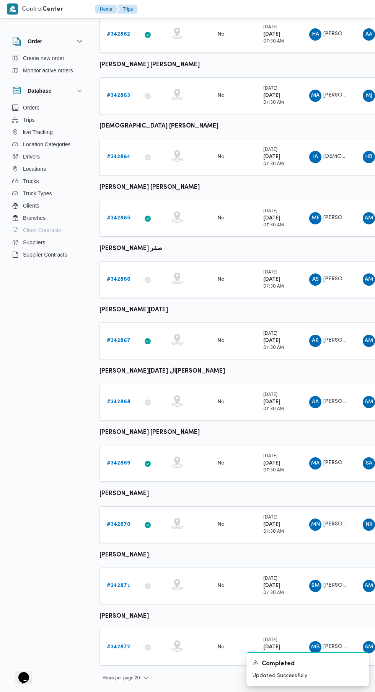
scroll to position [0, 12]
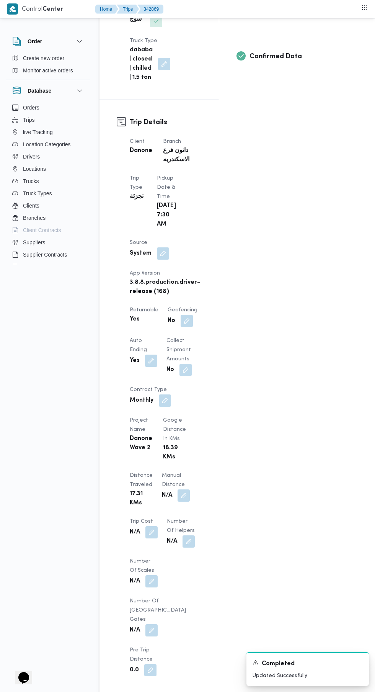
scroll to position [325, 0]
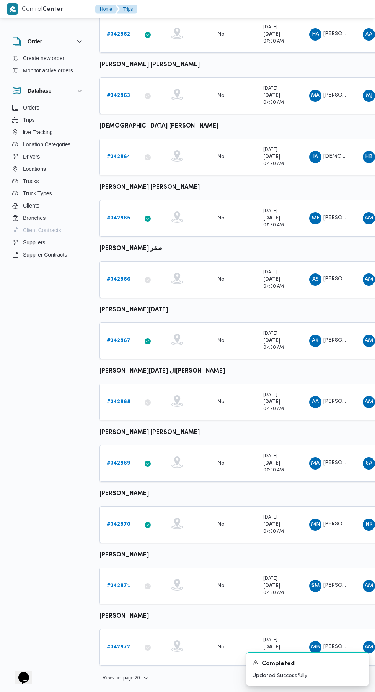
scroll to position [0, 12]
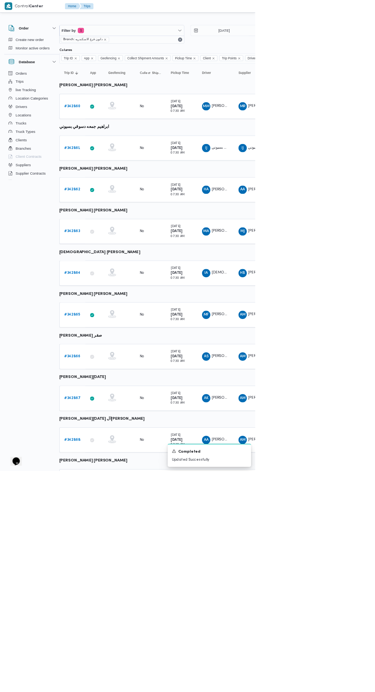
click at [106, 584] on b "# 342867" at bounding box center [107, 584] width 24 height 5
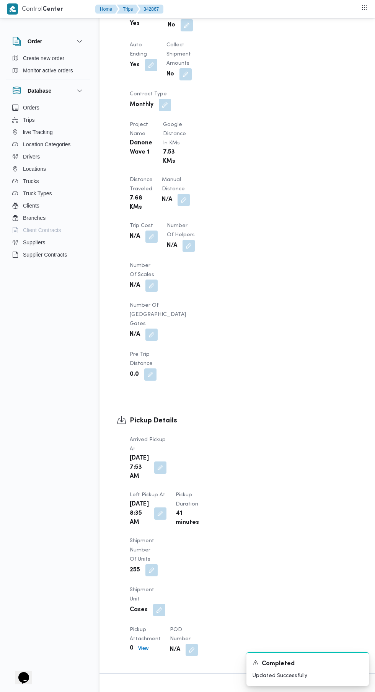
scroll to position [606, 0]
click at [167, 507] on button "button" at bounding box center [160, 513] width 12 height 12
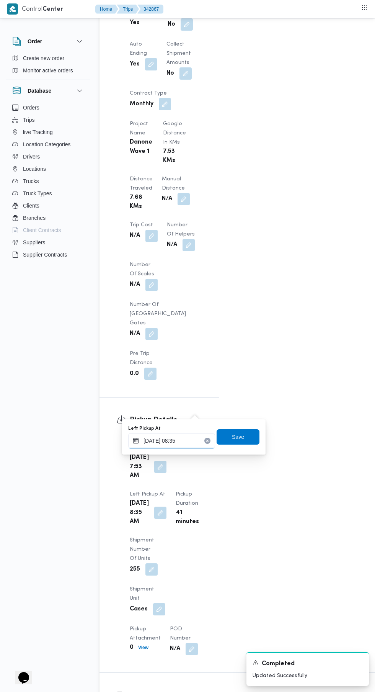
click at [182, 440] on input "[DATE] 08:35" at bounding box center [171, 440] width 87 height 15
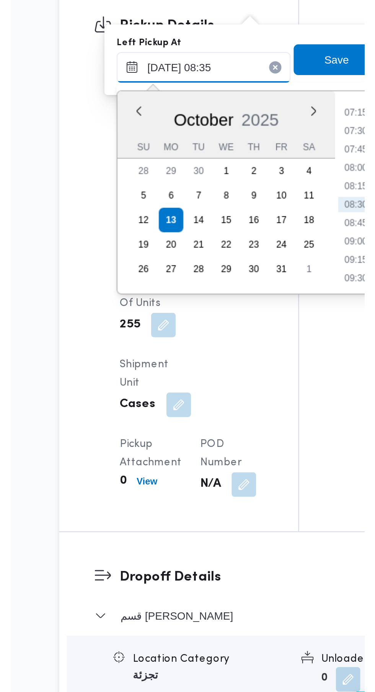
scroll to position [664, 0]
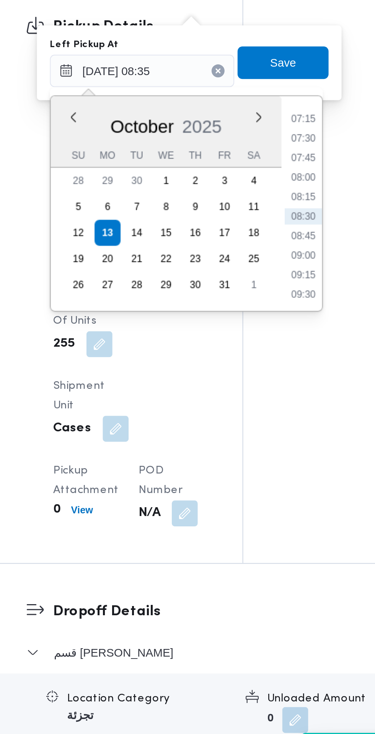
click at [249, 460] on li "08:45" at bounding box center [248, 460] width 18 height 8
type input "[DATE] 08:45"
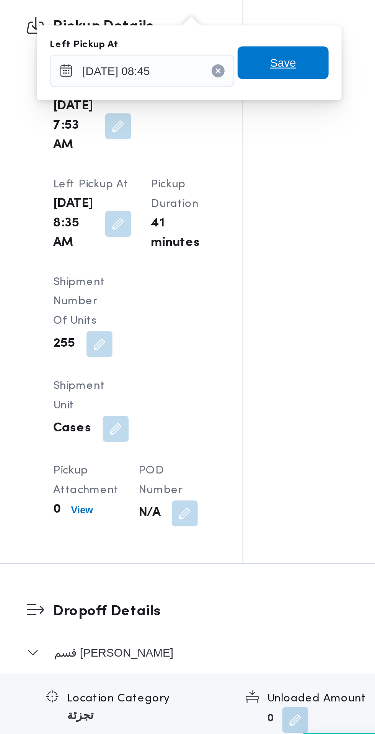
click at [249, 377] on span "Save" at bounding box center [238, 378] width 43 height 15
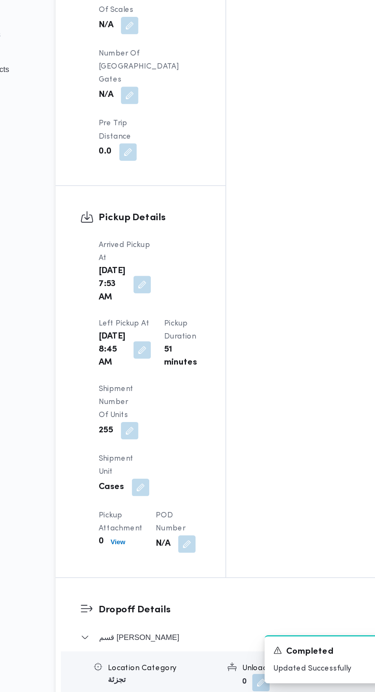
scroll to position [666, 0]
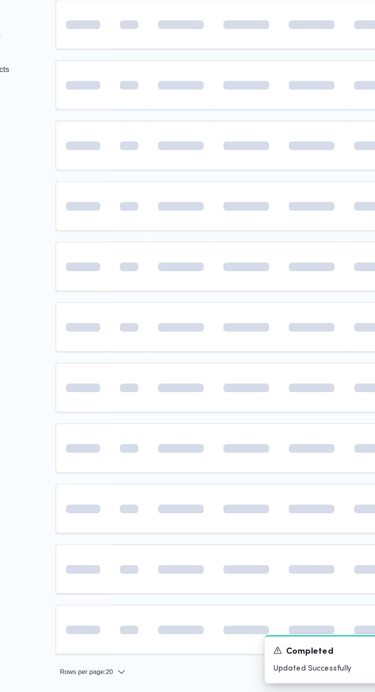
scroll to position [0, 12]
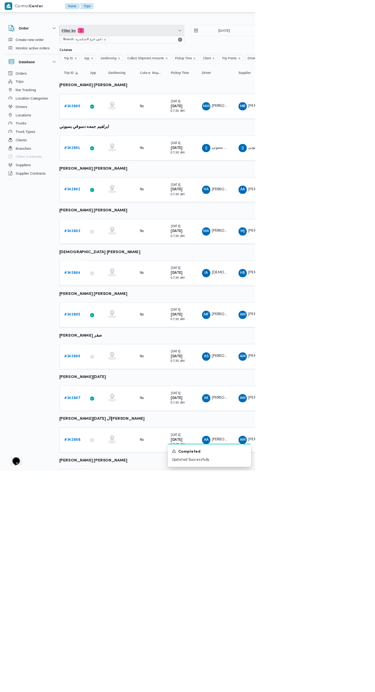
click at [145, 46] on span "Filter by 1" at bounding box center [179, 44] width 183 height 15
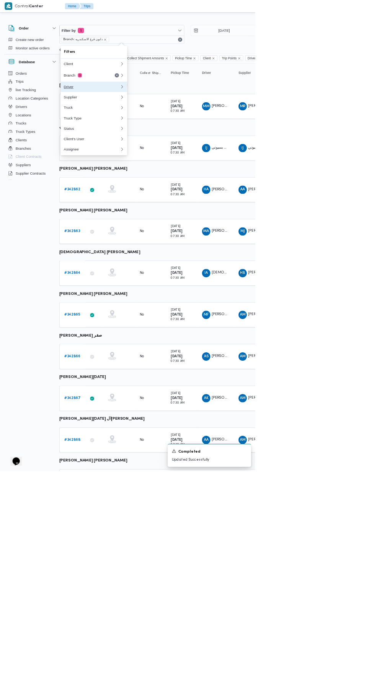
click at [126, 124] on button "Driver" at bounding box center [138, 127] width 98 height 15
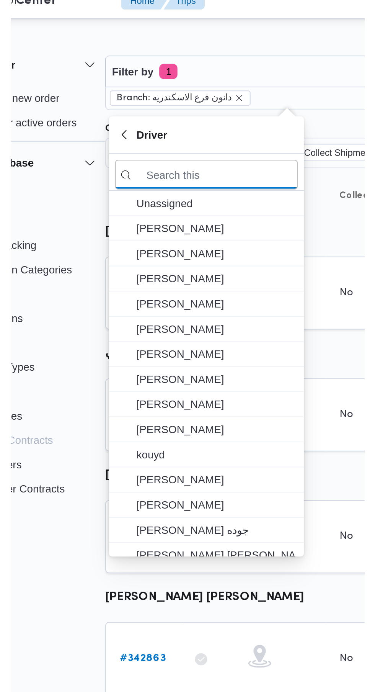
scroll to position [0, 12]
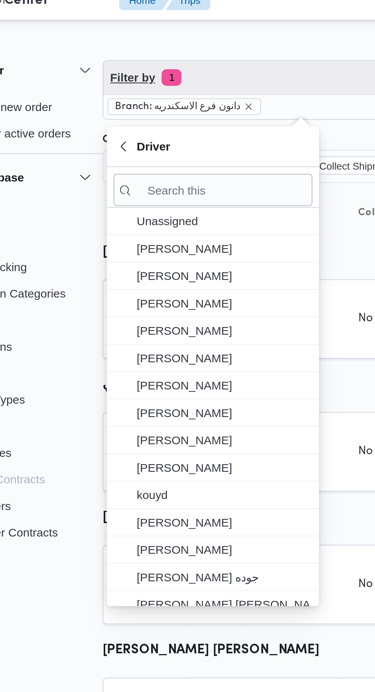
click at [140, 49] on span "Filter by 1" at bounding box center [179, 44] width 183 height 15
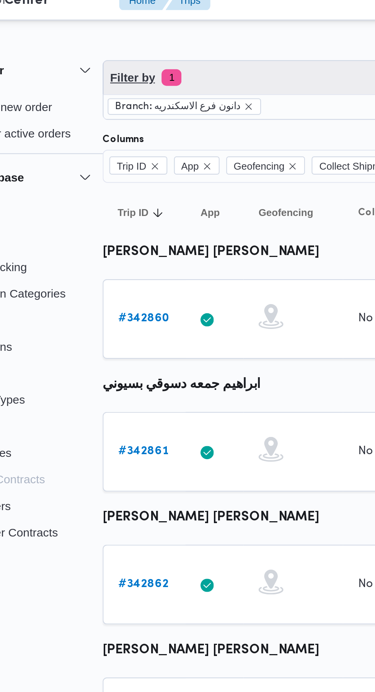
click at [136, 46] on span "Filter by 1" at bounding box center [179, 44] width 183 height 15
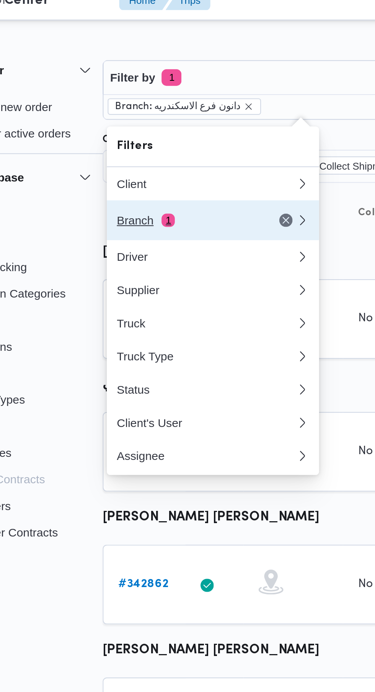
click at [106, 113] on div "Branch 1" at bounding box center [126, 111] width 64 height 6
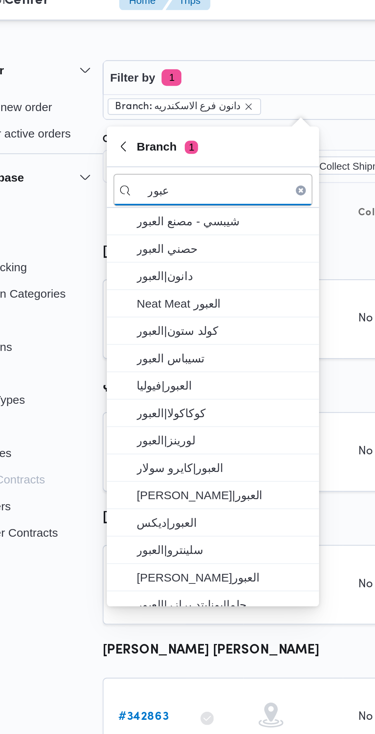
type input "عبور"
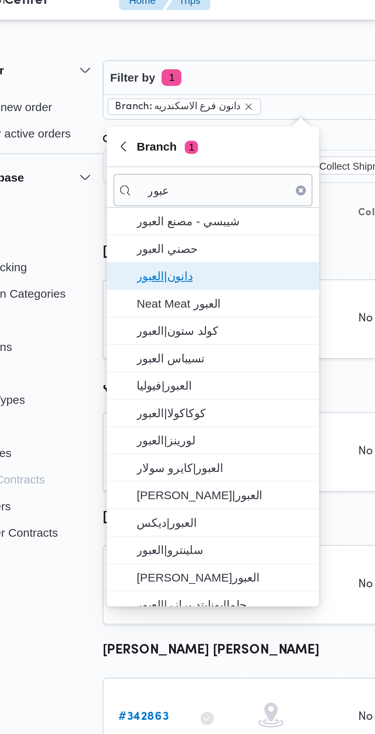
click at [112, 137] on span "دانون|العبور" at bounding box center [143, 136] width 80 height 9
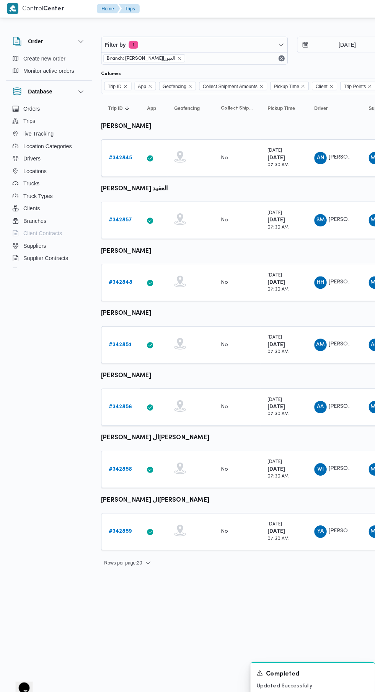
click at [122, 523] on b "# 342859" at bounding box center [118, 523] width 23 height 5
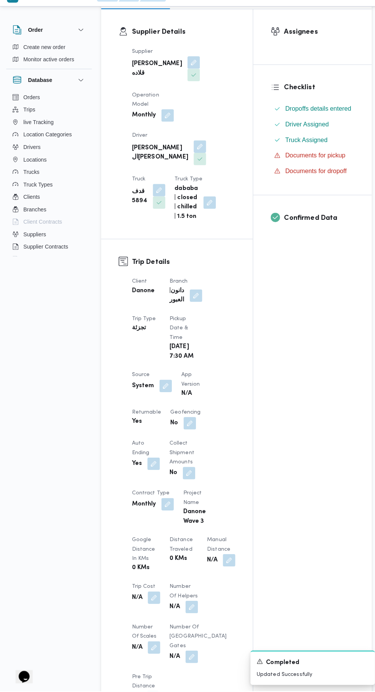
scroll to position [119, 0]
click at [162, 397] on button "button" at bounding box center [163, 391] width 12 height 12
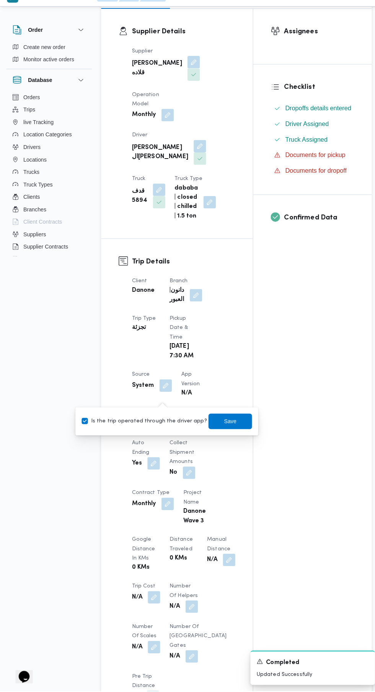
click at [156, 424] on label "Is the trip operated through the driver app?" at bounding box center [141, 426] width 123 height 9
checkbox input "false"
click at [231, 430] on span "Save" at bounding box center [226, 426] width 43 height 15
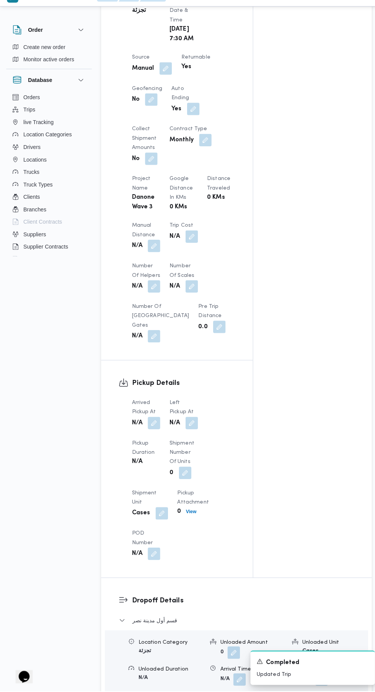
scroll to position [438, 0]
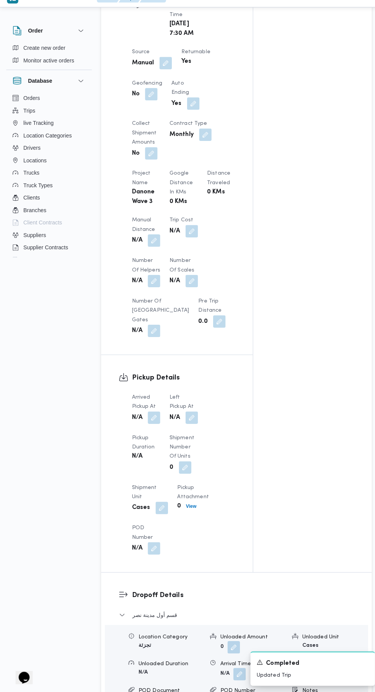
click at [152, 428] on button "button" at bounding box center [152, 422] width 12 height 12
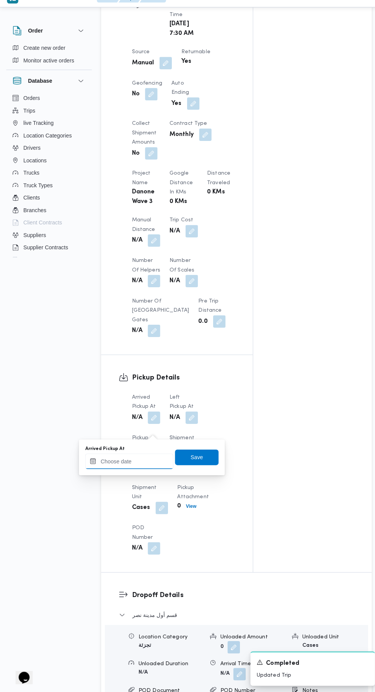
click at [141, 464] on input "Arrived Pickup At" at bounding box center [127, 464] width 87 height 15
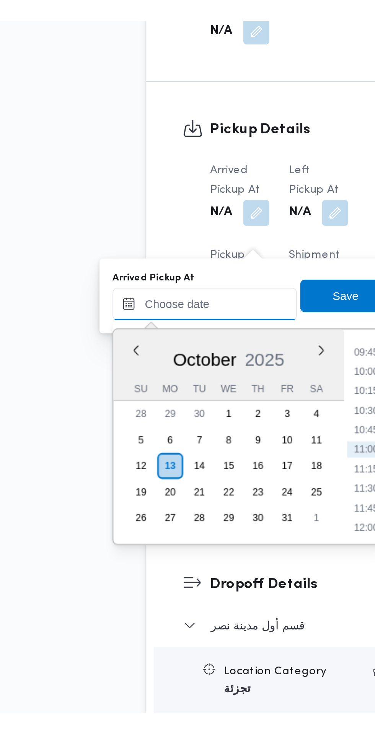
scroll to position [483, 0]
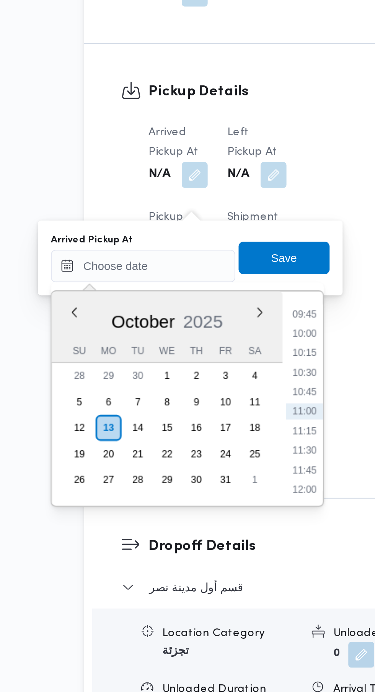
click at [206, 443] on li "09:45" at bounding box center [204, 442] width 18 height 8
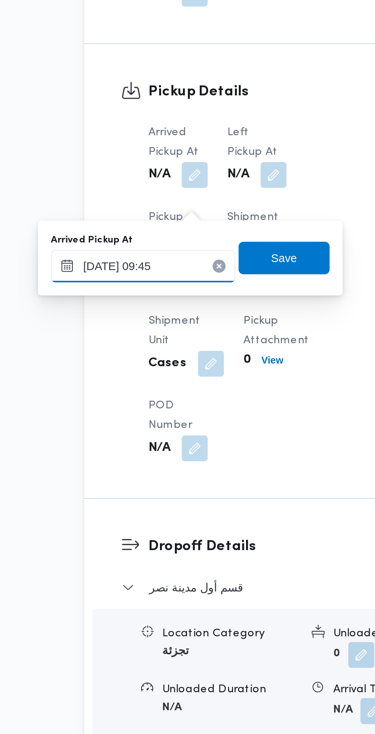
click at [146, 420] on input "[DATE] 09:45" at bounding box center [127, 419] width 87 height 15
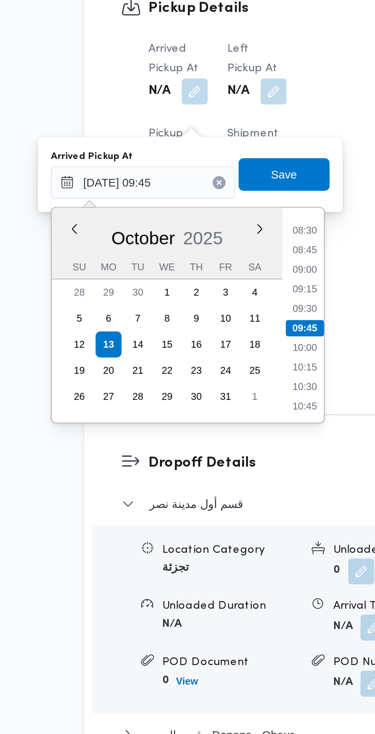
click at [207, 442] on li "08:30" at bounding box center [204, 442] width 18 height 8
type input "[DATE] 08:30"
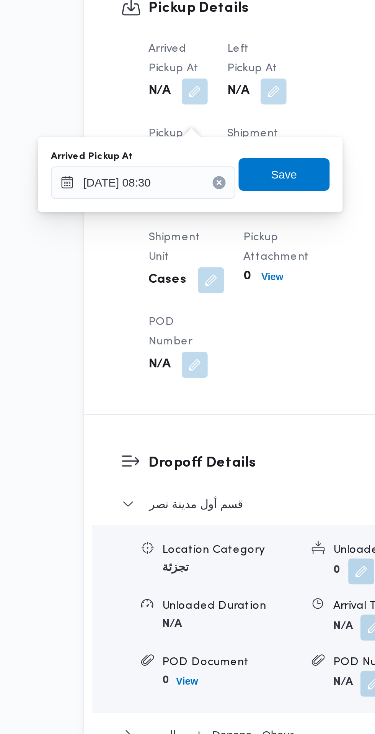
click at [164, 419] on icon "Clear input" at bounding box center [163, 419] width 2 height 2
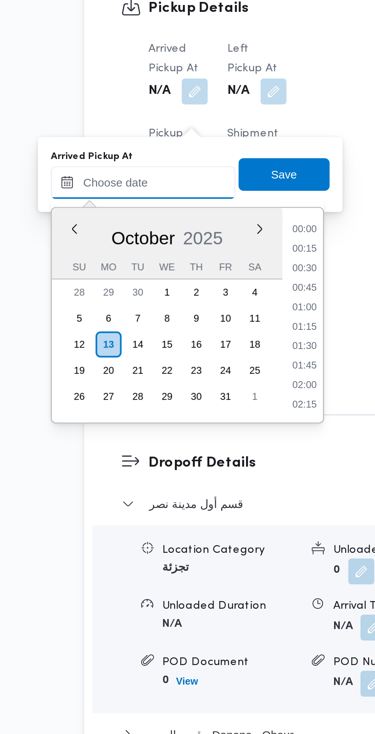
scroll to position [358, 0]
paste input "[DATE] 07:30"
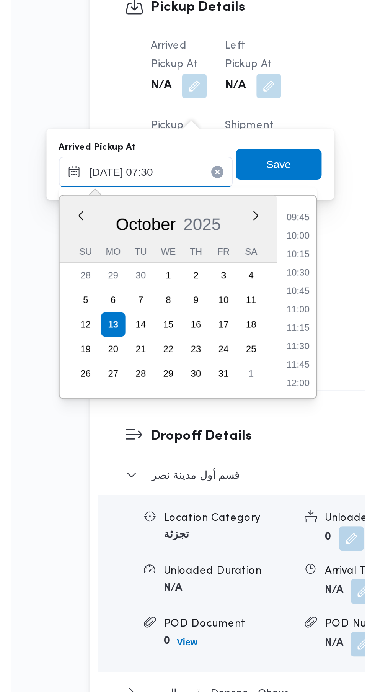
scroll to position [276, 0]
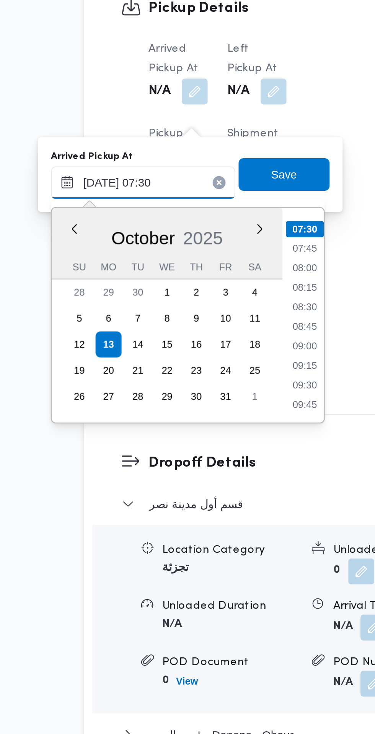
type input "[DATE] 07:30"
click at [206, 441] on li "07:30" at bounding box center [204, 441] width 18 height 8
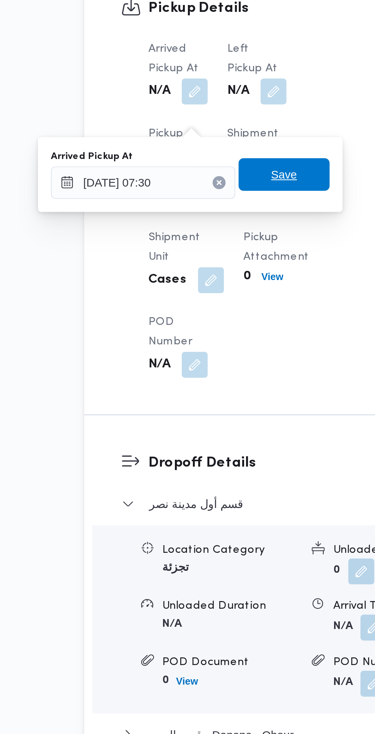
click at [204, 416] on span "Save" at bounding box center [193, 415] width 43 height 15
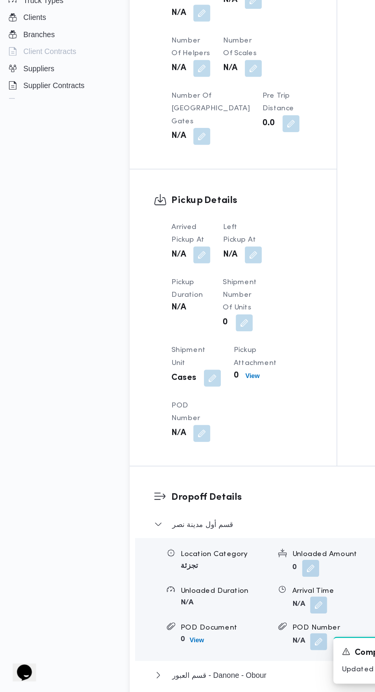
scroll to position [483, 0]
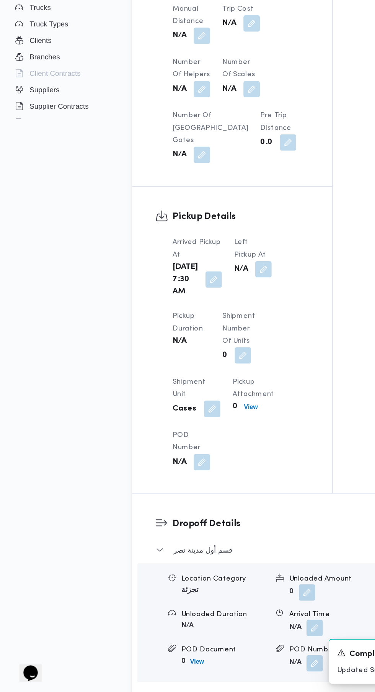
click at [193, 383] on span at bounding box center [196, 376] width 16 height 12
click at [195, 383] on button "button" at bounding box center [197, 376] width 12 height 12
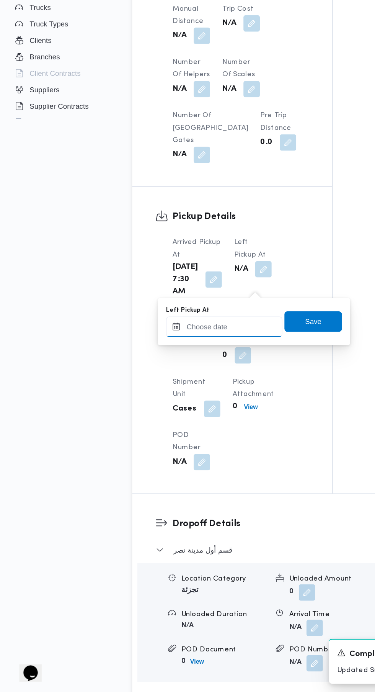
click at [172, 419] on input "Left Pickup At" at bounding box center [168, 419] width 87 height 15
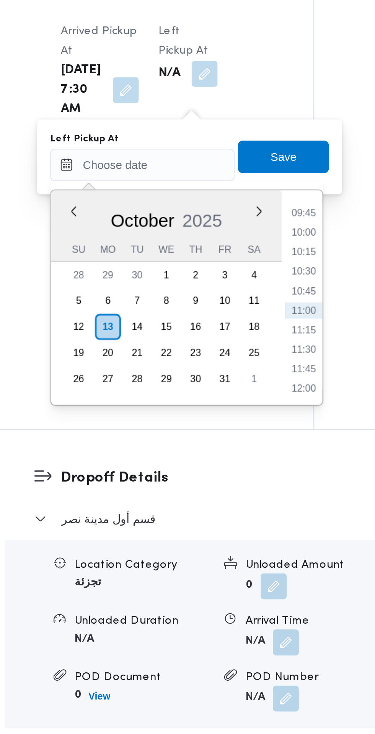
click at [244, 443] on li "09:45" at bounding box center [244, 442] width 18 height 8
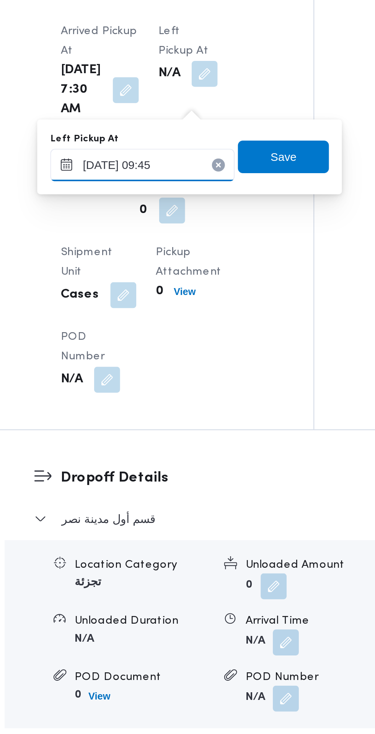
click at [187, 418] on input "[DATE] 09:45" at bounding box center [168, 419] width 87 height 15
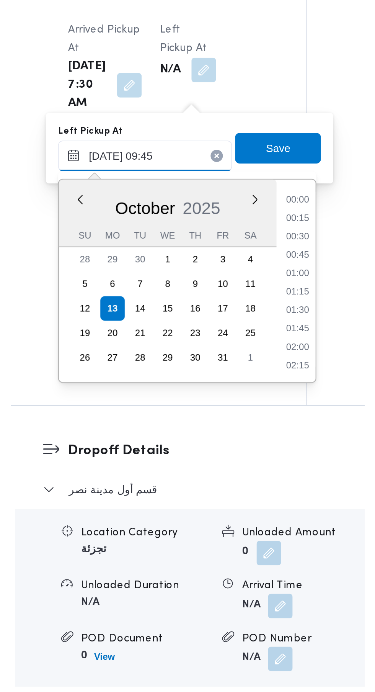
scroll to position [312, 0]
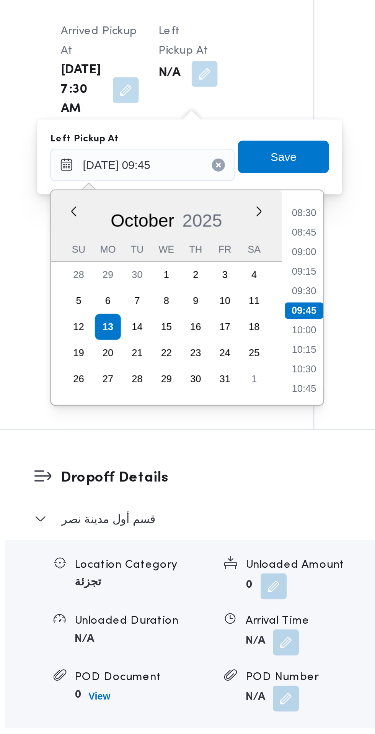
click at [245, 451] on li "08:45" at bounding box center [245, 451] width 18 height 8
type input "[DATE] 08:45"
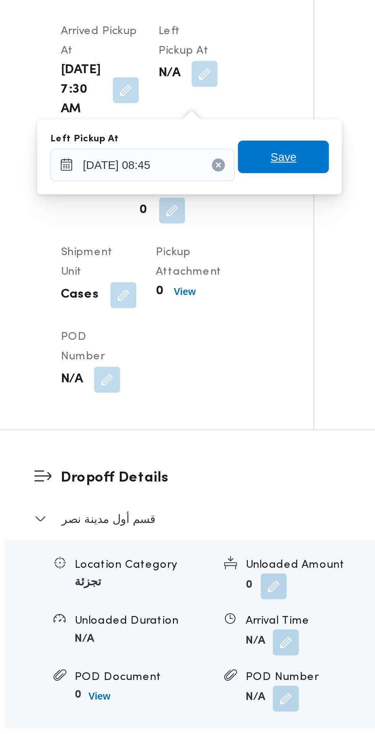
click at [241, 419] on span "Save" at bounding box center [235, 415] width 12 height 9
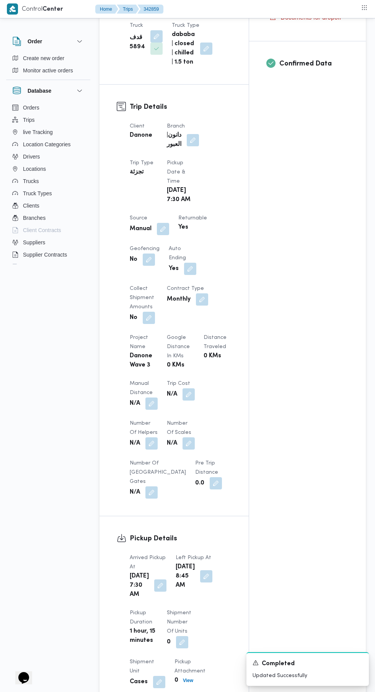
scroll to position [0, 0]
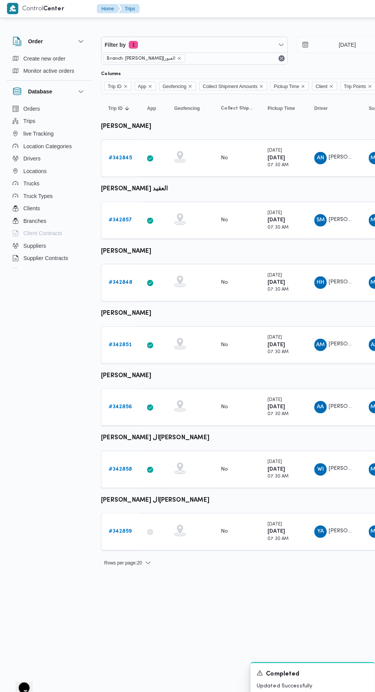
click at [118, 462] on b "# 342858" at bounding box center [118, 462] width 23 height 5
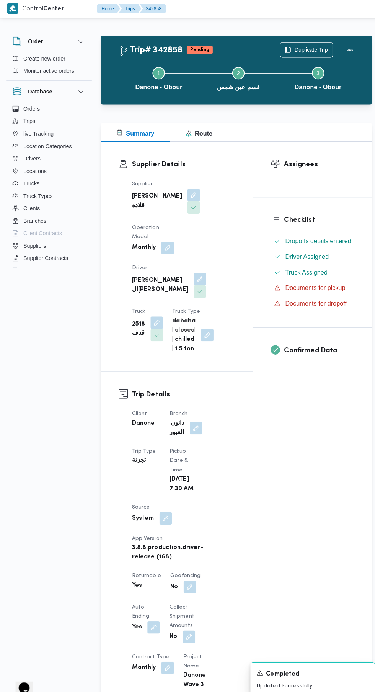
click at [191, 269] on button "button" at bounding box center [197, 275] width 12 height 12
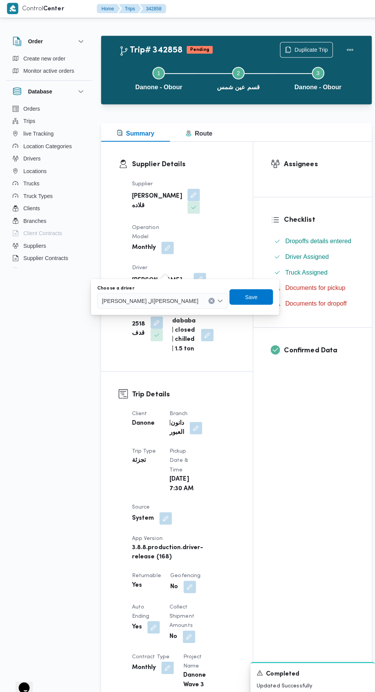
click at [129, 292] on div "[PERSON_NAME] ال[PERSON_NAME]" at bounding box center [160, 296] width 129 height 15
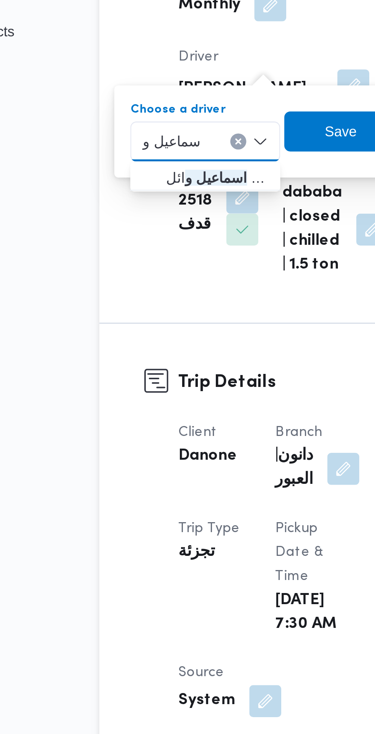
type input "اسماعيل و"
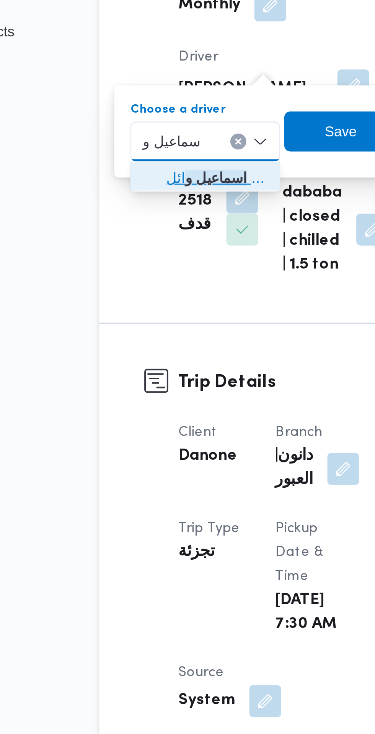
click at [130, 311] on span "اسماعيل و [PERSON_NAME]" at bounding box center [144, 310] width 39 height 9
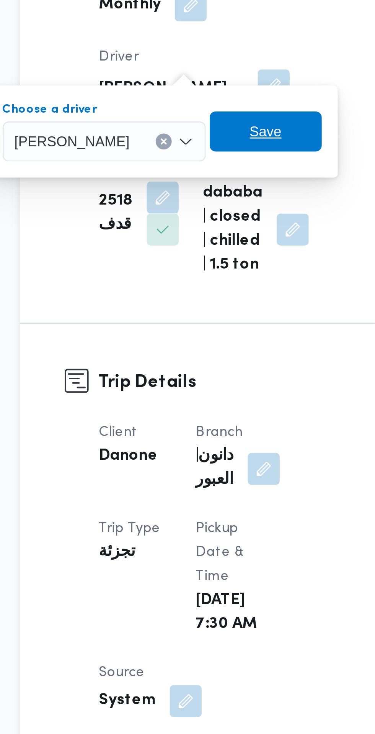
click at [200, 293] on span "Save" at bounding box center [194, 292] width 12 height 9
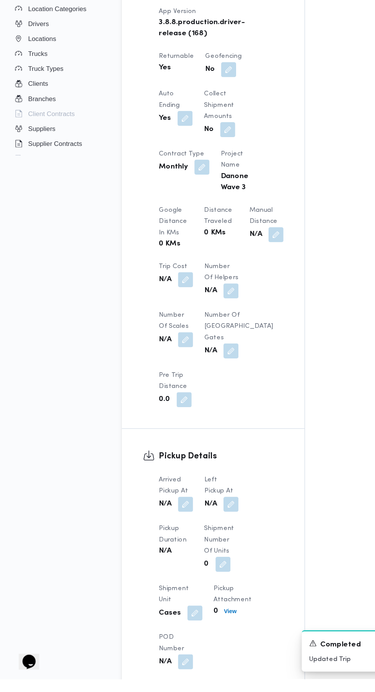
scroll to position [392, 0]
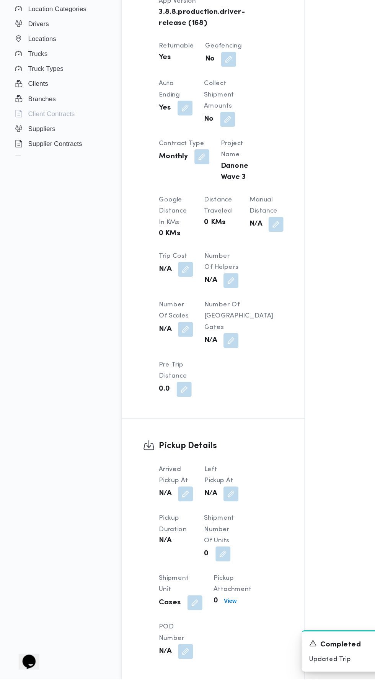
click at [249, 604] on div "Assignees Checklist Dropoffs details entered Driver Assigned Truck Assigned Doc…" at bounding box center [307, 220] width 117 height 945
click at [152, 540] on button "button" at bounding box center [152, 541] width 12 height 12
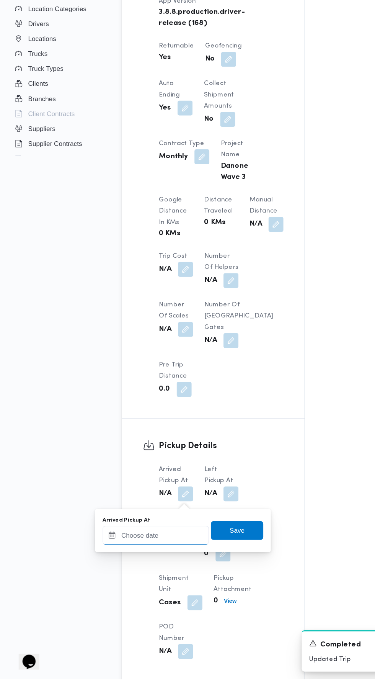
click at [125, 571] on input "Arrived Pickup At" at bounding box center [127, 574] width 87 height 15
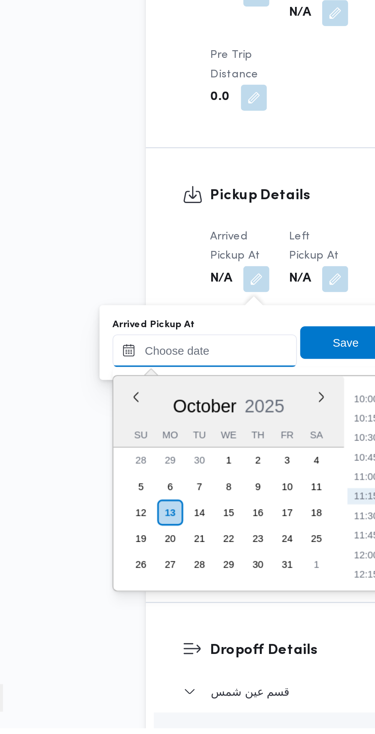
scroll to position [411, 0]
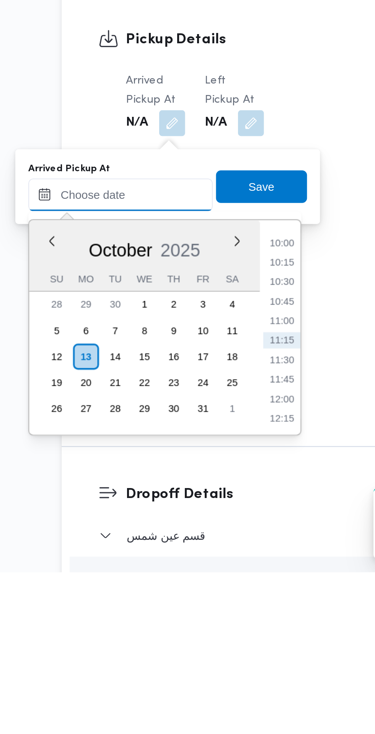
paste input "[DATE] 07:30"
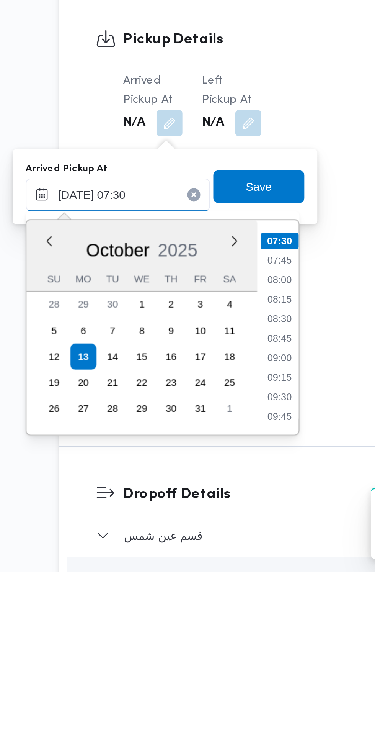
type input "[DATE] 07:30"
click at [205, 581] on li "07:30" at bounding box center [204, 578] width 18 height 8
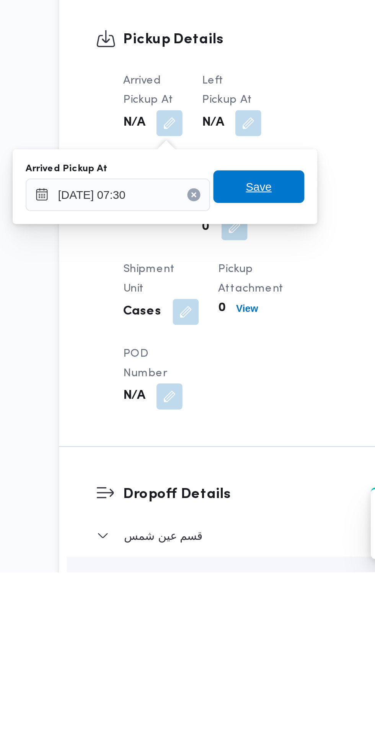
click at [202, 553] on span "Save" at bounding box center [193, 551] width 43 height 15
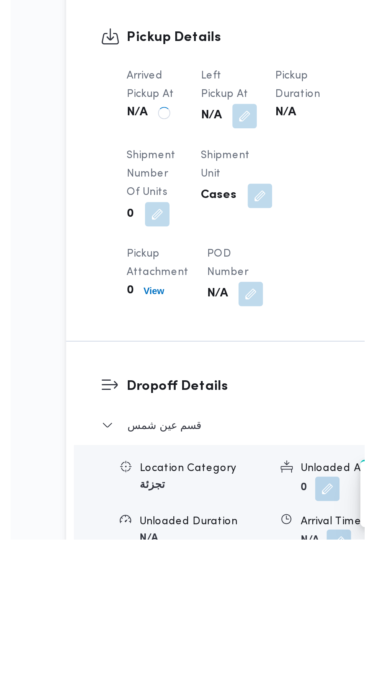
scroll to position [433, 0]
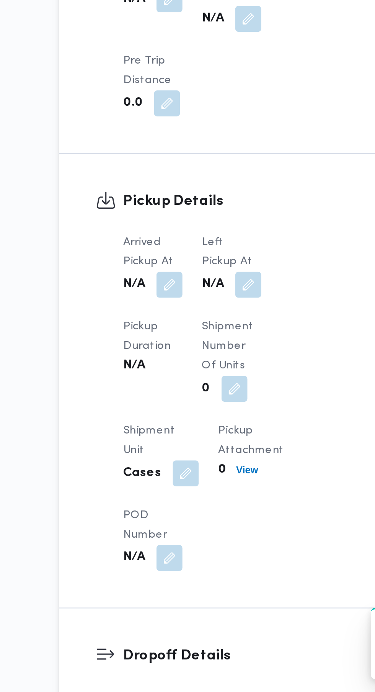
click at [193, 503] on button "button" at bounding box center [189, 500] width 12 height 12
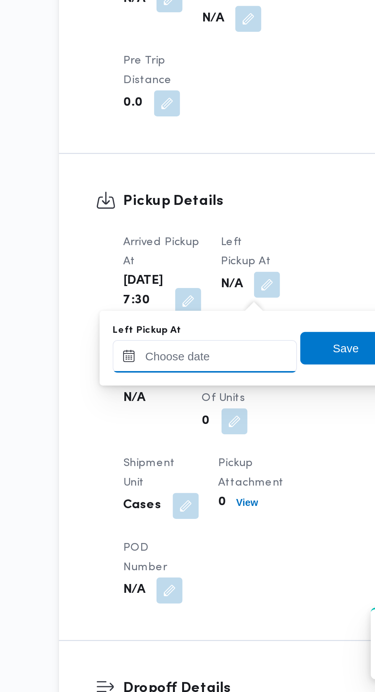
click at [177, 533] on input "Left Pickup At" at bounding box center [168, 533] width 87 height 15
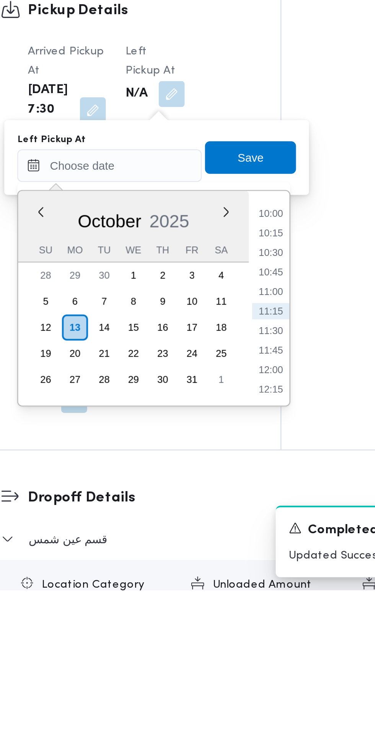
click at [250, 559] on li "10:00" at bounding box center [244, 557] width 18 height 8
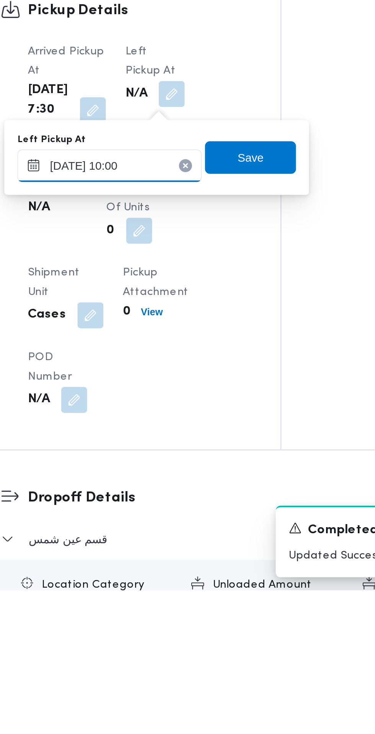
click at [185, 533] on input "[DATE] 10:00" at bounding box center [168, 533] width 87 height 15
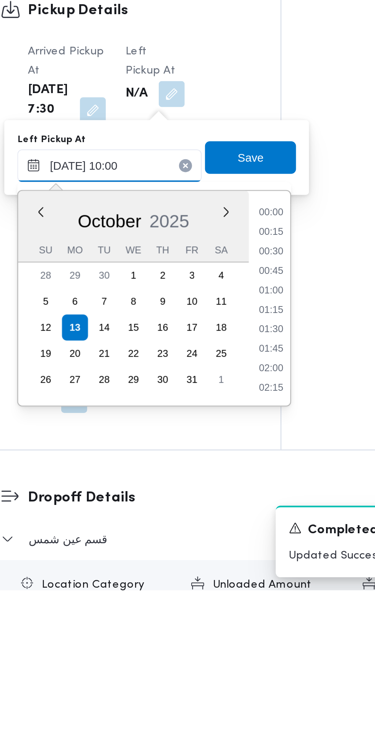
scroll to position [321, 0]
click at [248, 555] on li "08:45" at bounding box center [245, 557] width 18 height 8
type input "[DATE] 08:45"
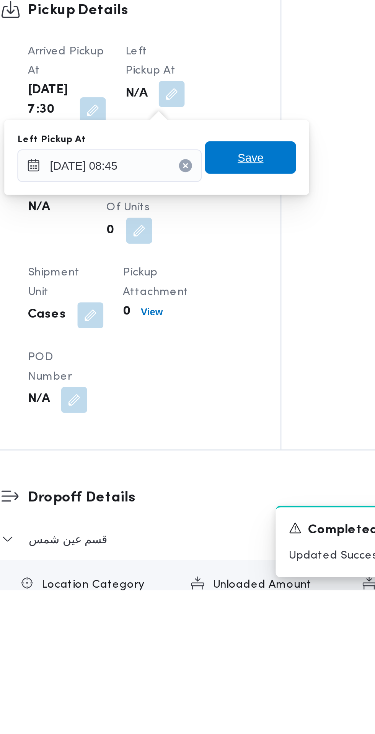
click at [249, 532] on span "Save" at bounding box center [234, 529] width 43 height 15
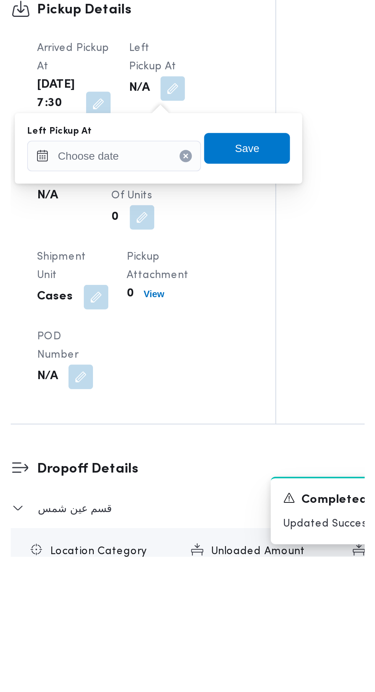
scroll to position [456, 0]
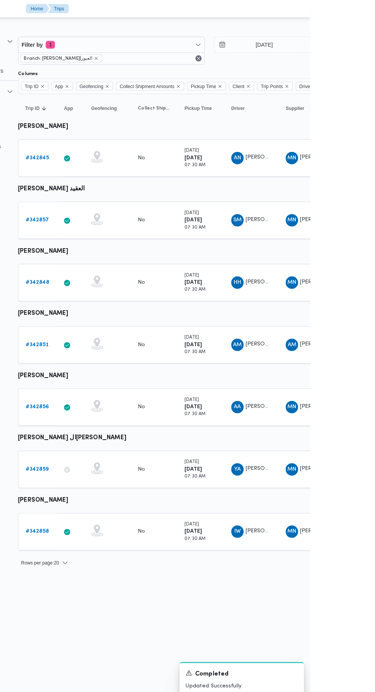
scroll to position [0, 12]
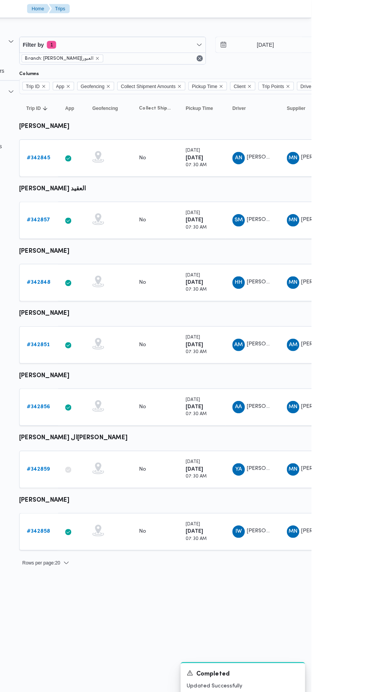
click at [108, 278] on b "# 342848" at bounding box center [107, 278] width 24 height 5
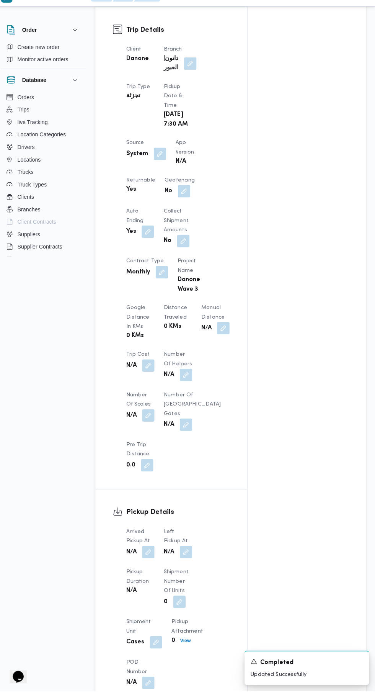
scroll to position [356, 0]
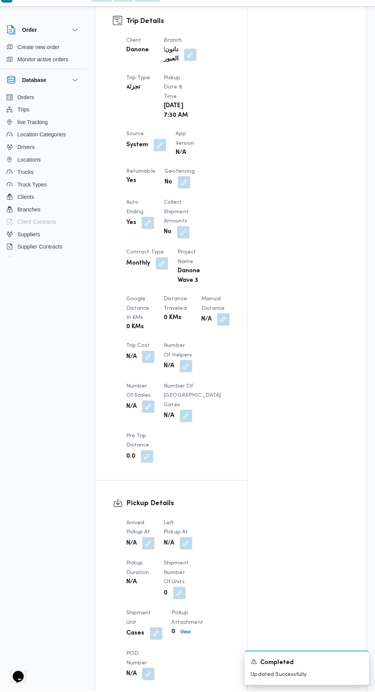
click at [152, 549] on button "button" at bounding box center [152, 546] width 12 height 12
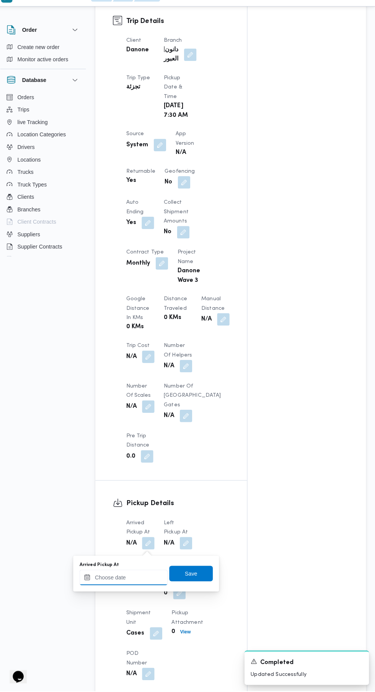
click at [142, 580] on input "Arrived Pickup At" at bounding box center [127, 579] width 87 height 15
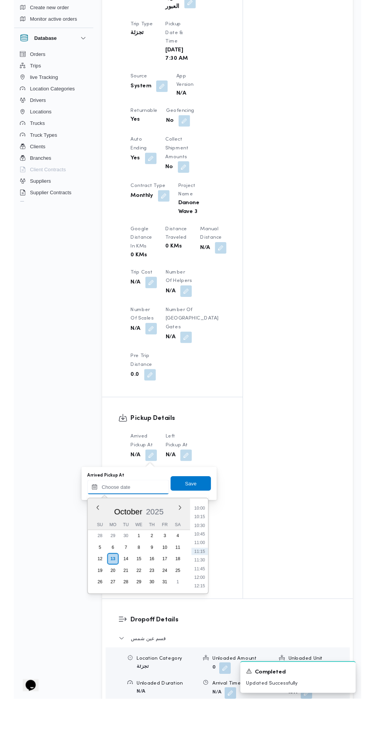
scroll to position [369, 0]
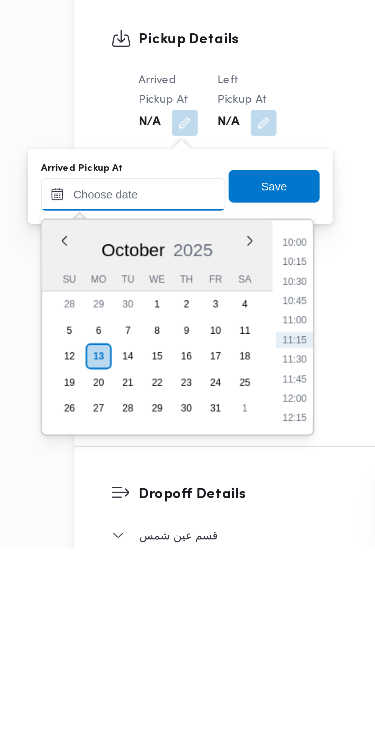
click at [145, 568] on input "Arrived Pickup At" at bounding box center [127, 566] width 87 height 15
paste input "[DATE] 07:30"
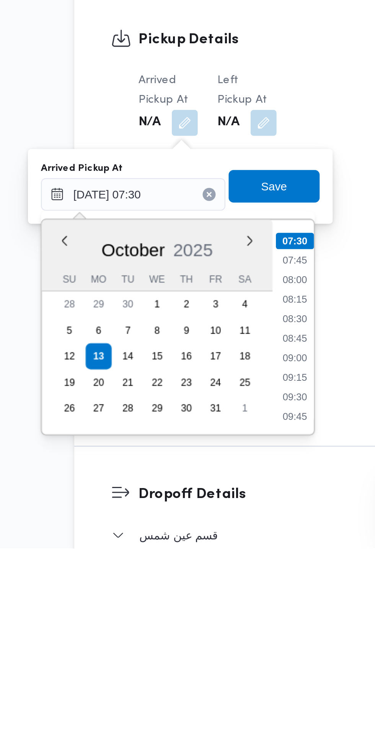
click at [209, 588] on li "07:30" at bounding box center [204, 589] width 18 height 8
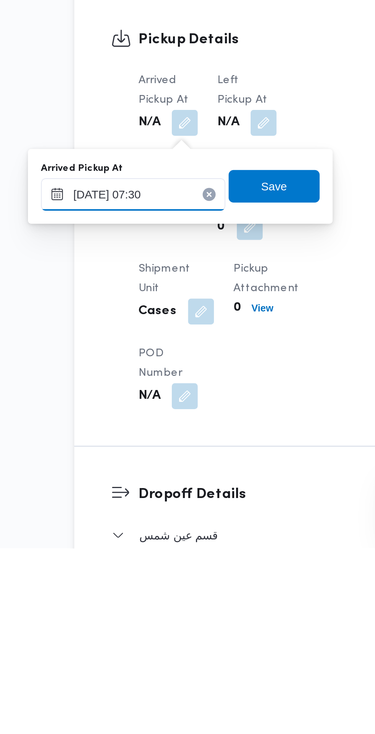
click at [139, 568] on input "[DATE] 07:30" at bounding box center [127, 566] width 87 height 15
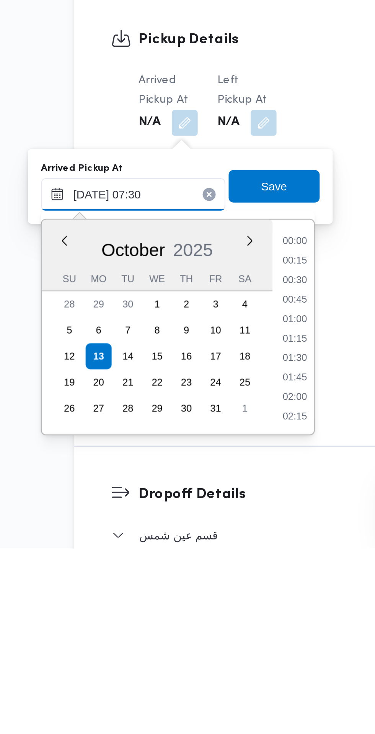
scroll to position [229, 0]
click at [208, 610] on li "06:45" at bounding box center [204, 608] width 18 height 8
type input "[DATE] 06:45"
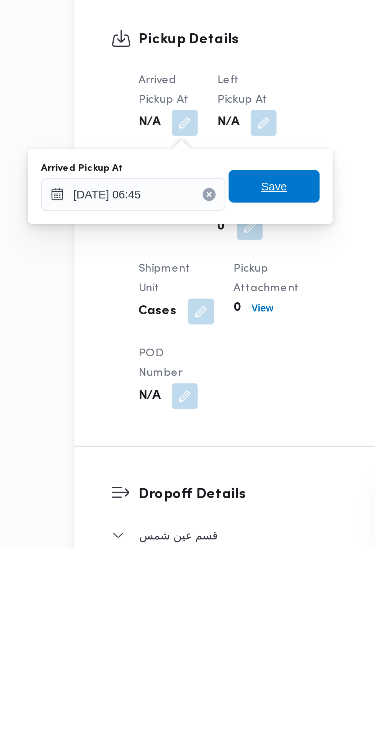
click at [202, 564] on span "Save" at bounding box center [193, 563] width 43 height 15
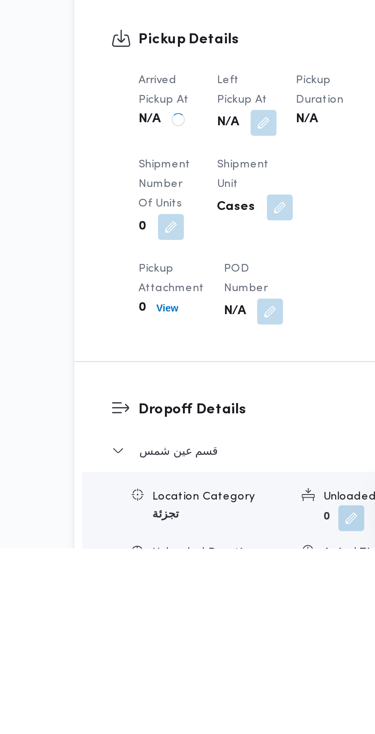
scroll to position [391, 0]
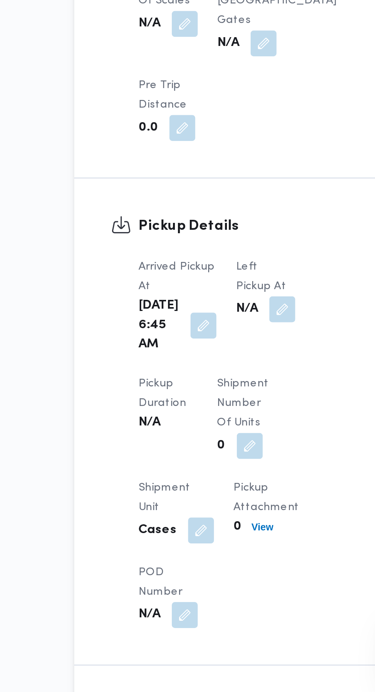
click at [198, 508] on button "button" at bounding box center [197, 511] width 12 height 12
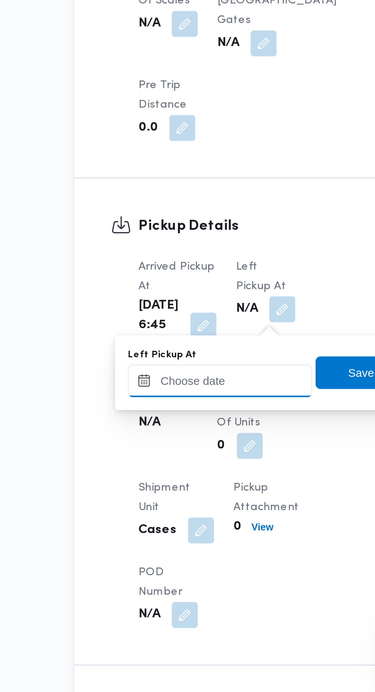
click at [181, 544] on input "Left Pickup At" at bounding box center [168, 545] width 87 height 15
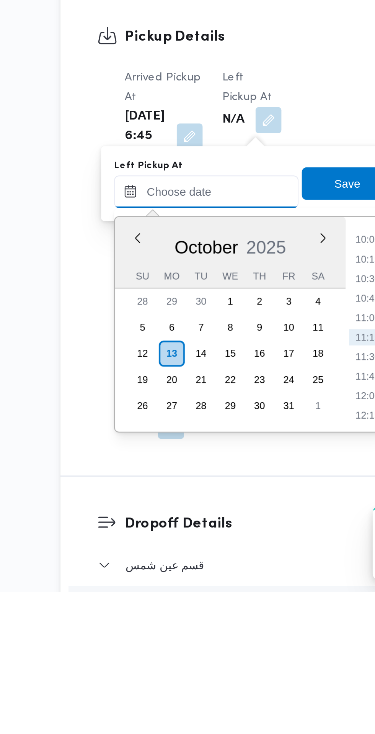
scroll to position [391, 0]
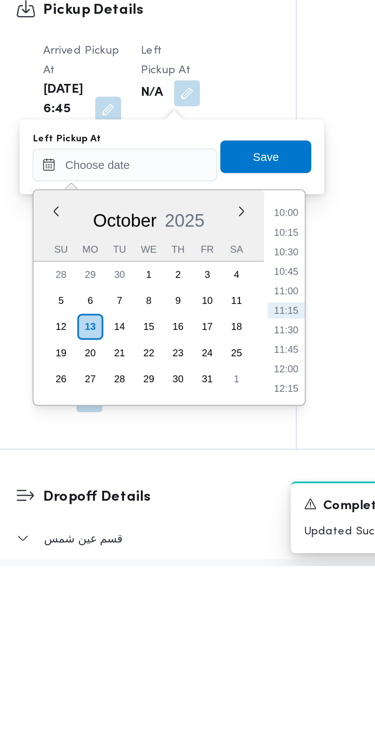
click at [247, 568] on li "10:00" at bounding box center [244, 568] width 18 height 8
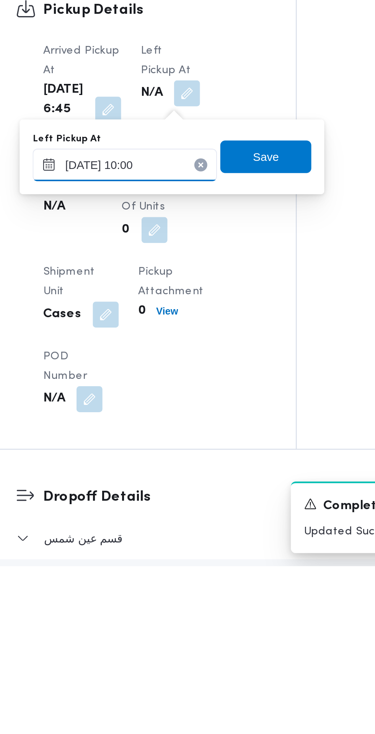
click at [194, 543] on input "[DATE] 10:00" at bounding box center [168, 544] width 87 height 15
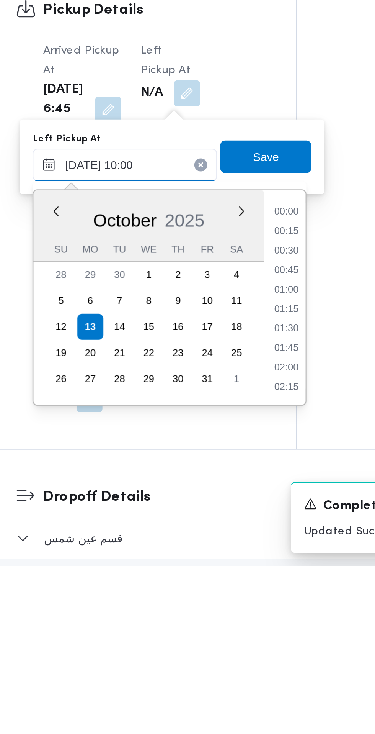
scroll to position [321, 0]
click at [250, 569] on li "08:45" at bounding box center [245, 568] width 18 height 8
type input "[DATE] 08:45"
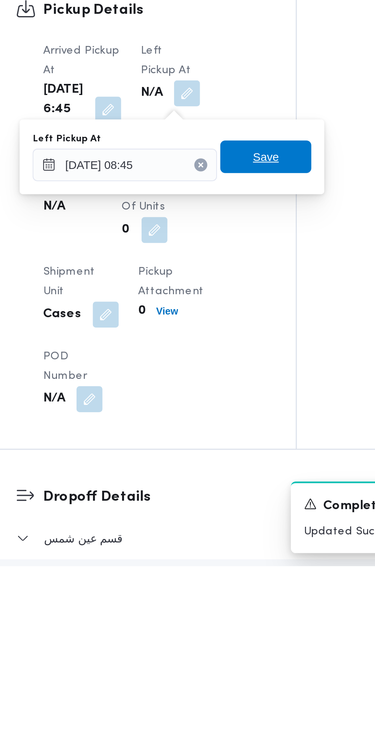
click at [247, 543] on span "Save" at bounding box center [234, 540] width 43 height 15
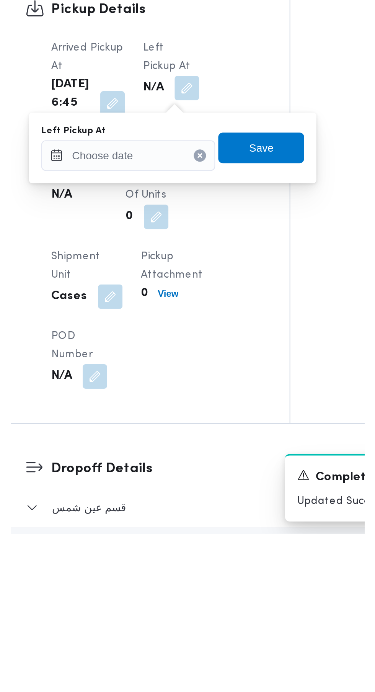
scroll to position [413, 0]
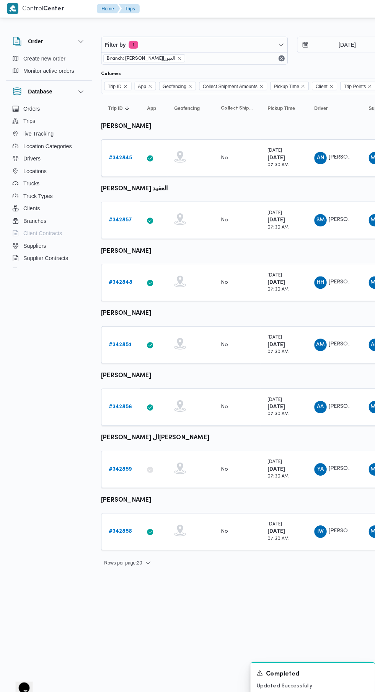
click at [118, 217] on b "# 342857" at bounding box center [118, 217] width 23 height 5
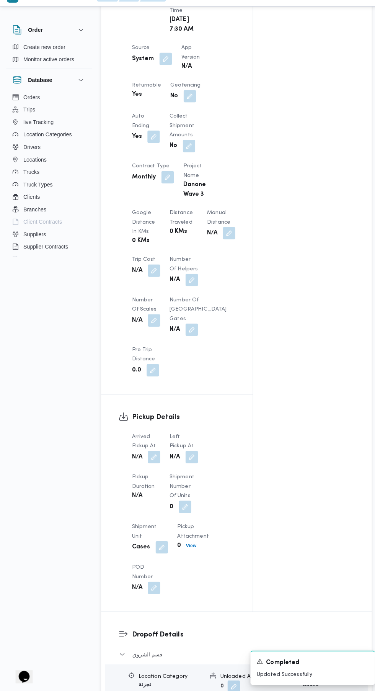
scroll to position [444, 0]
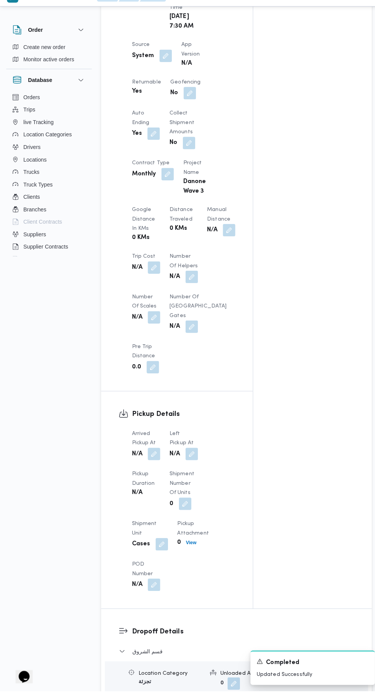
click at [152, 461] on button "button" at bounding box center [152, 459] width 12 height 12
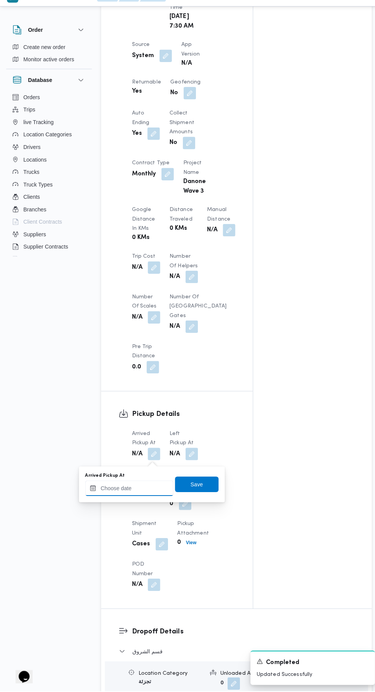
click at [139, 494] on input "Arrived Pickup At" at bounding box center [127, 492] width 87 height 15
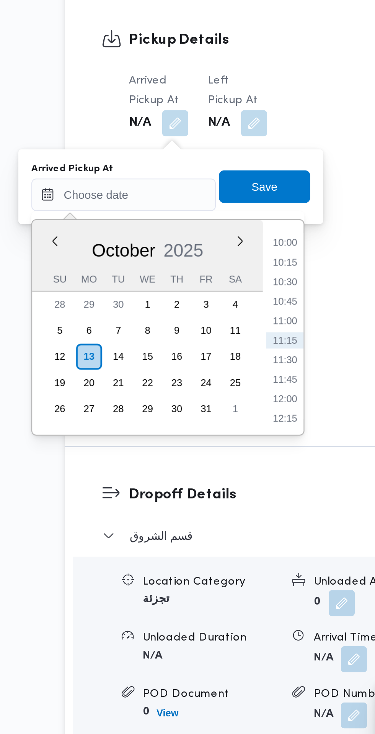
click at [204, 490] on li "10:00" at bounding box center [204, 488] width 18 height 8
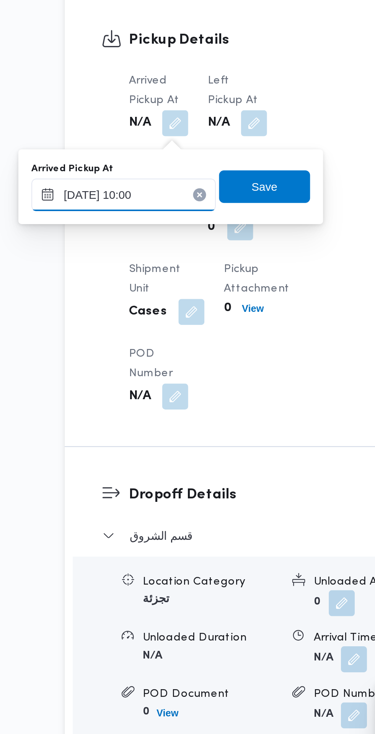
click at [145, 468] on input "[DATE] 10:00" at bounding box center [127, 465] width 87 height 15
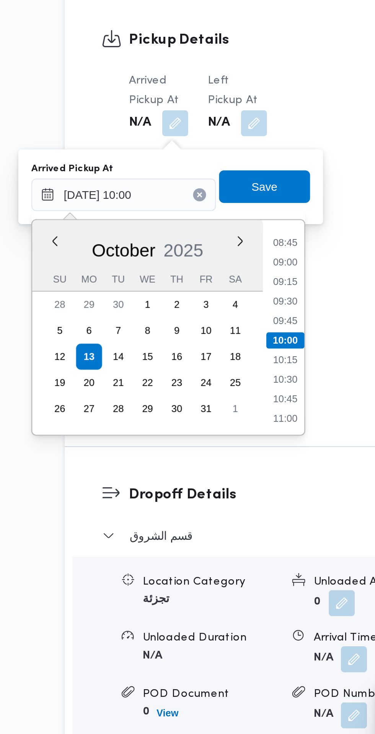
click at [203, 486] on li "08:45" at bounding box center [204, 488] width 18 height 8
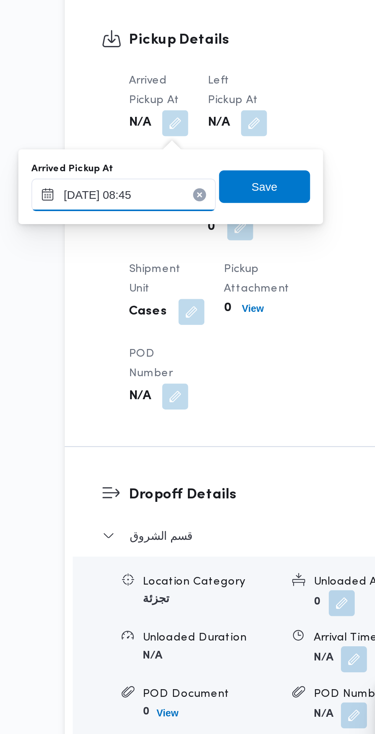
click at [144, 467] on input "[DATE] 08:45" at bounding box center [127, 465] width 87 height 15
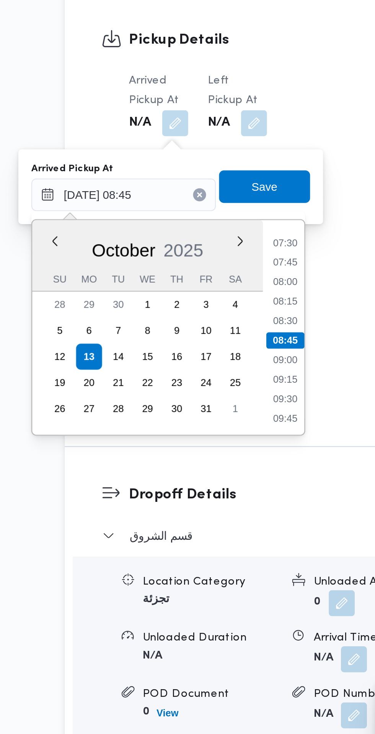
click at [203, 489] on li "07:30" at bounding box center [204, 488] width 18 height 8
type input "[DATE] 07:30"
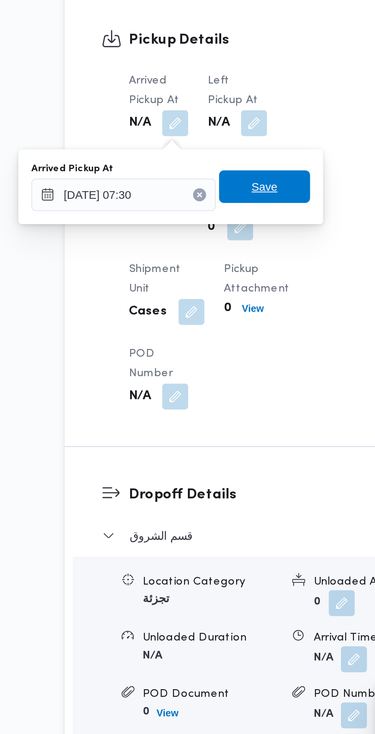
click at [203, 462] on span "Save" at bounding box center [193, 461] width 43 height 15
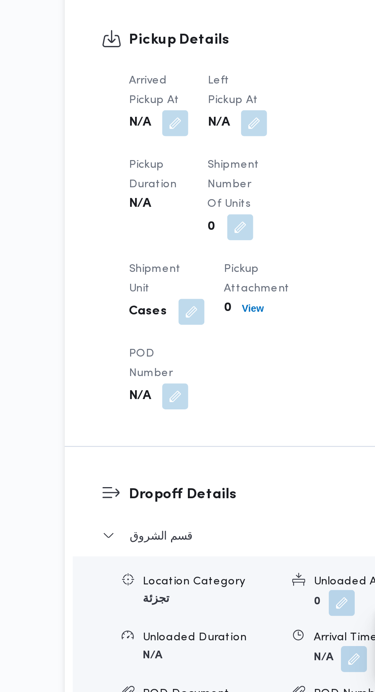
click at [193, 428] on button "button" at bounding box center [189, 424] width 12 height 12
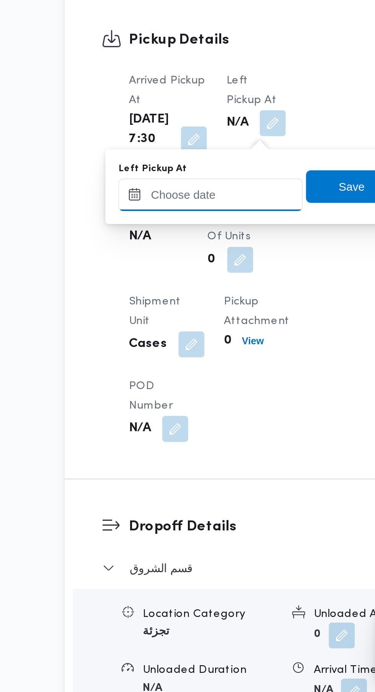
click at [176, 458] on input "Left Pickup At" at bounding box center [168, 457] width 87 height 15
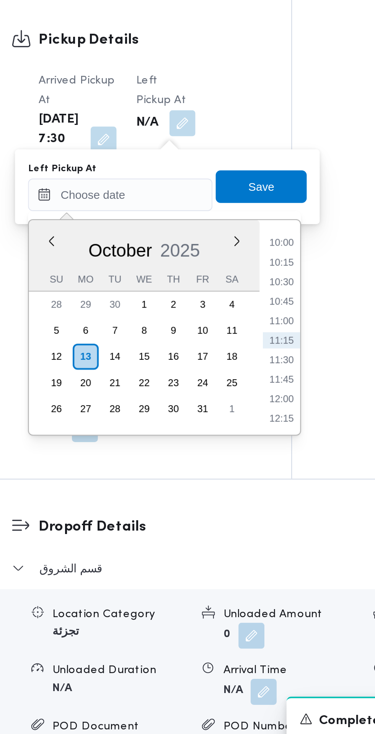
click at [247, 482] on li "10:00" at bounding box center [244, 480] width 18 height 8
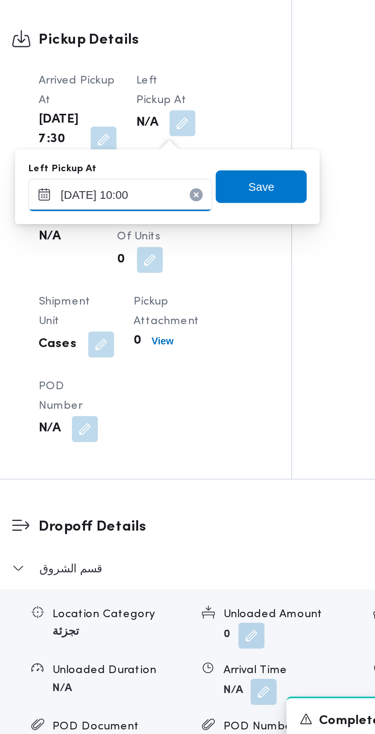
click at [180, 457] on input "[DATE] 10:00" at bounding box center [168, 457] width 87 height 15
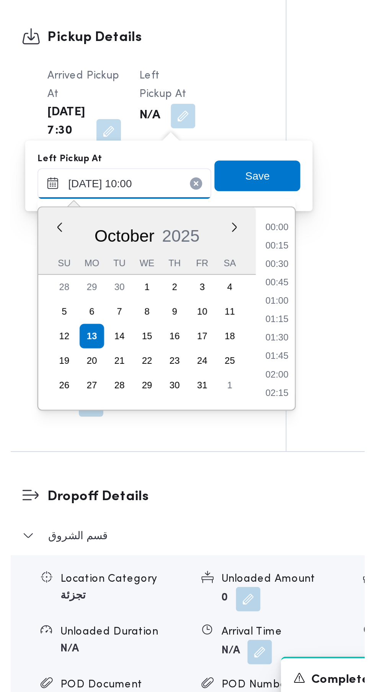
scroll to position [321, 0]
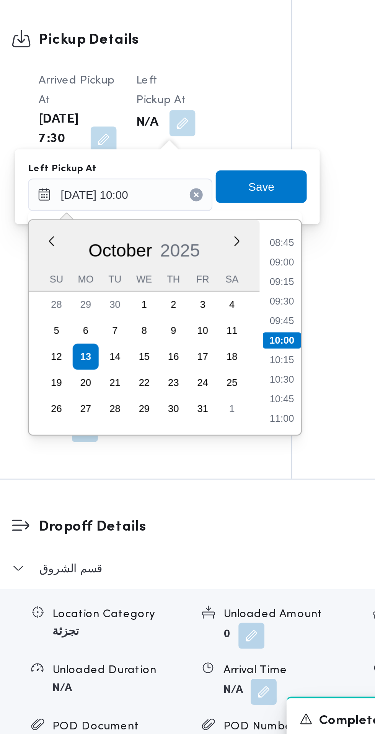
click at [245, 480] on li "08:45" at bounding box center [245, 480] width 18 height 8
type input "[DATE] 08:45"
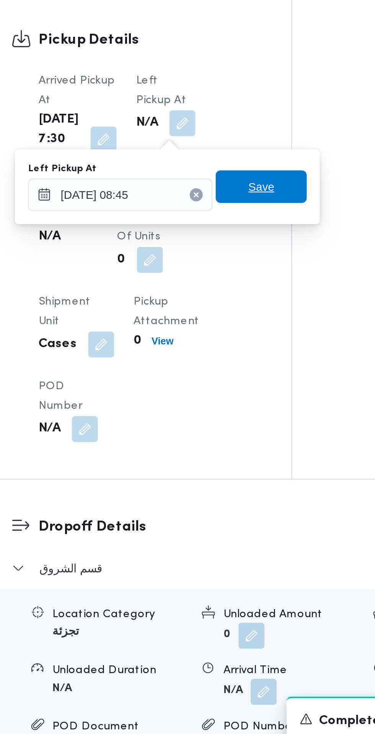
click at [244, 452] on span "Save" at bounding box center [234, 453] width 43 height 15
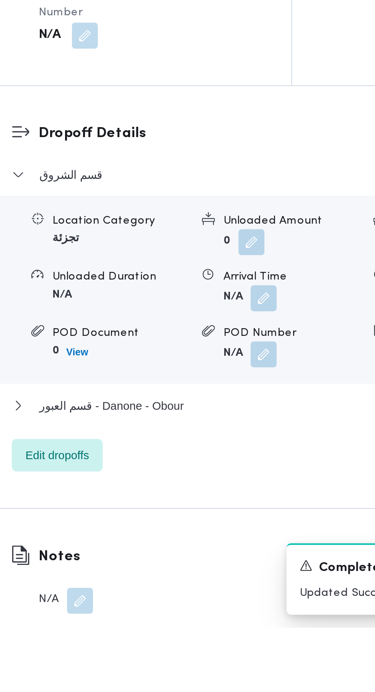
scroll to position [633, 0]
click at [236, 543] on button "button" at bounding box center [236, 537] width 12 height 12
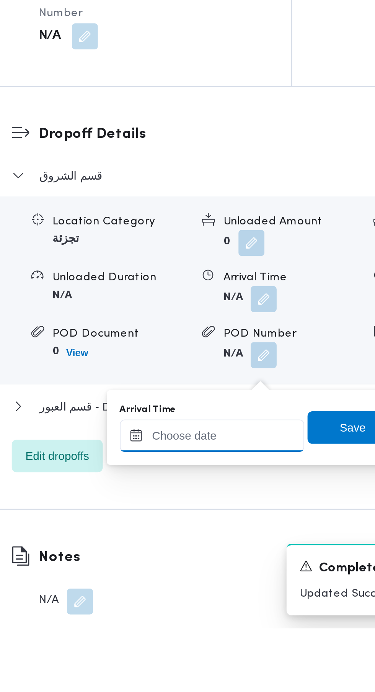
click at [213, 601] on input "Arrival Time" at bounding box center [211, 600] width 87 height 15
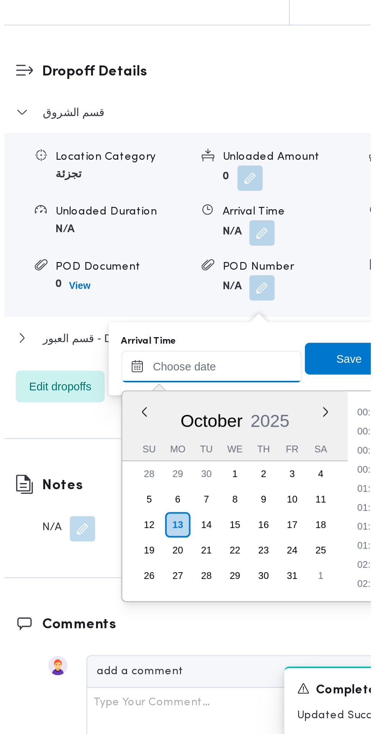
scroll to position [367, 0]
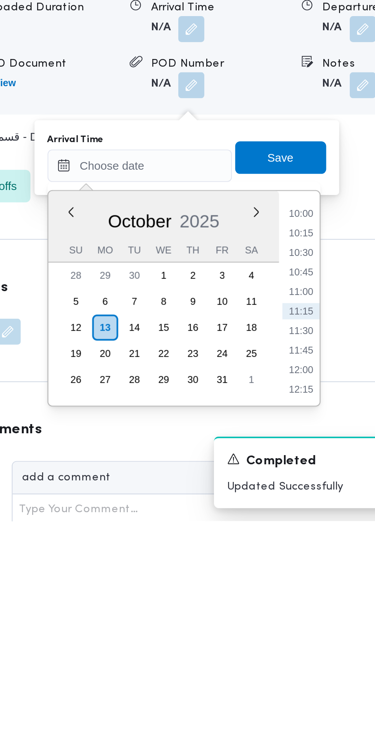
click at [291, 589] on li "10:00" at bounding box center [288, 589] width 18 height 8
type input "[DATE] 10:00"
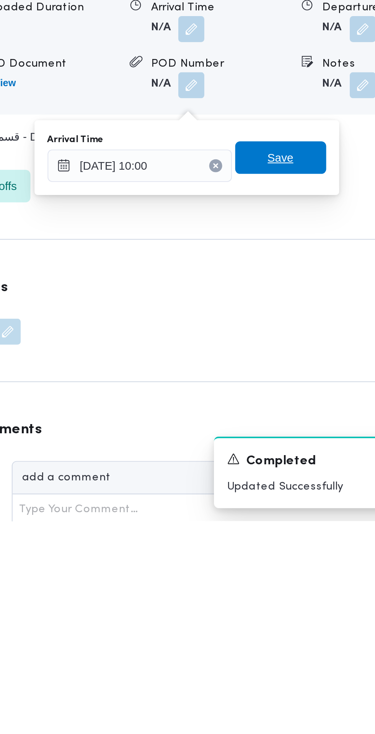
click at [288, 563] on span "Save" at bounding box center [278, 562] width 43 height 15
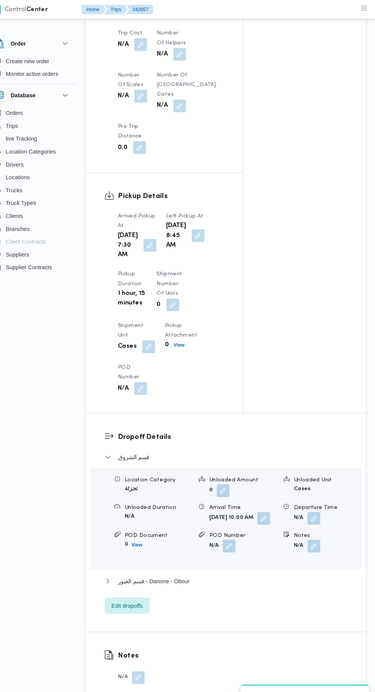
scroll to position [242, 0]
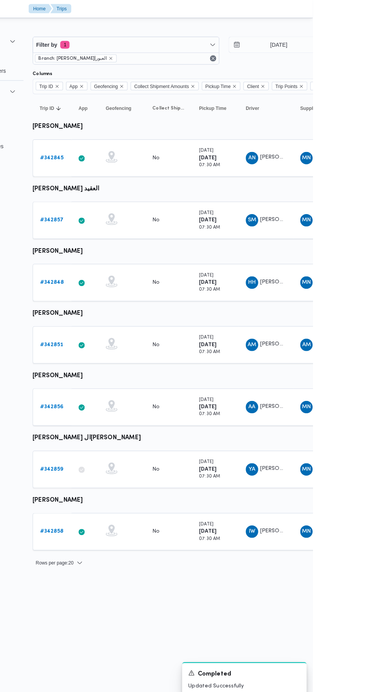
scroll to position [0, 12]
